Goal: Use online tool/utility: Utilize a website feature to perform a specific function

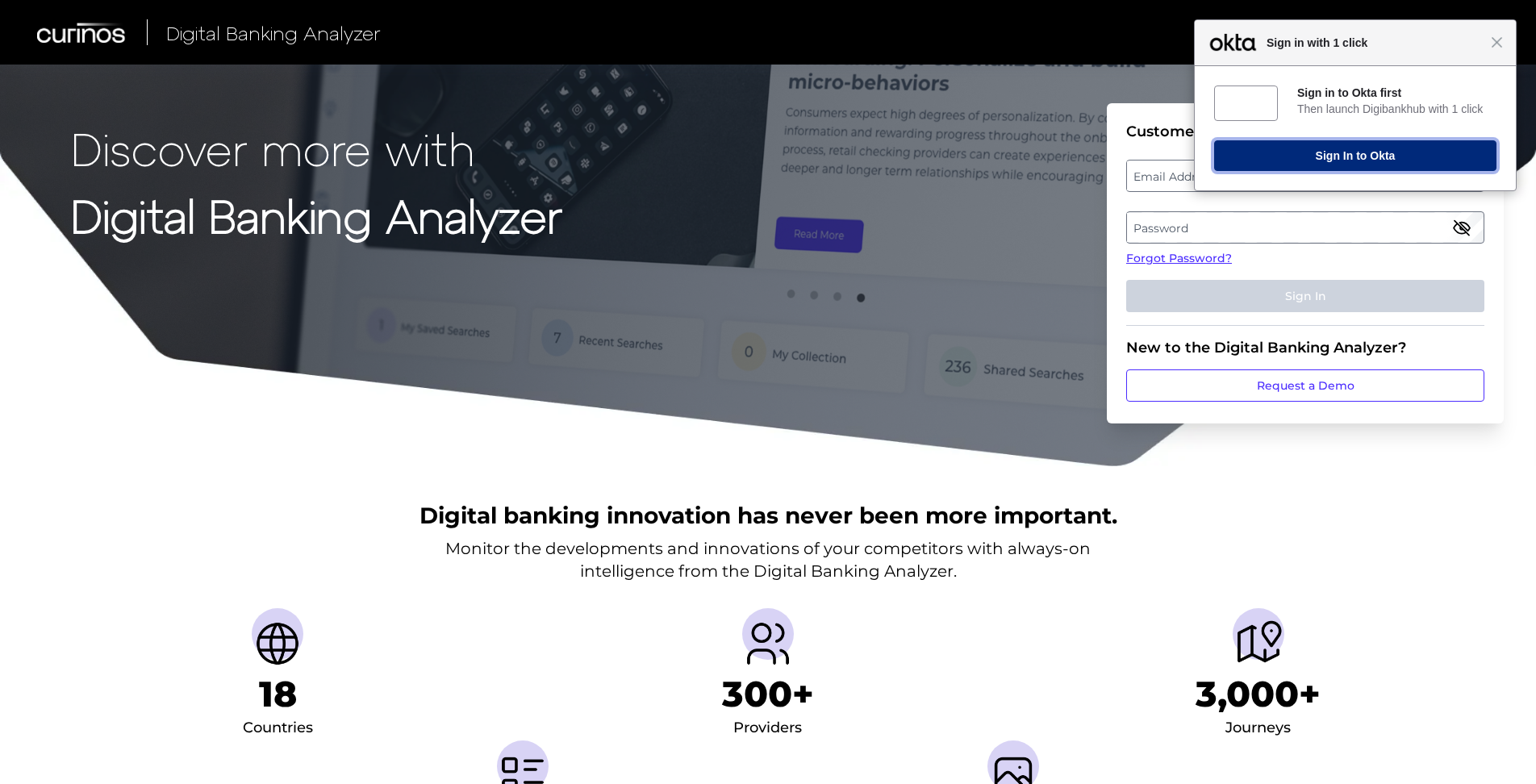
click at [1380, 160] on button "Sign In to Okta" at bounding box center [1355, 155] width 282 height 30
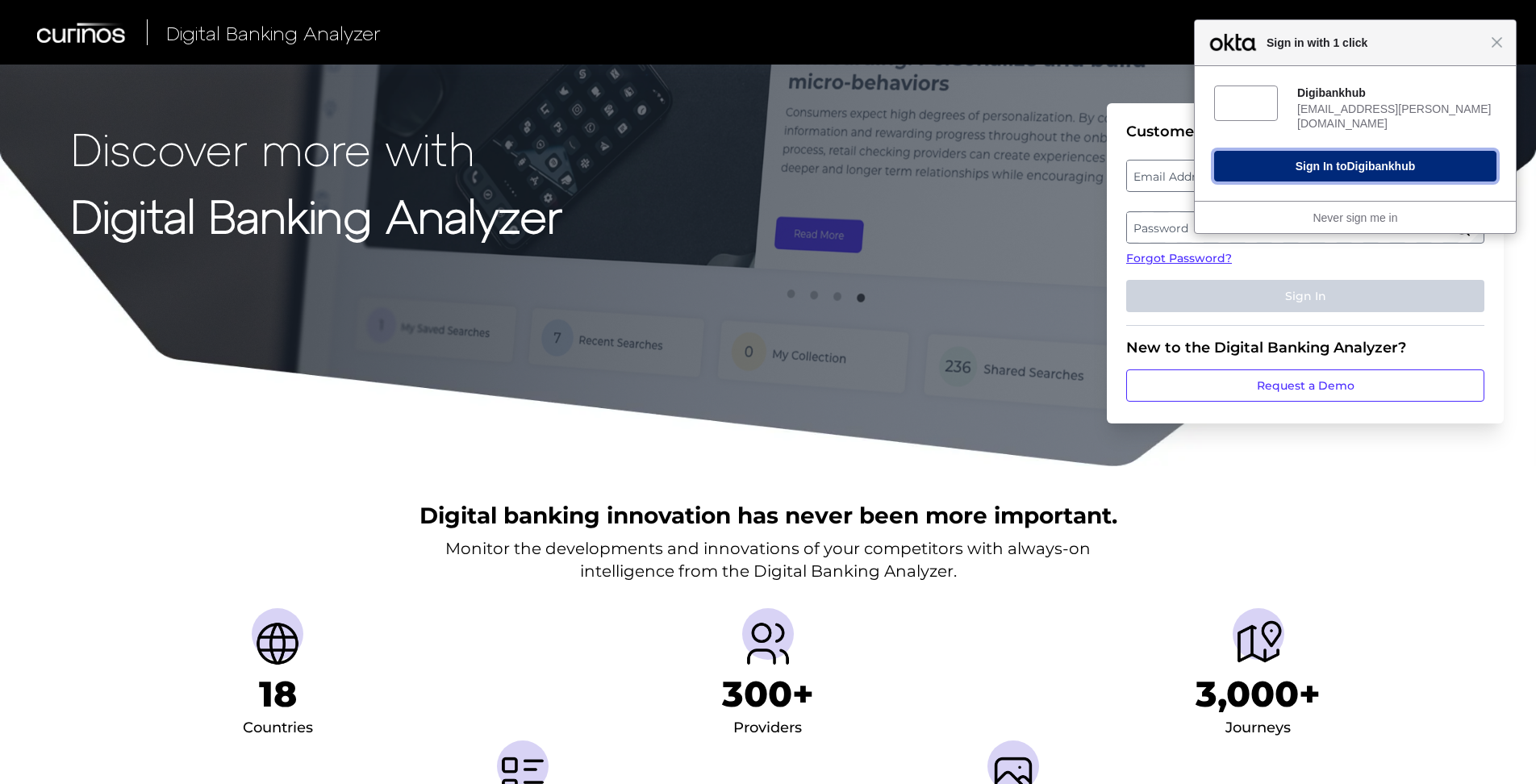
click at [1342, 151] on button "Sign In to Digibankhub" at bounding box center [1355, 165] width 282 height 30
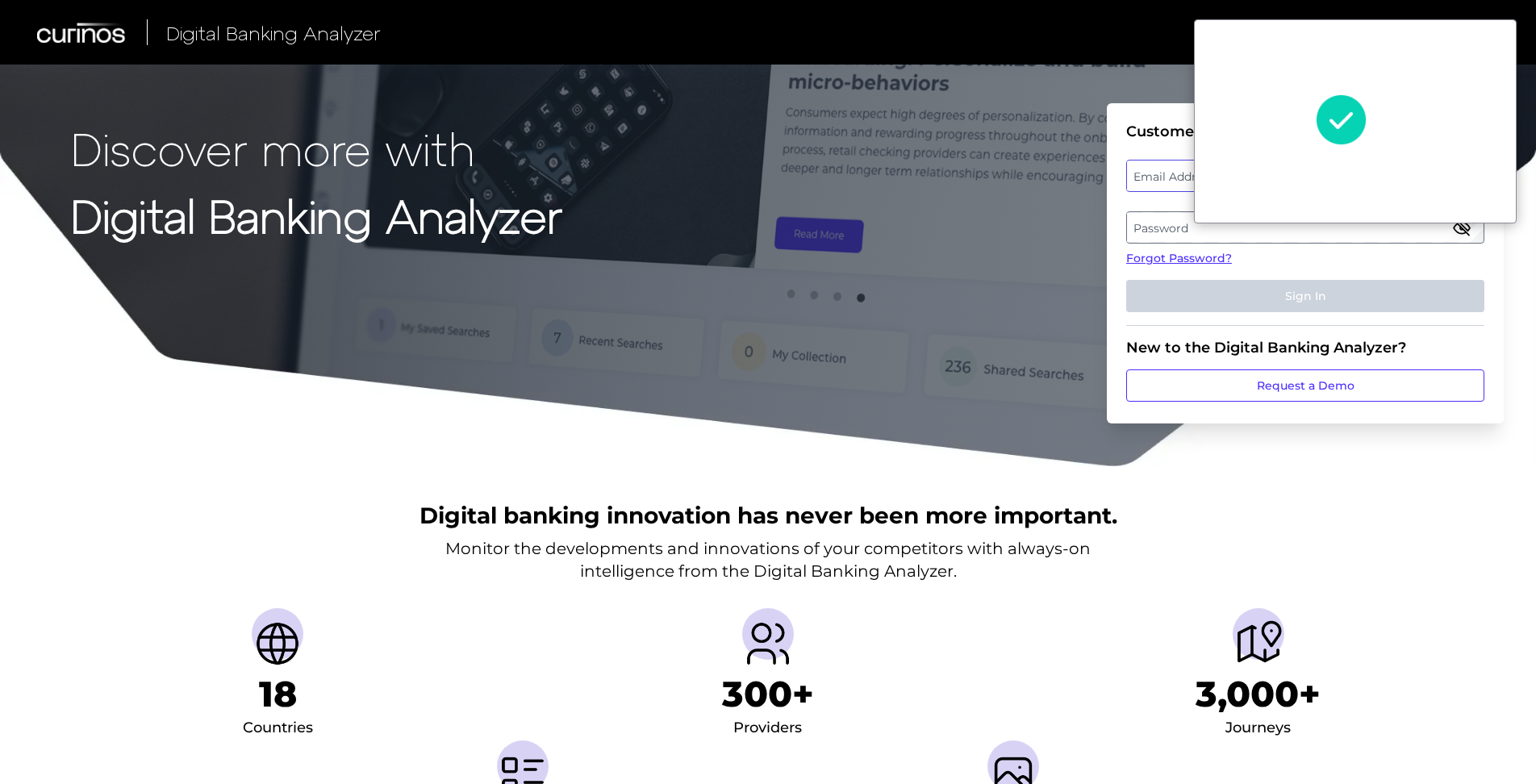
type input "[EMAIL_ADDRESS][PERSON_NAME][DOMAIN_NAME]"
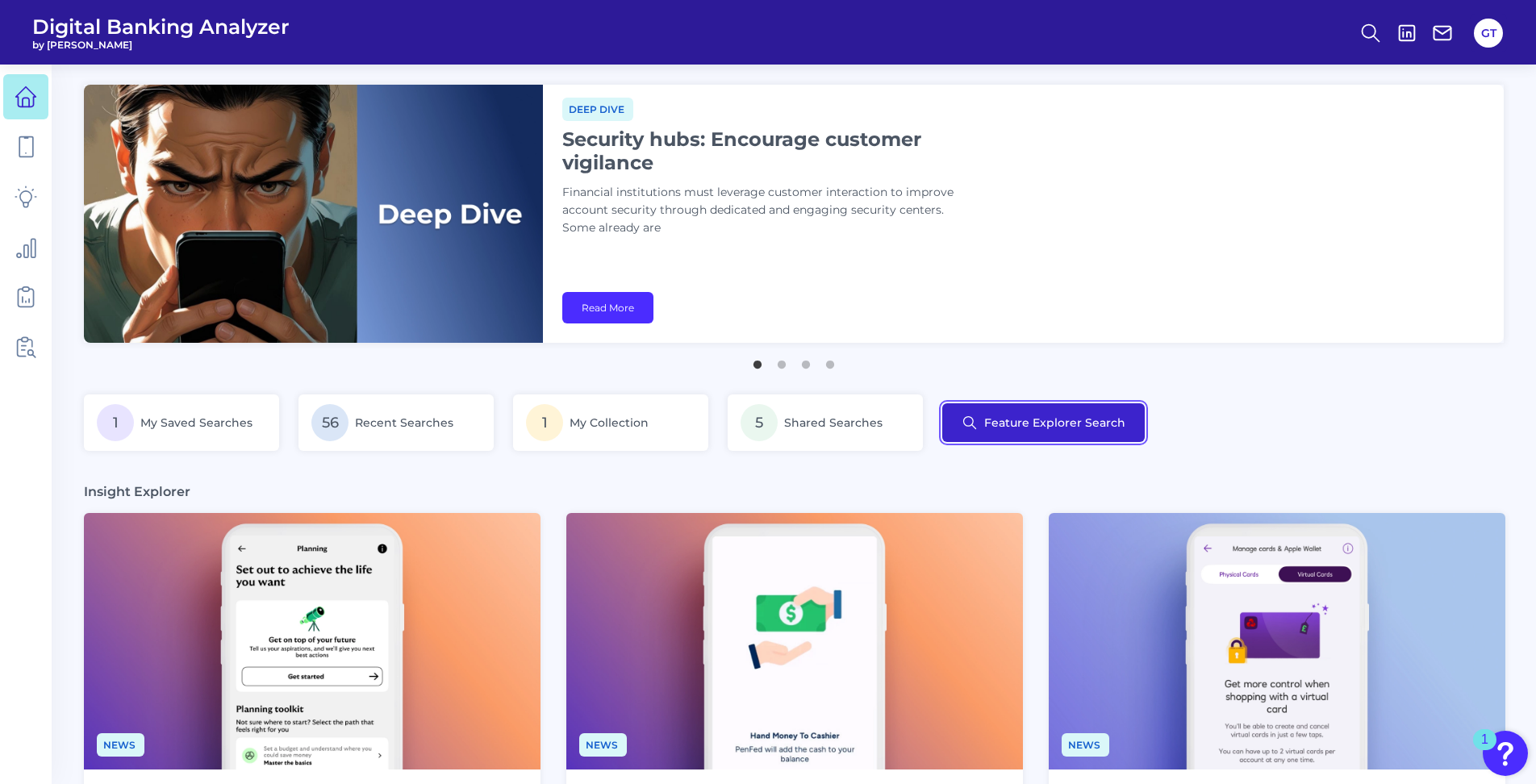
click at [1059, 424] on button "Feature Explorer Search" at bounding box center [1043, 422] width 202 height 38
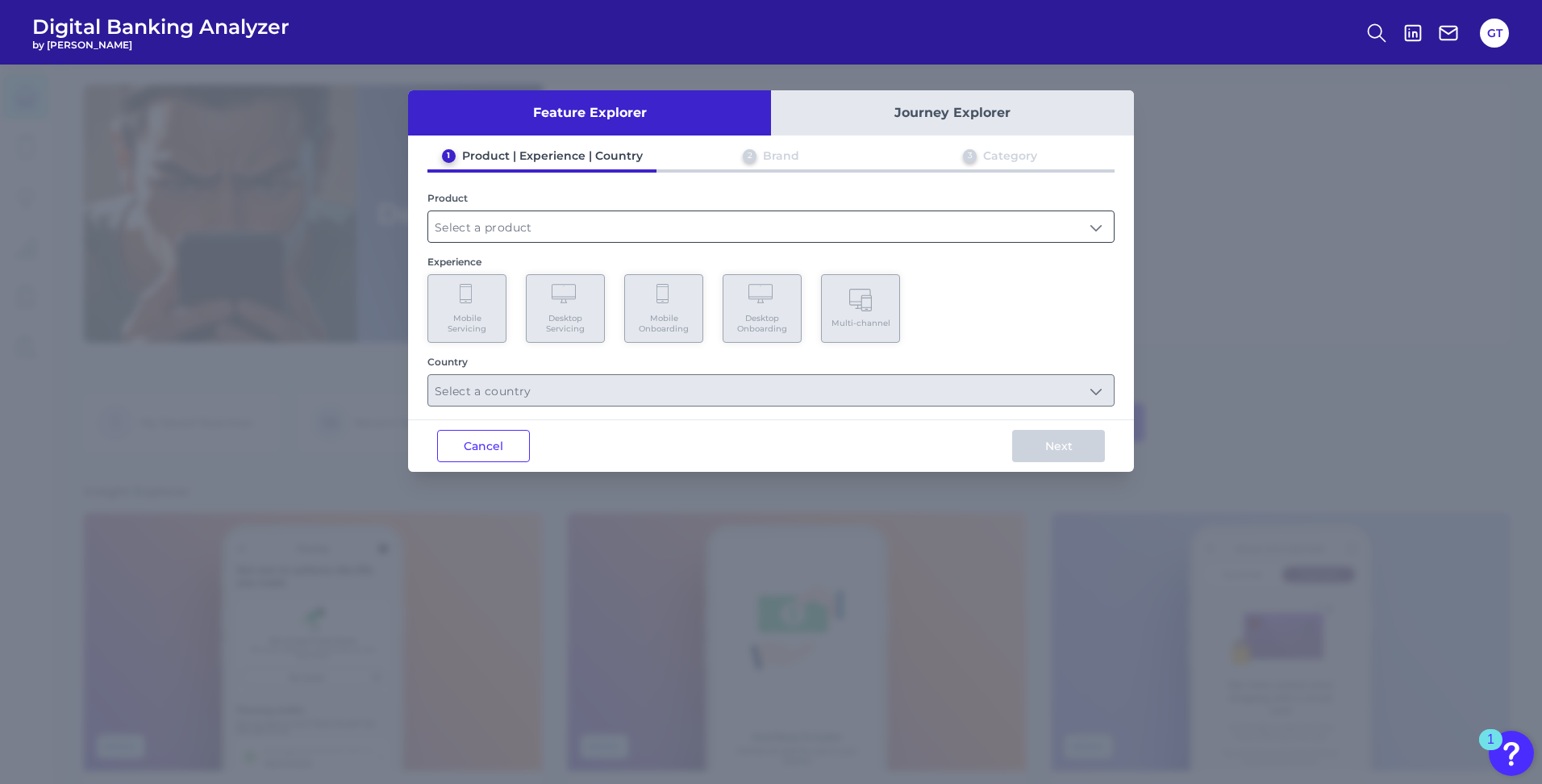
click at [1098, 231] on input "text" at bounding box center [771, 226] width 686 height 30
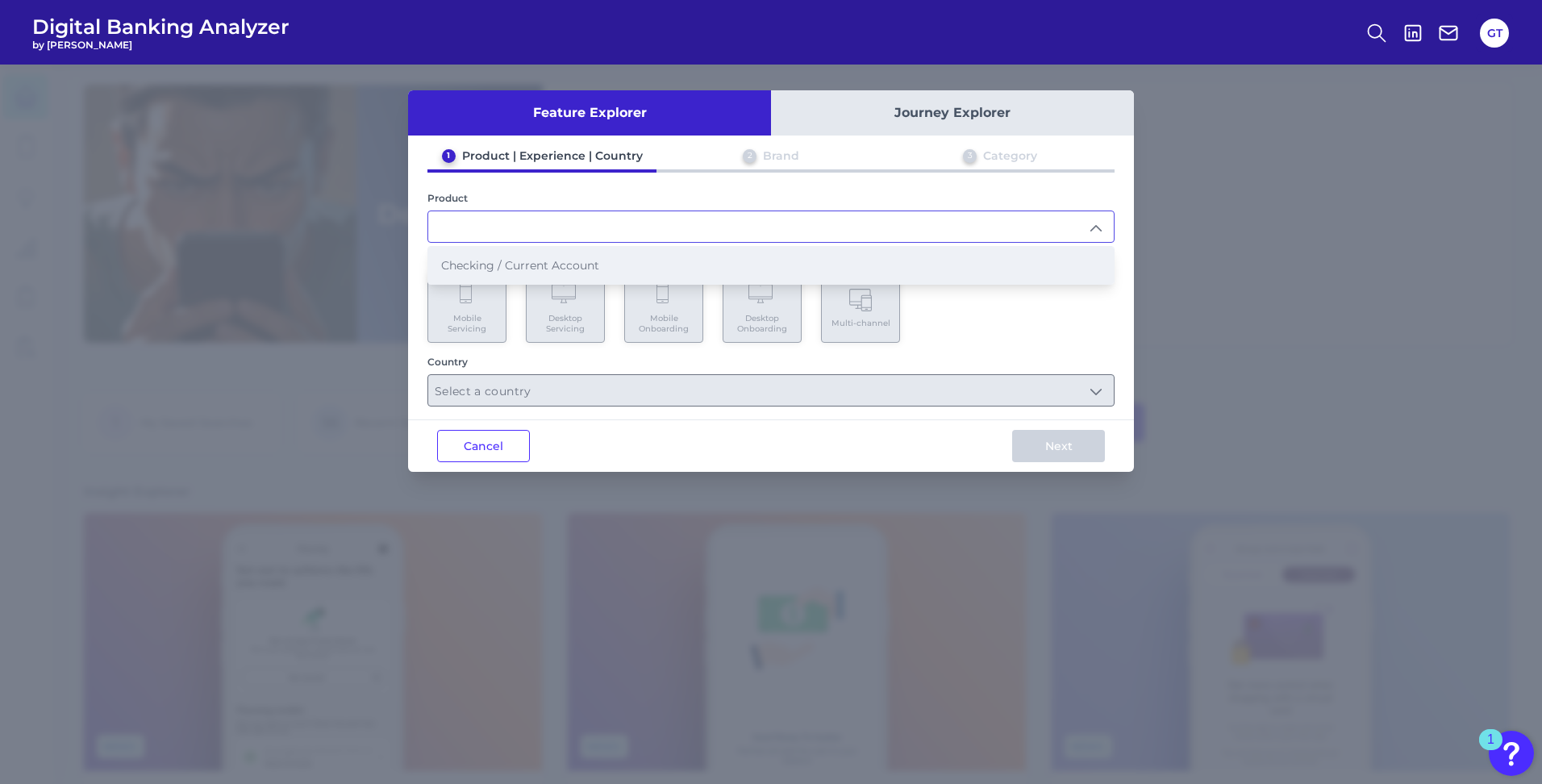
click at [567, 267] on span "Checking / Current Account" at bounding box center [520, 265] width 158 height 15
type input "Checking / Current Account"
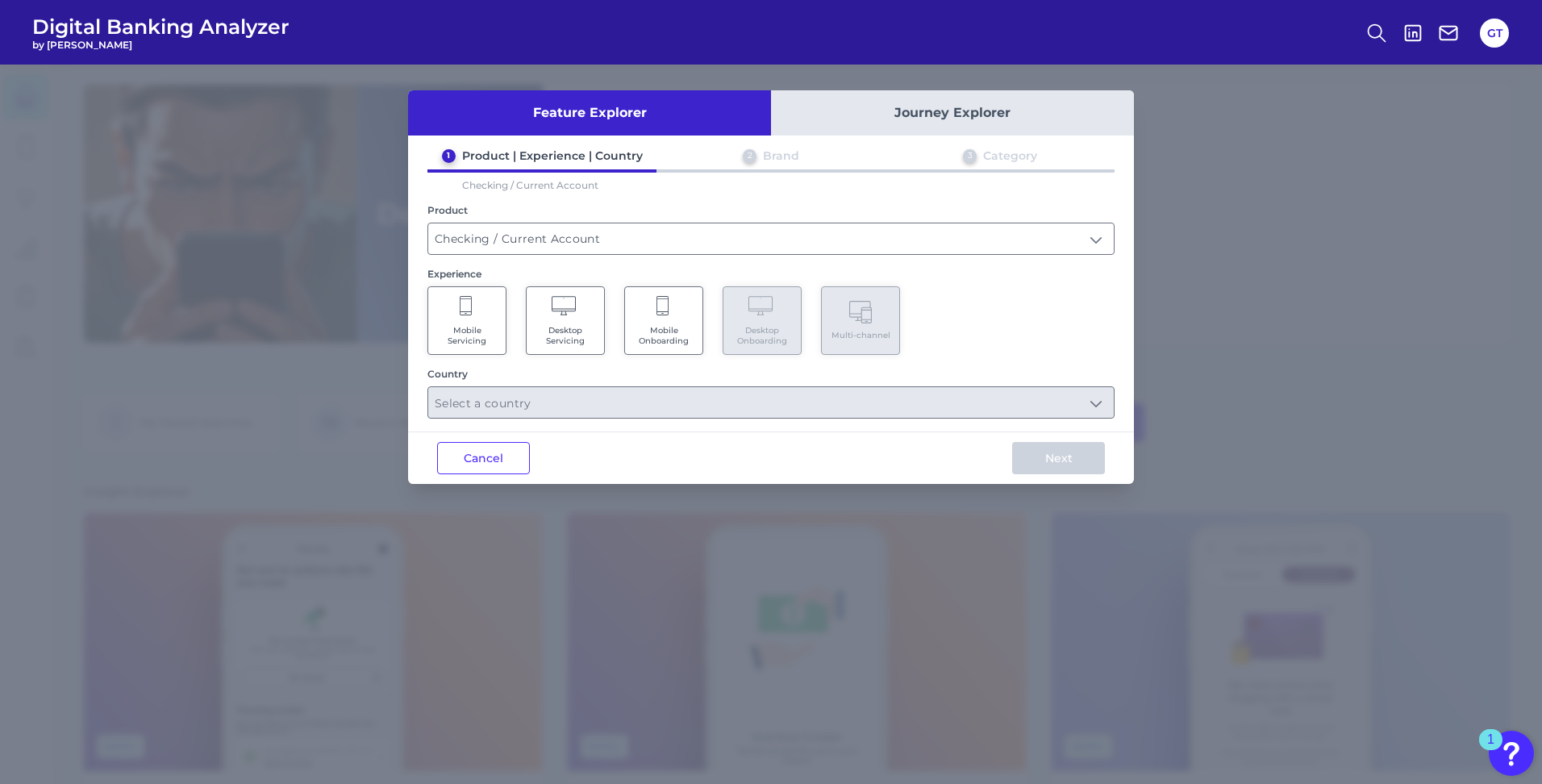
click at [459, 318] on Servicing "Mobile Servicing" at bounding box center [467, 321] width 79 height 69
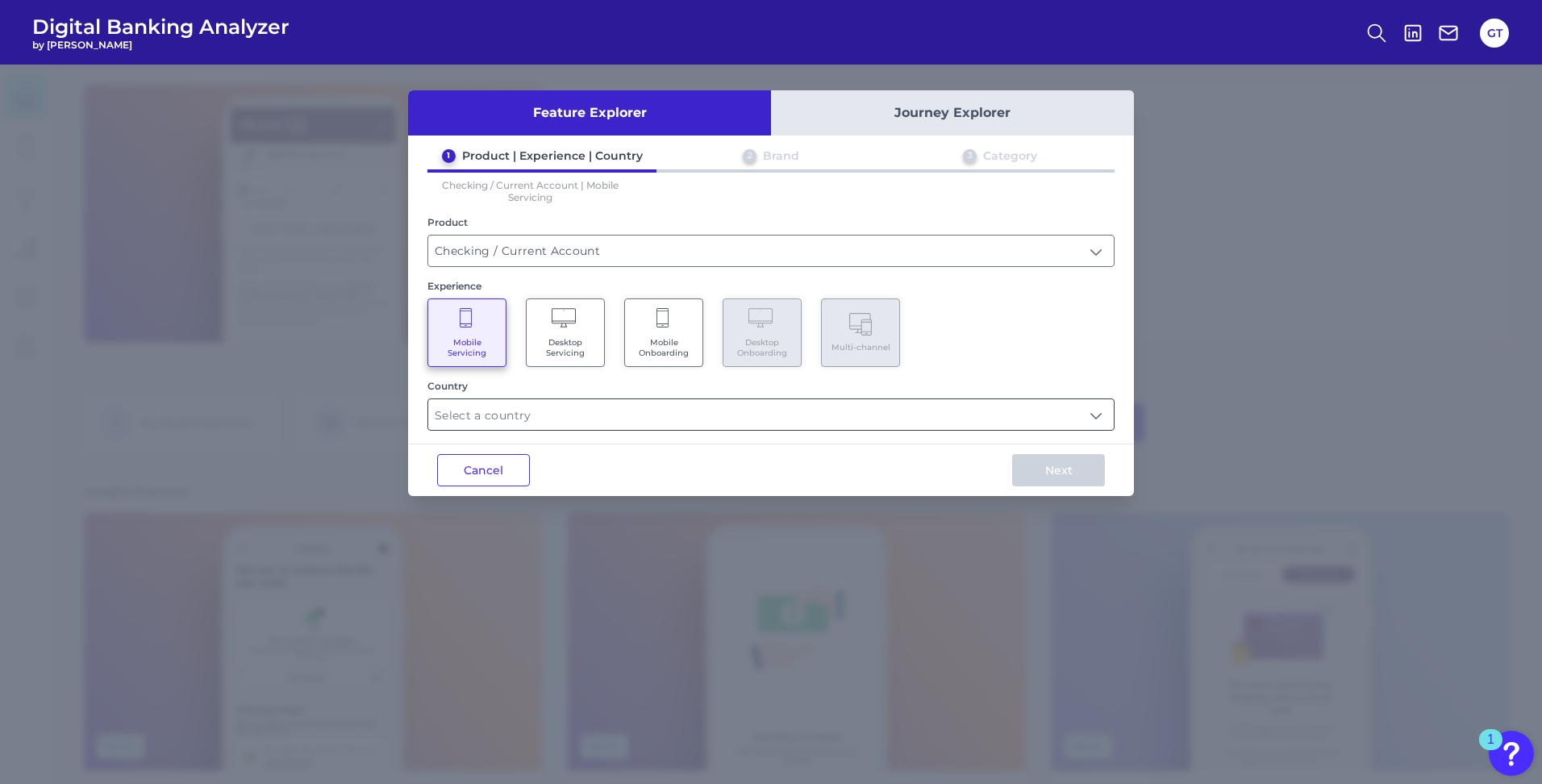
click at [523, 423] on input "text" at bounding box center [771, 414] width 686 height 30
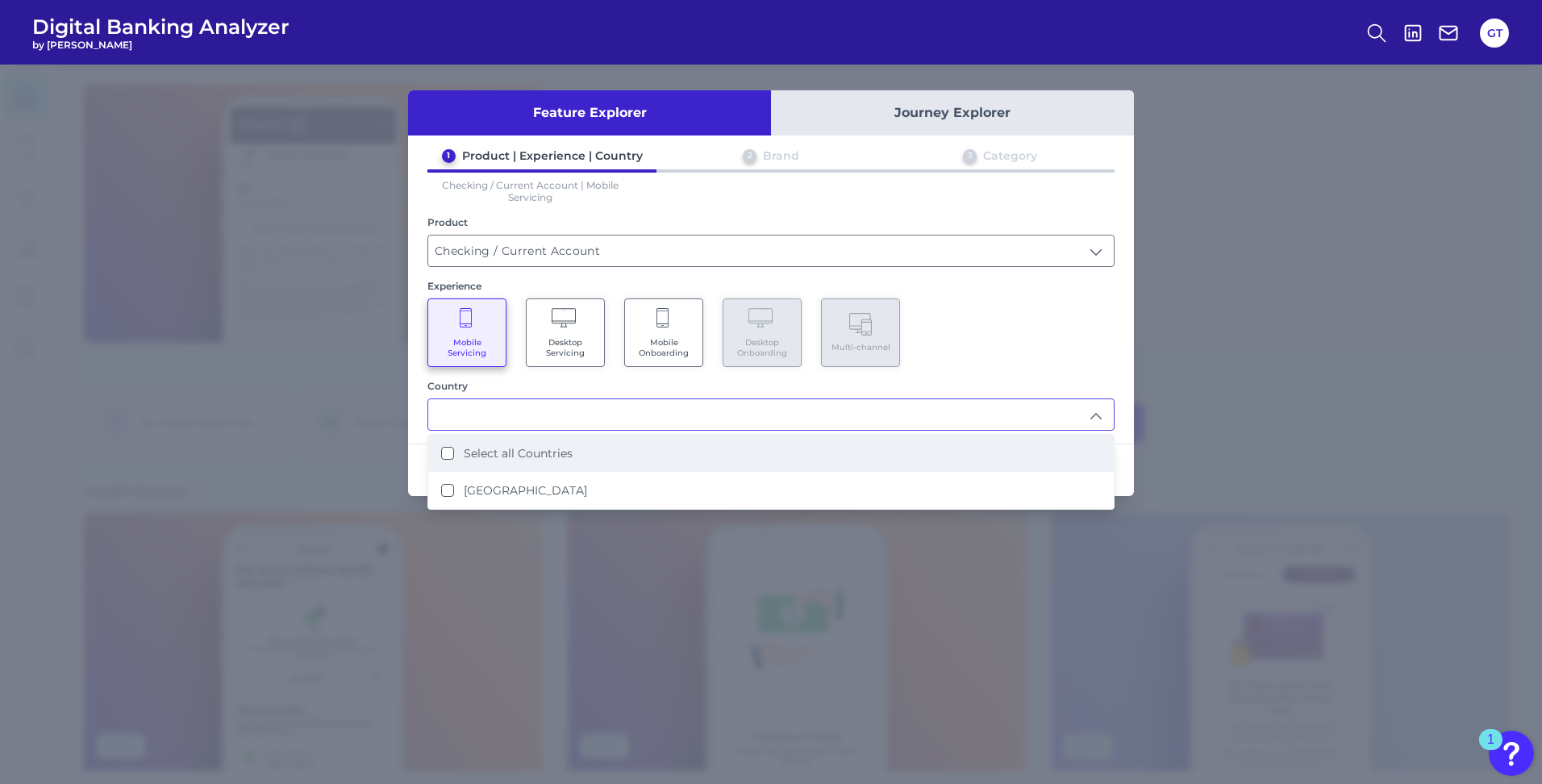
click at [453, 452] on Countries "Select all Countries" at bounding box center [448, 453] width 13 height 13
type input "Select all Countries"
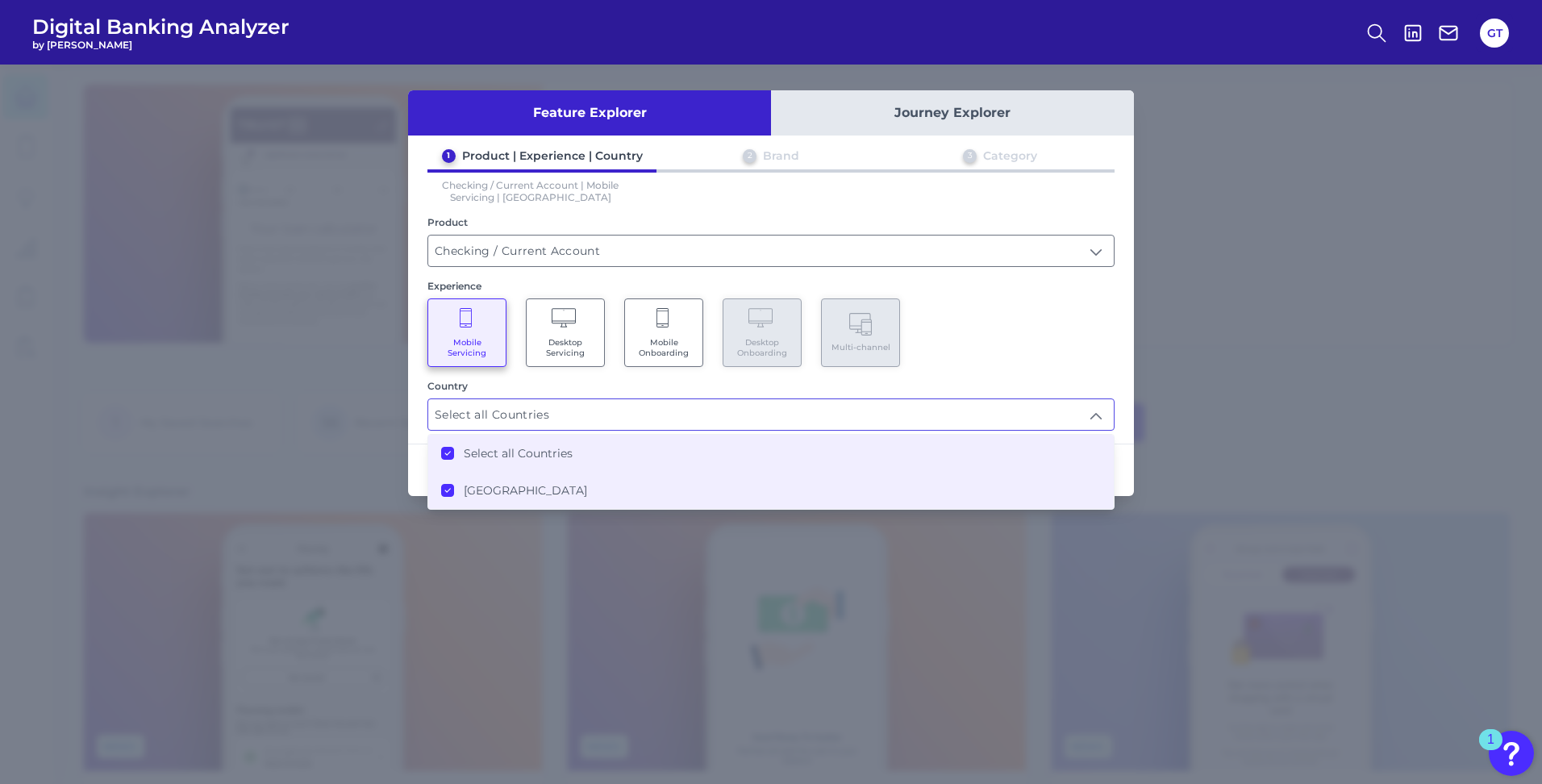
scroll to position [1, 0]
click at [1039, 311] on div "Mobile Servicing Desktop Servicing Mobile Onboarding Desktop Onboarding Multi-c…" at bounding box center [771, 333] width 688 height 69
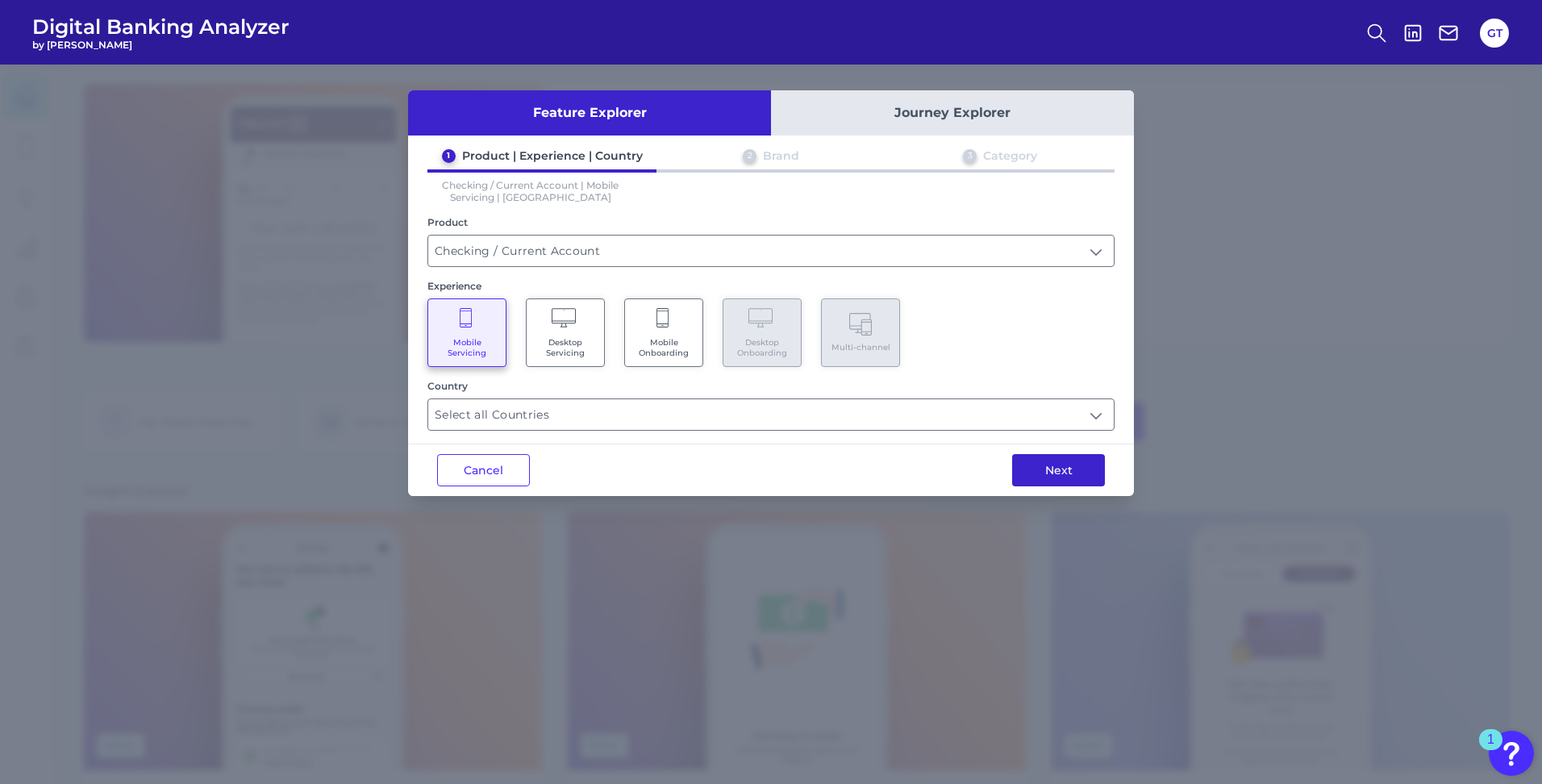
click at [1054, 475] on button "Next" at bounding box center [1058, 470] width 92 height 32
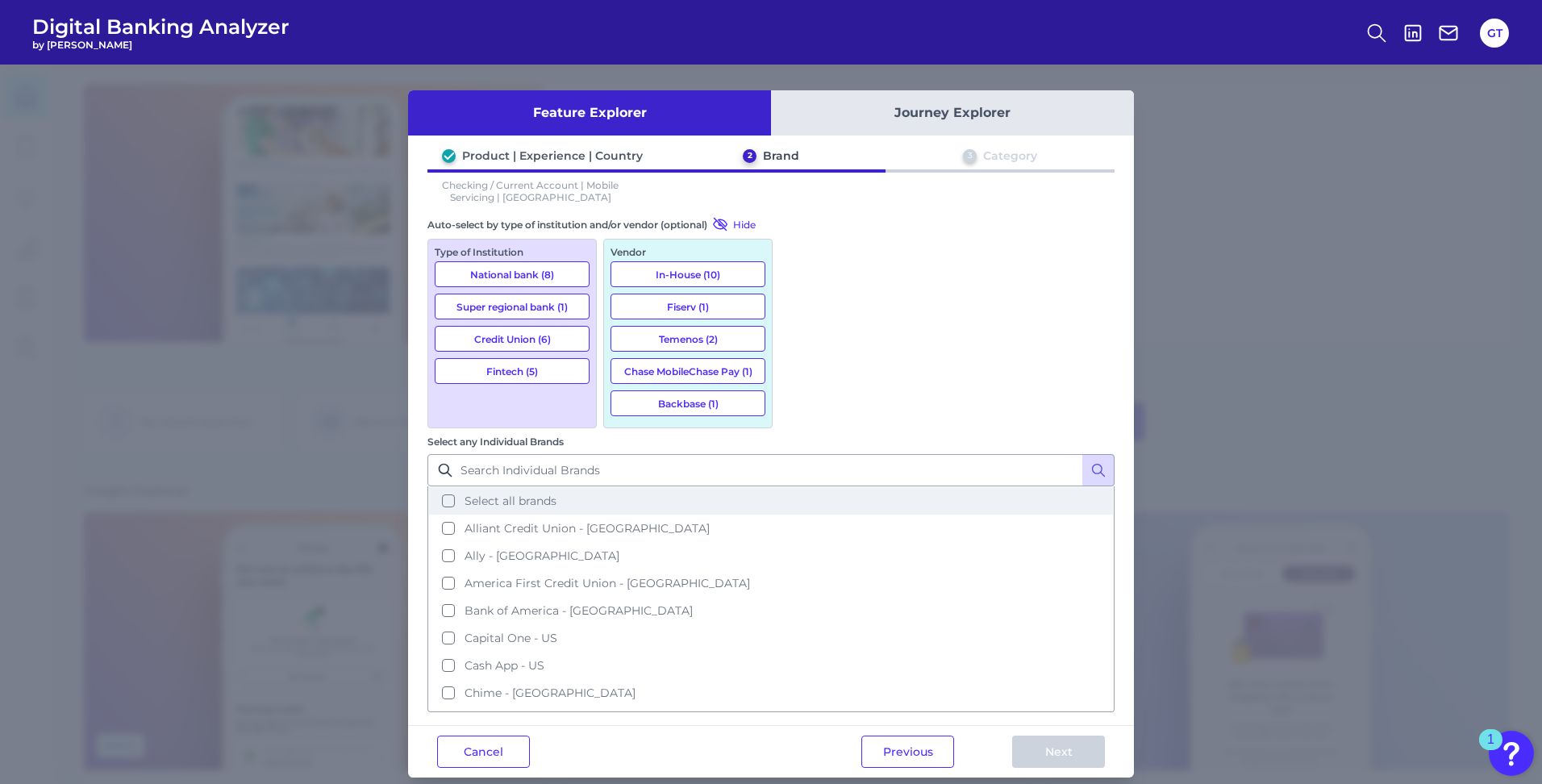
click at [557, 493] on span "Select all brands" at bounding box center [511, 501] width 92 height 15
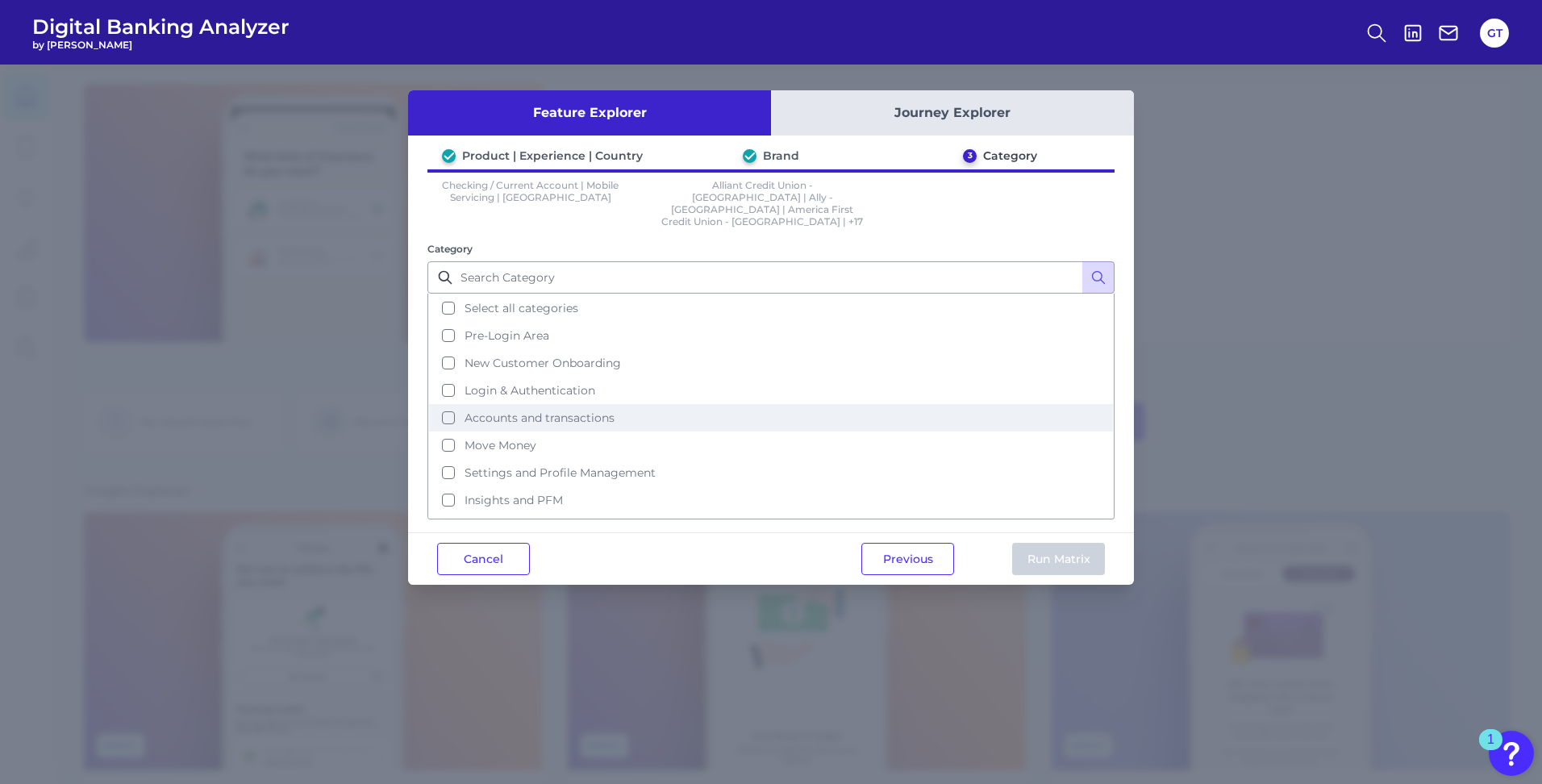
click at [649, 404] on button "Accounts and transactions" at bounding box center [771, 418] width 684 height 28
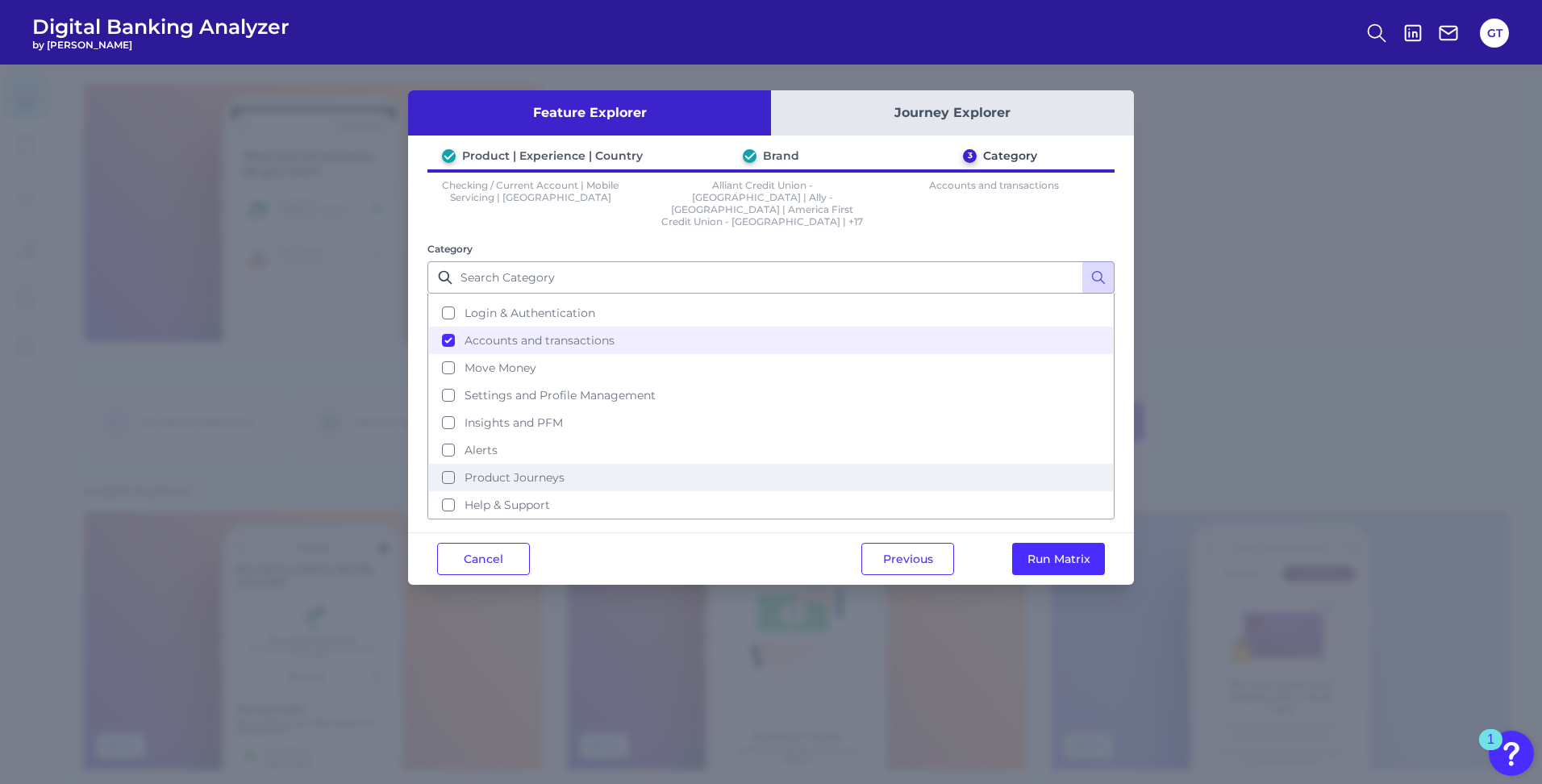
scroll to position [79, 0]
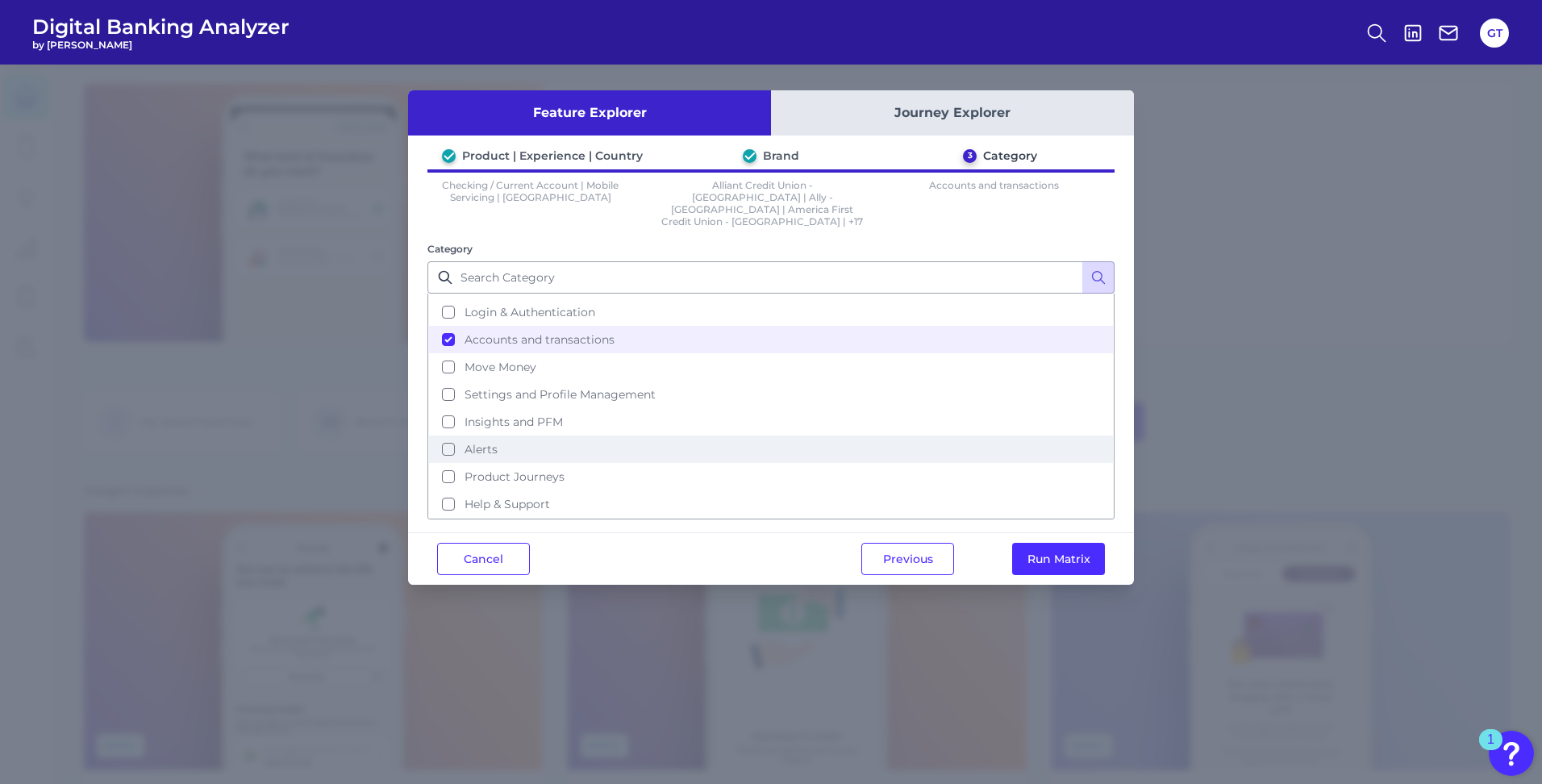
drag, startPoint x: 451, startPoint y: 426, endPoint x: 913, endPoint y: 425, distance: 462.0
click at [451, 435] on button "Alerts" at bounding box center [771, 449] width 684 height 28
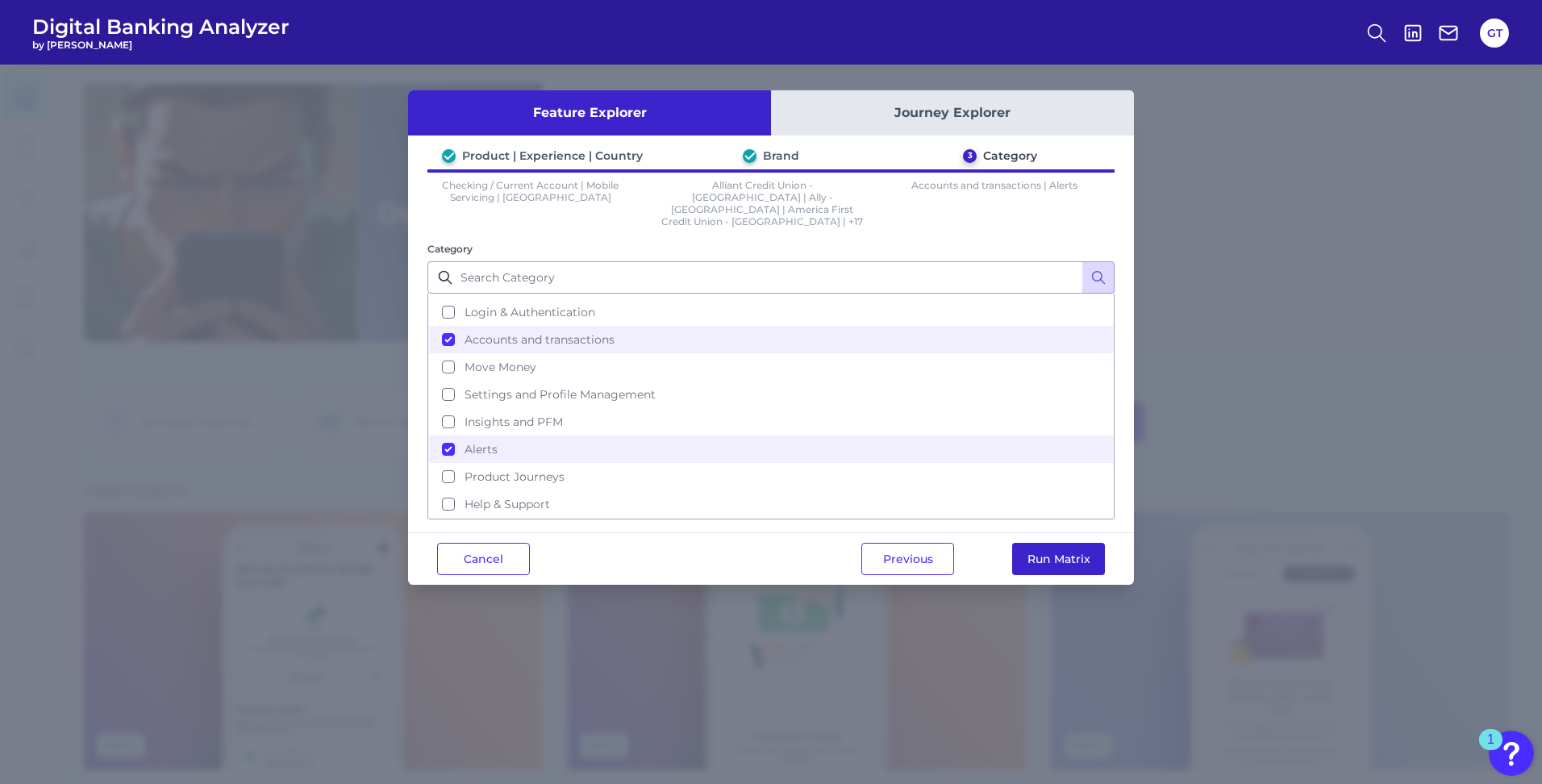
click at [1080, 543] on button "Run Matrix" at bounding box center [1058, 558] width 92 height 32
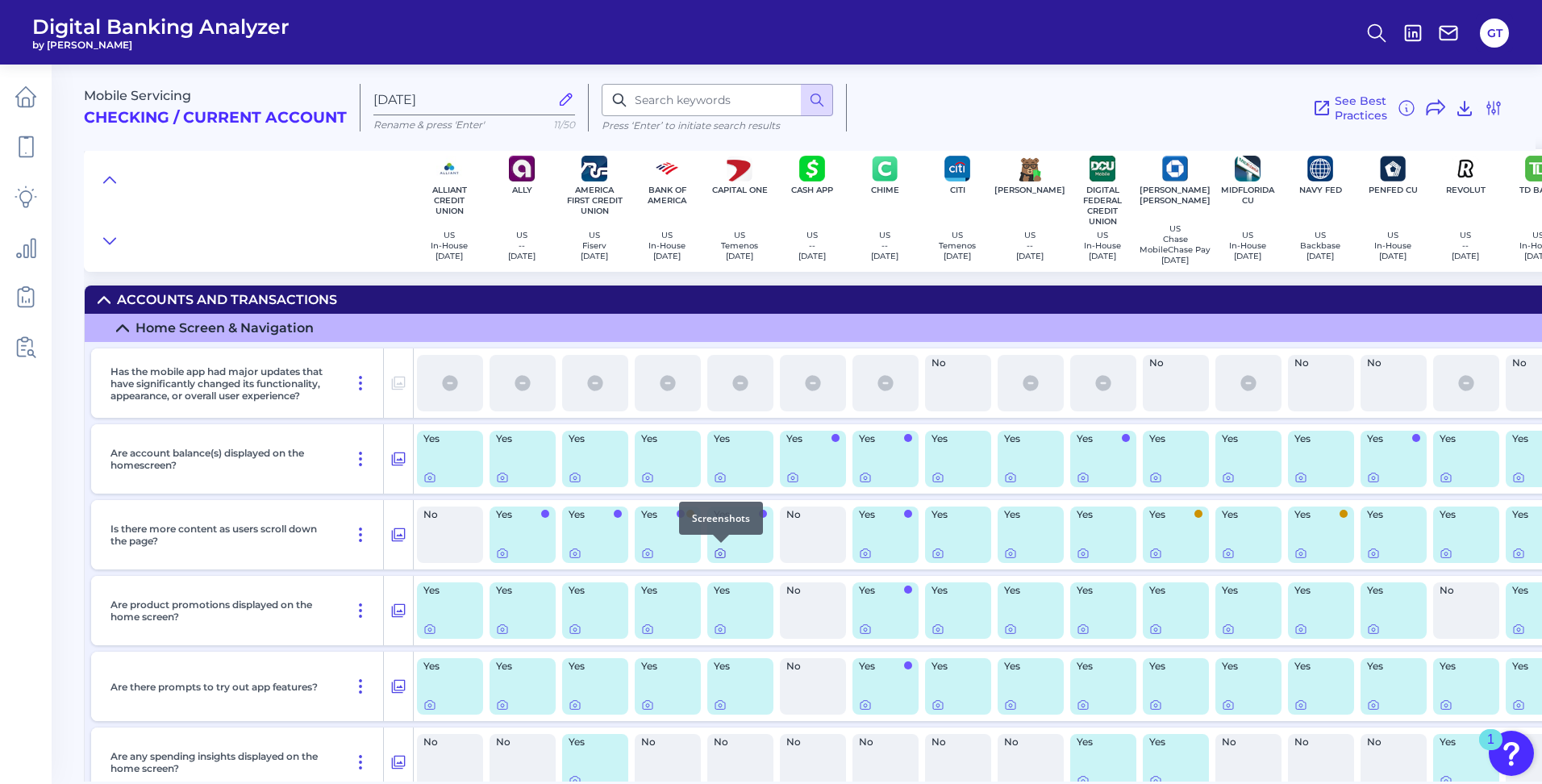
click at [724, 554] on icon at bounding box center [720, 553] width 13 height 13
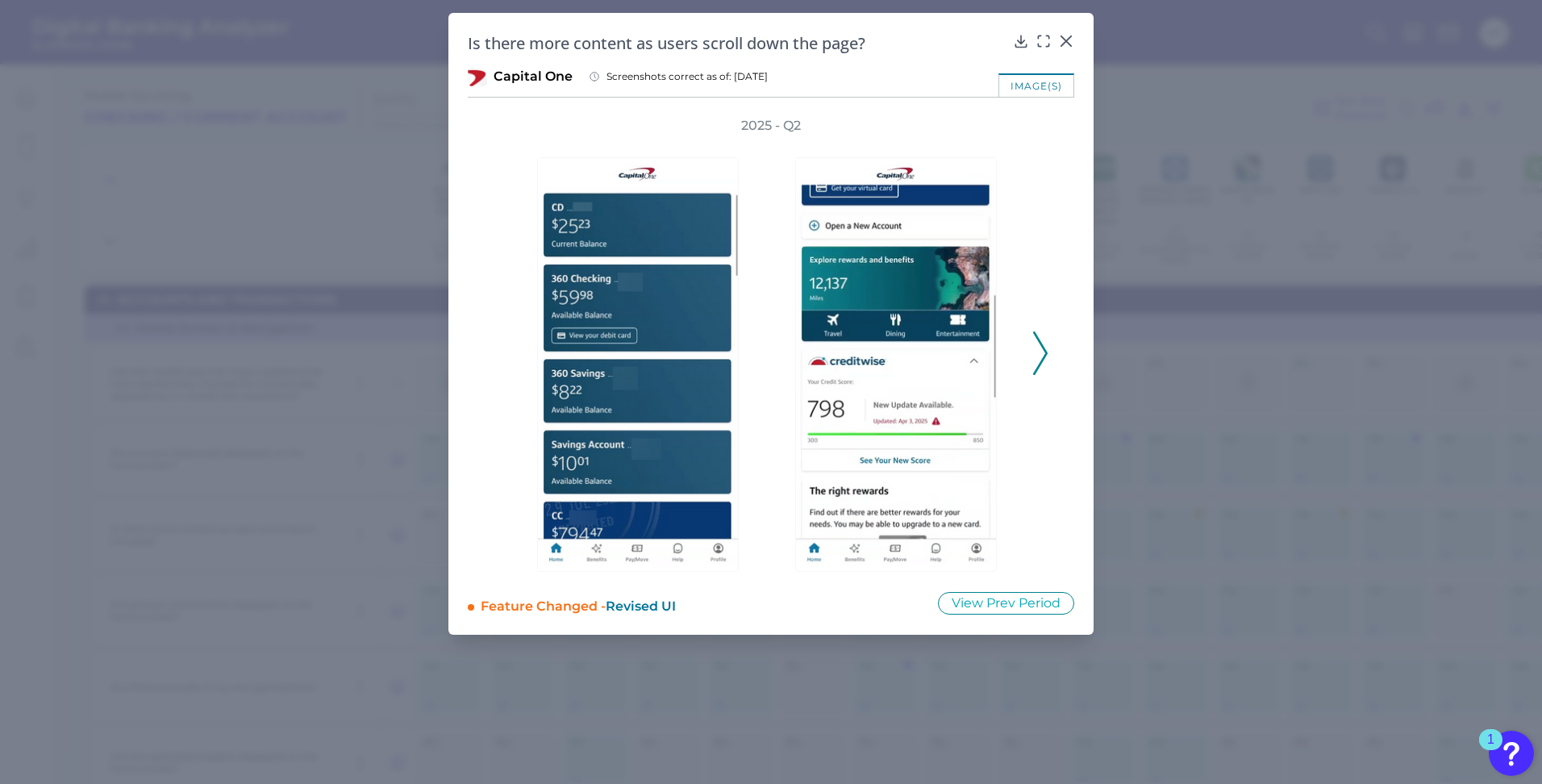
click at [1035, 363] on icon at bounding box center [1040, 353] width 15 height 43
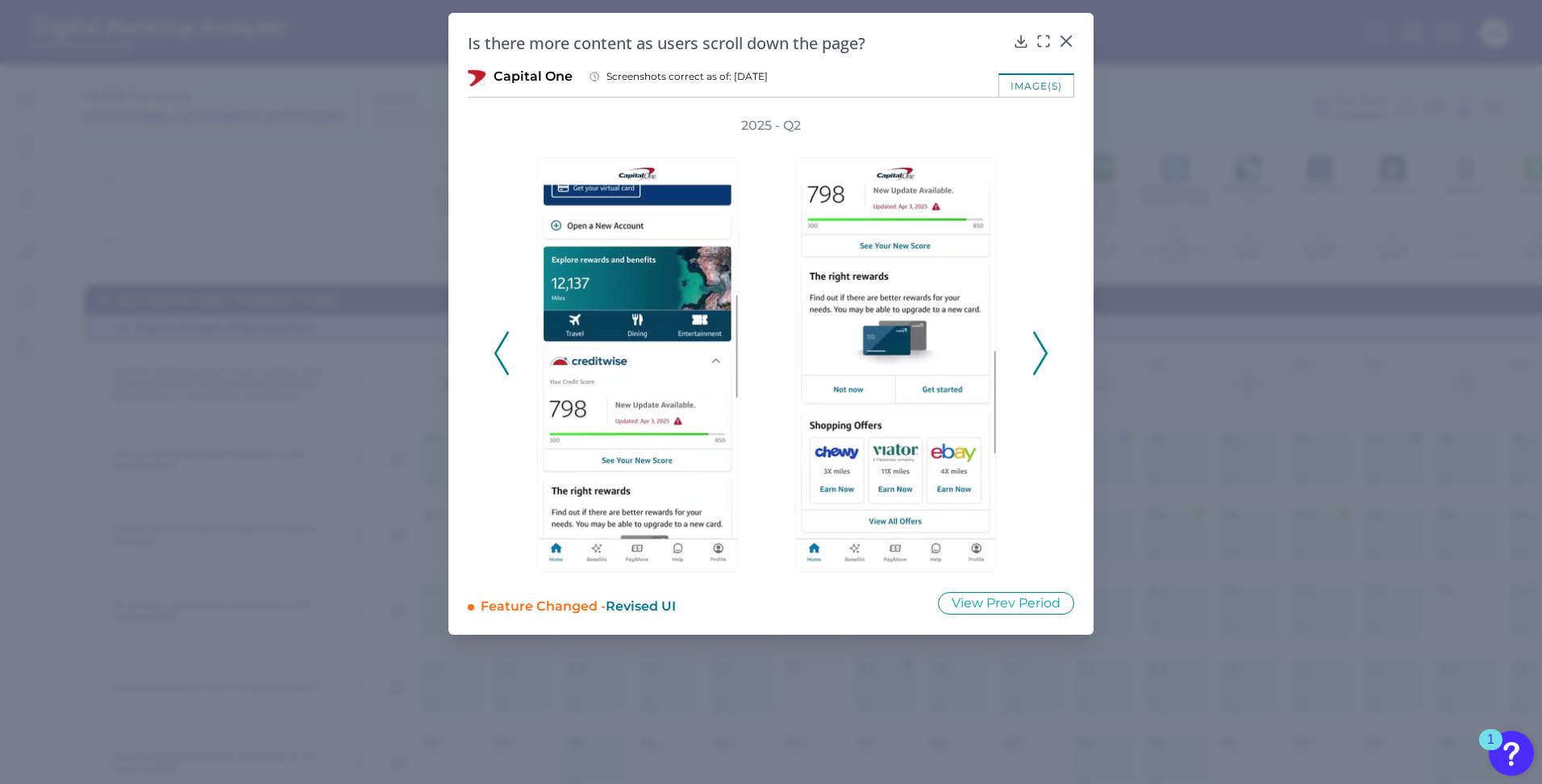
click at [1035, 363] on icon at bounding box center [1040, 353] width 15 height 43
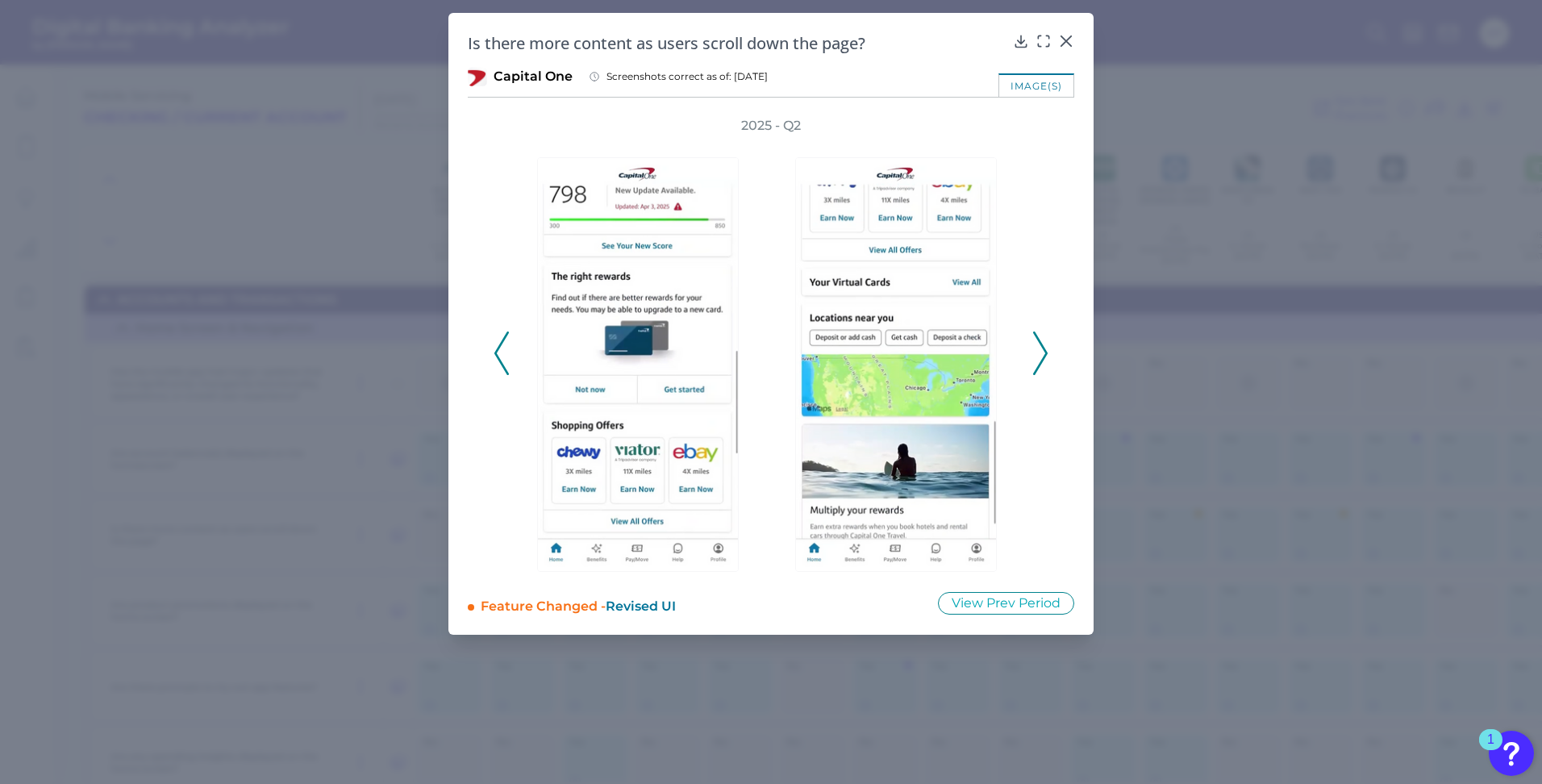
click at [1035, 363] on icon at bounding box center [1040, 353] width 15 height 43
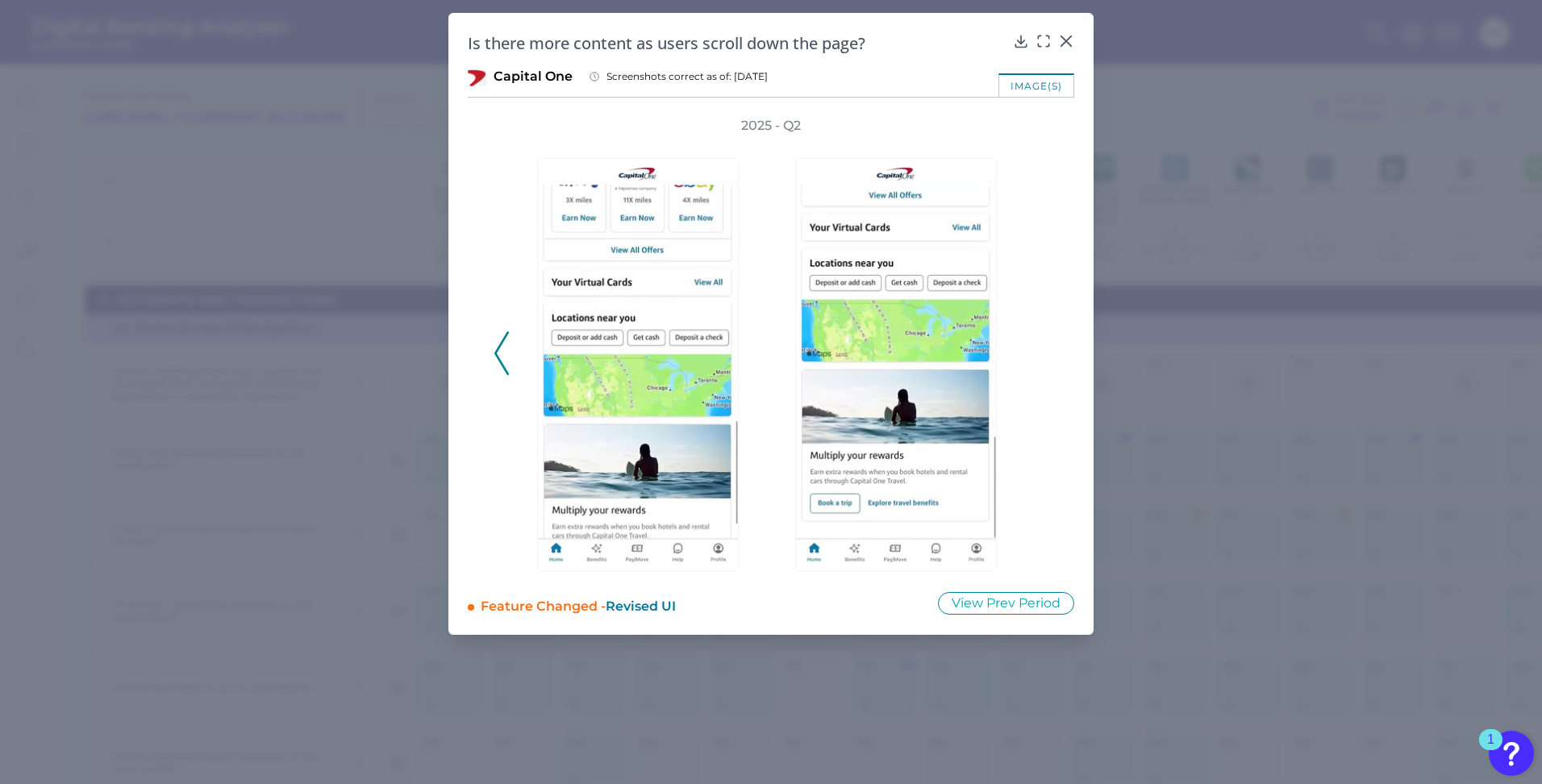
click at [1035, 363] on div "2025 - Q2" at bounding box center [771, 345] width 555 height 455
click at [1067, 42] on icon at bounding box center [1066, 41] width 10 height 10
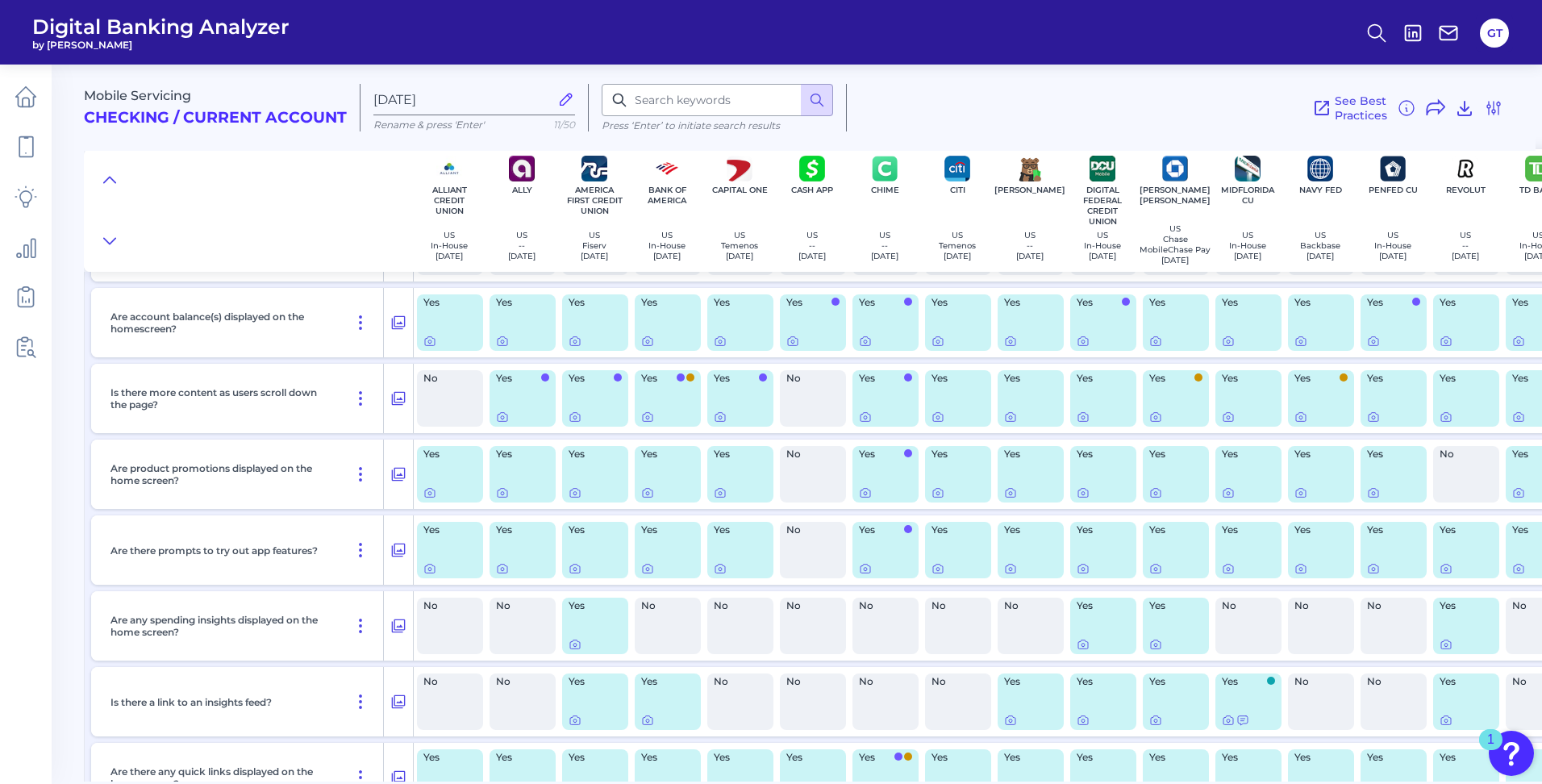
scroll to position [161, 0]
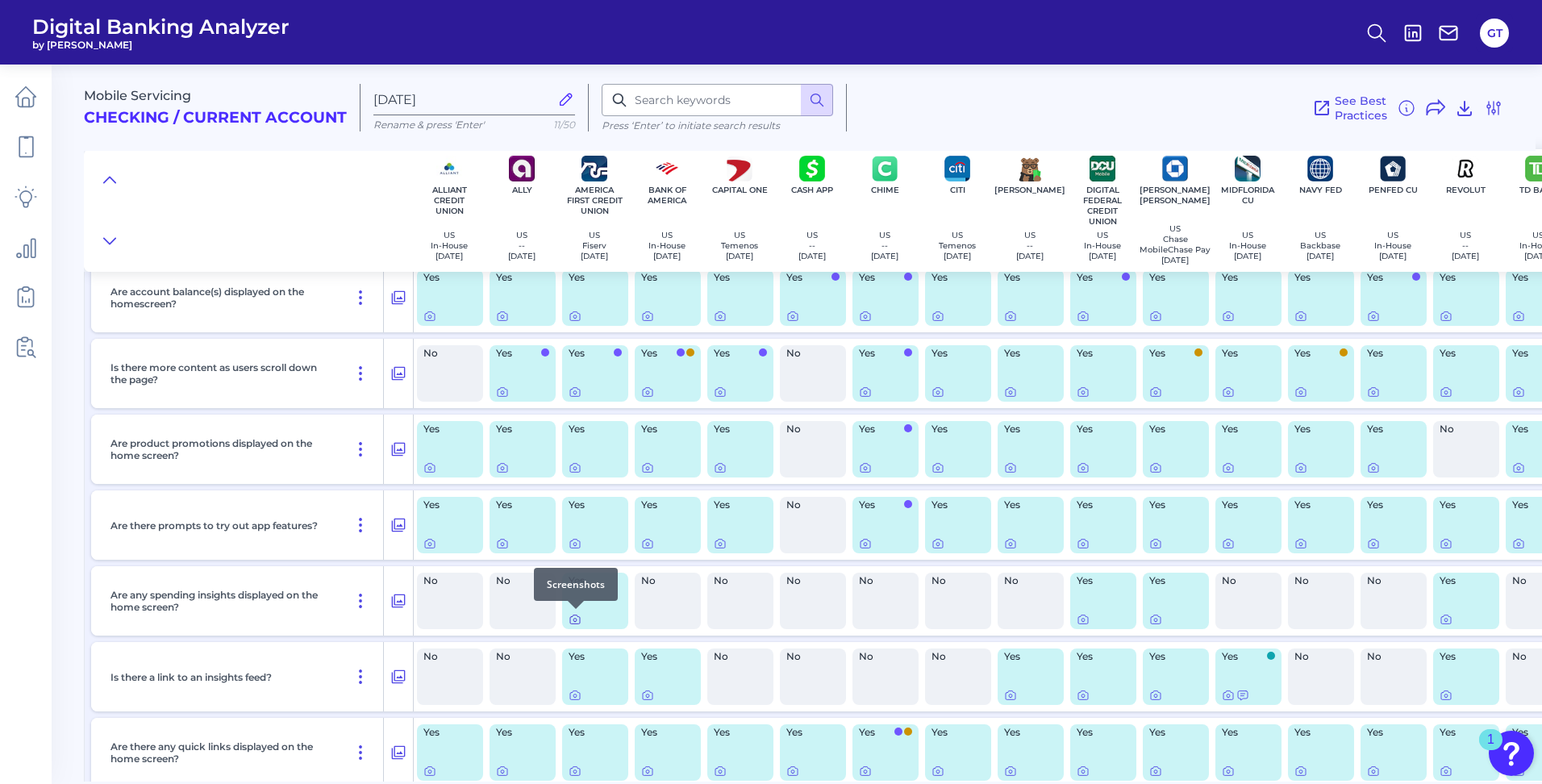
click at [579, 619] on icon at bounding box center [575, 620] width 13 height 13
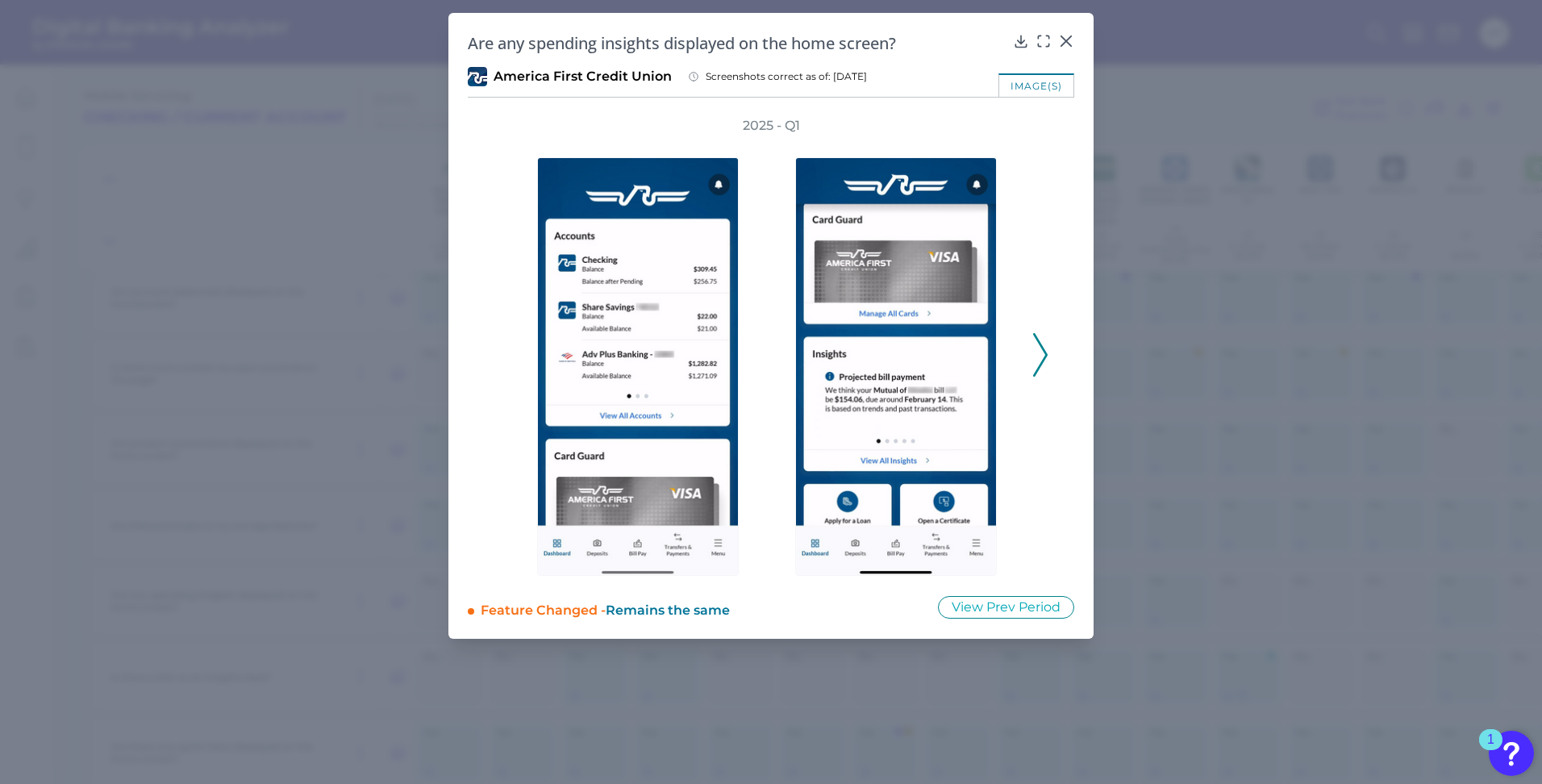
click at [1039, 357] on icon at bounding box center [1040, 354] width 15 height 43
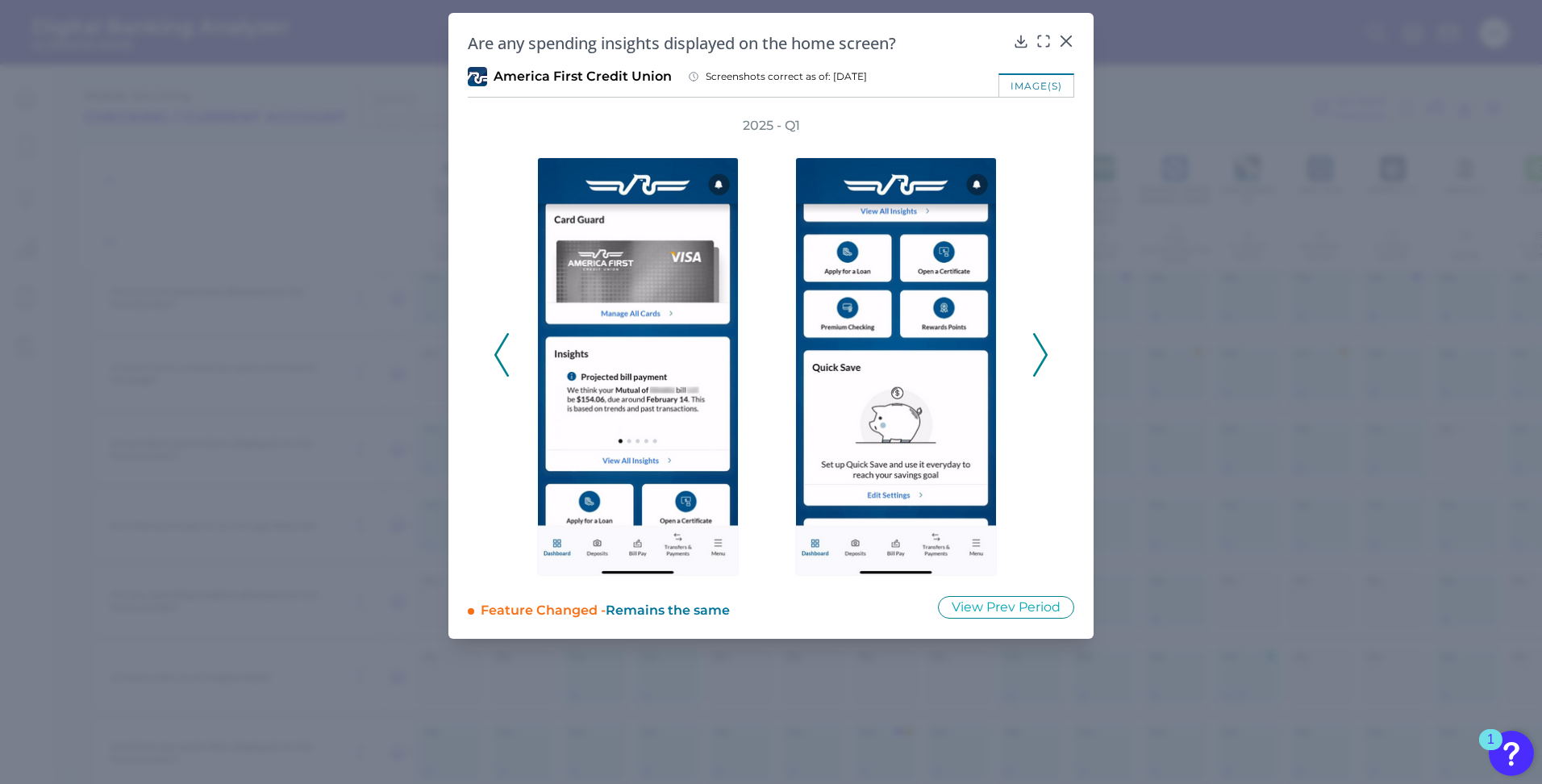
click at [1039, 357] on icon at bounding box center [1040, 354] width 15 height 43
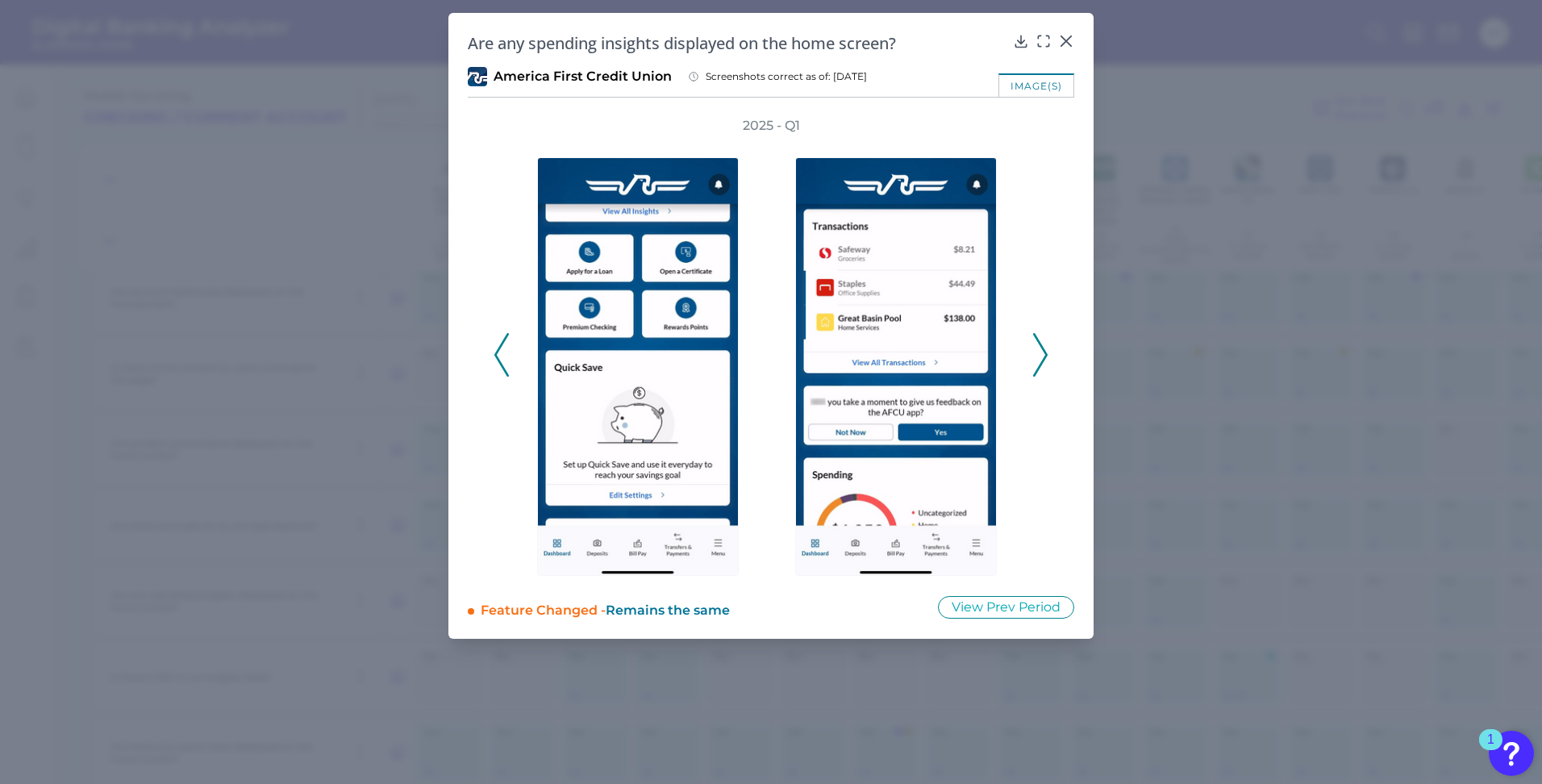
click at [1039, 357] on icon at bounding box center [1040, 354] width 15 height 43
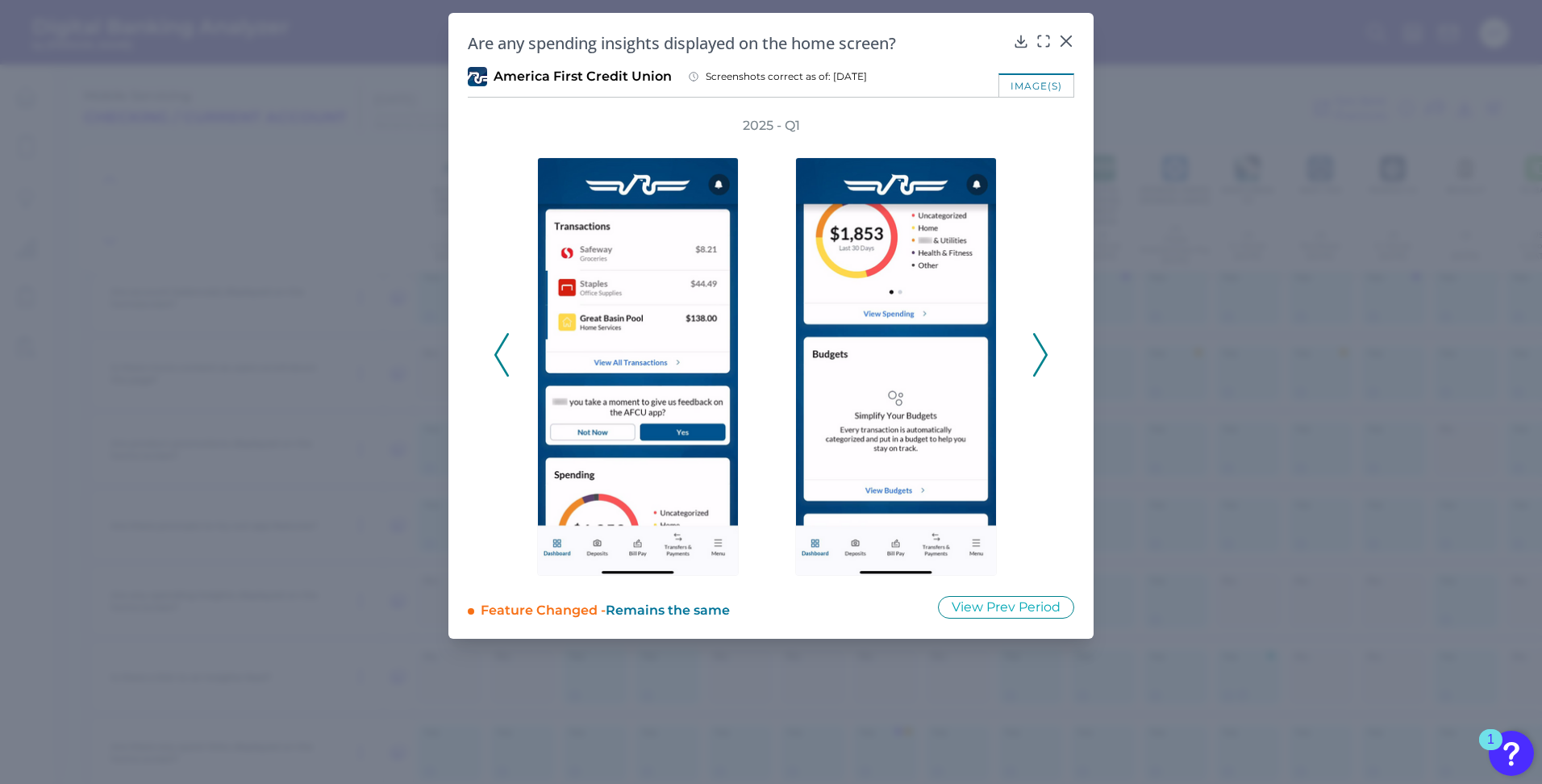
click at [1039, 357] on icon at bounding box center [1040, 354] width 15 height 43
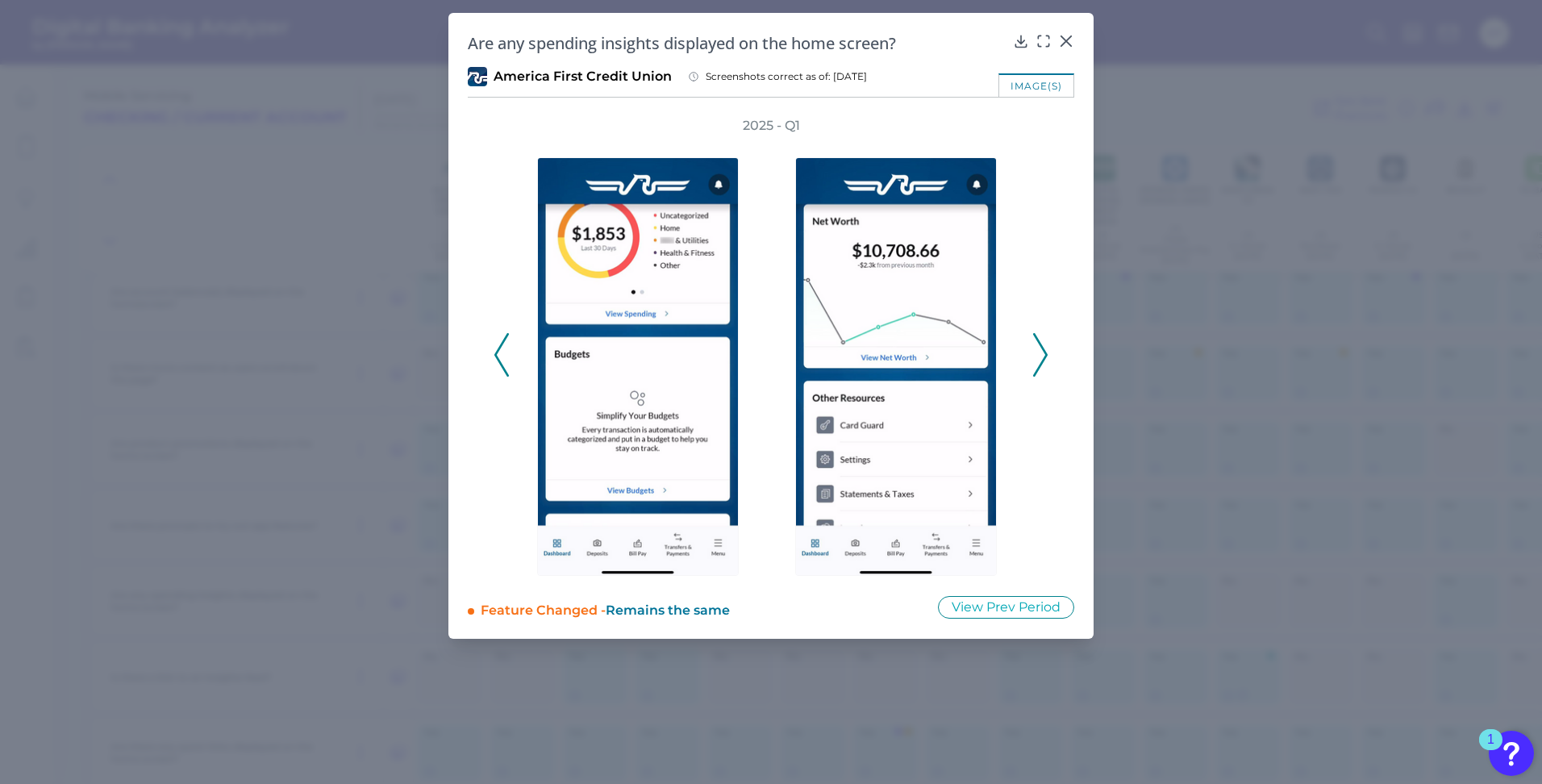
click at [1039, 357] on icon at bounding box center [1040, 354] width 15 height 43
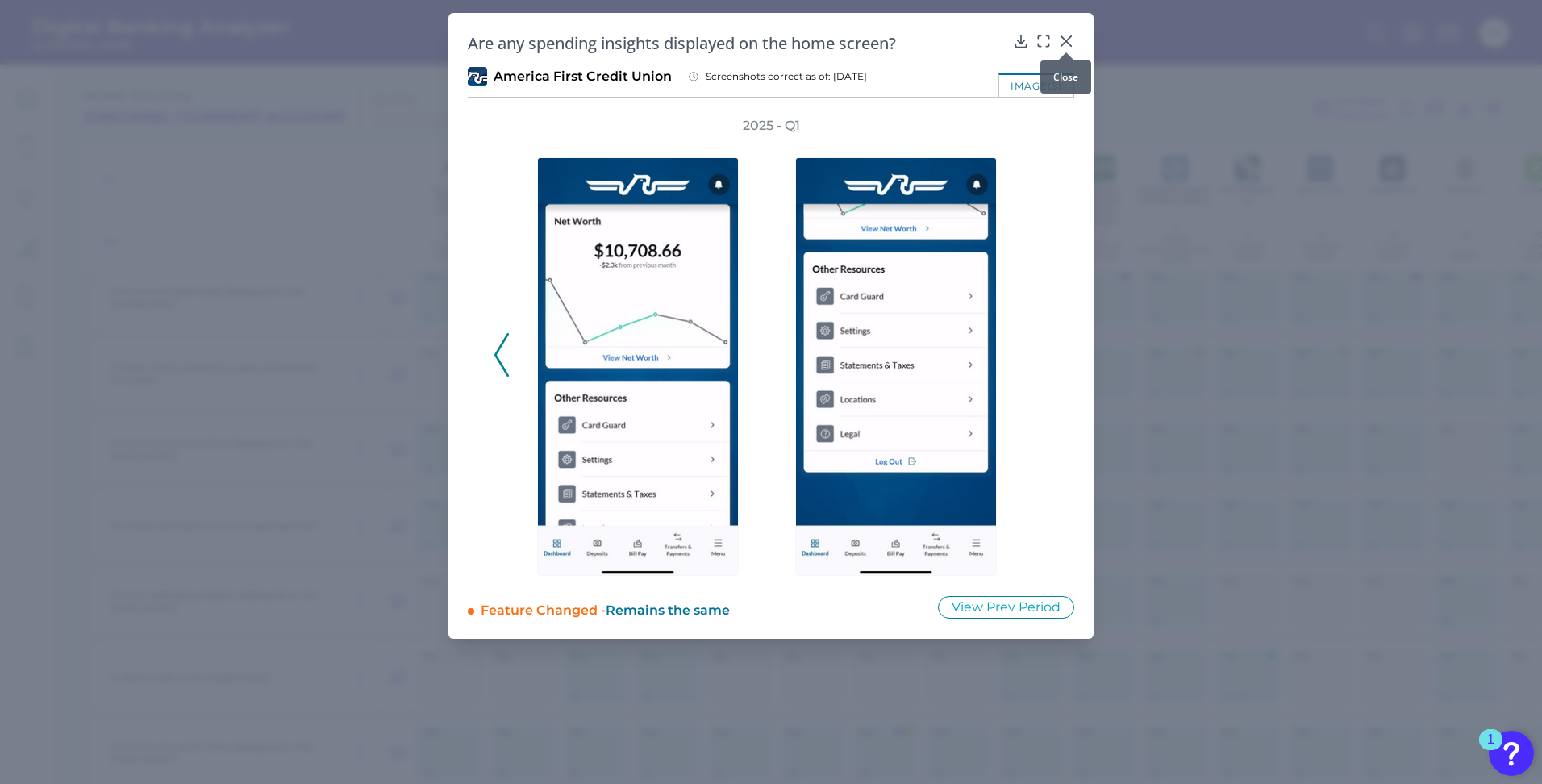
click at [1068, 39] on icon at bounding box center [1066, 41] width 10 height 10
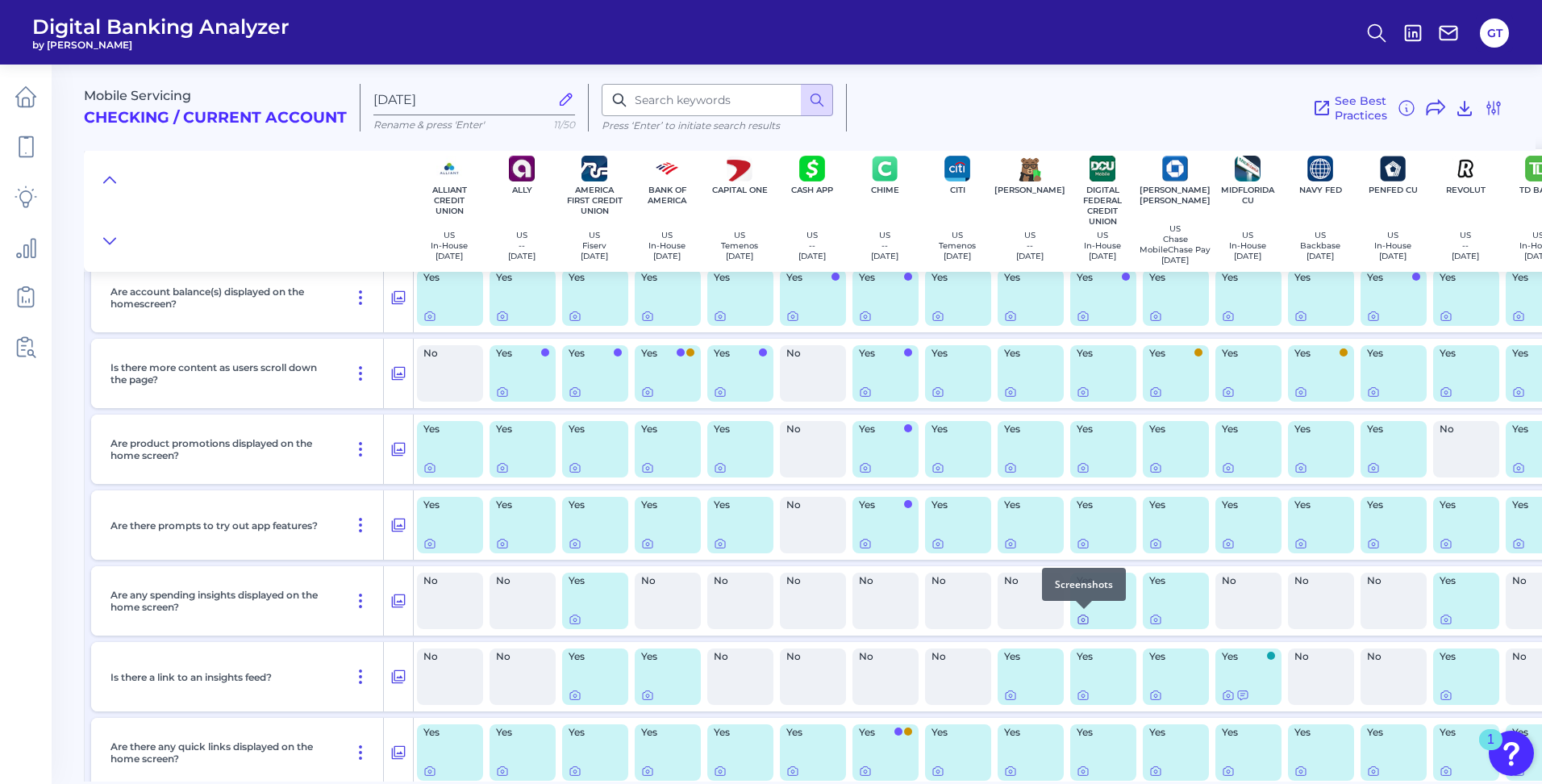
click at [1083, 619] on icon at bounding box center [1083, 620] width 3 height 3
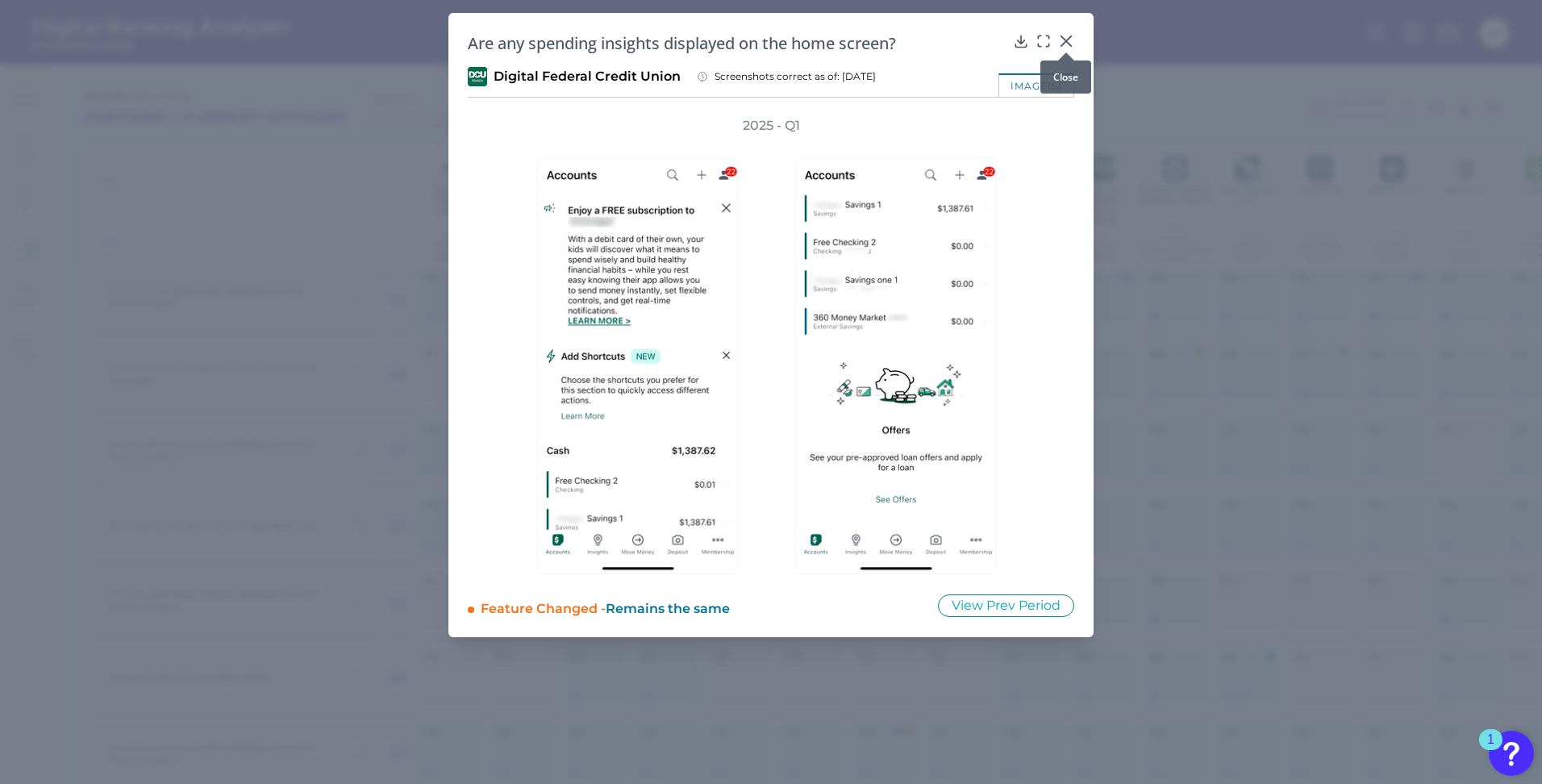
click at [1069, 38] on icon at bounding box center [1066, 41] width 10 height 10
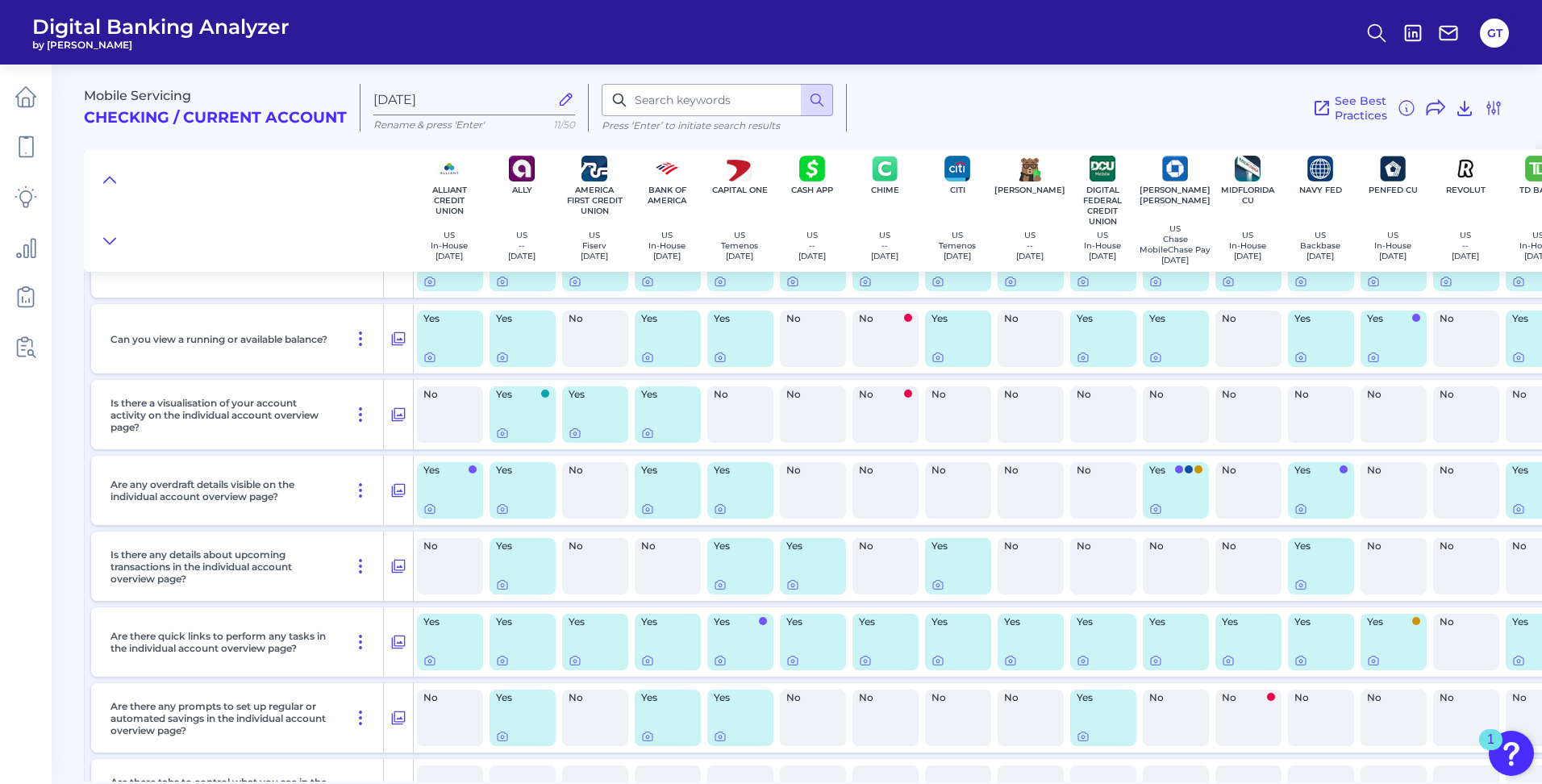
scroll to position [1452, 0]
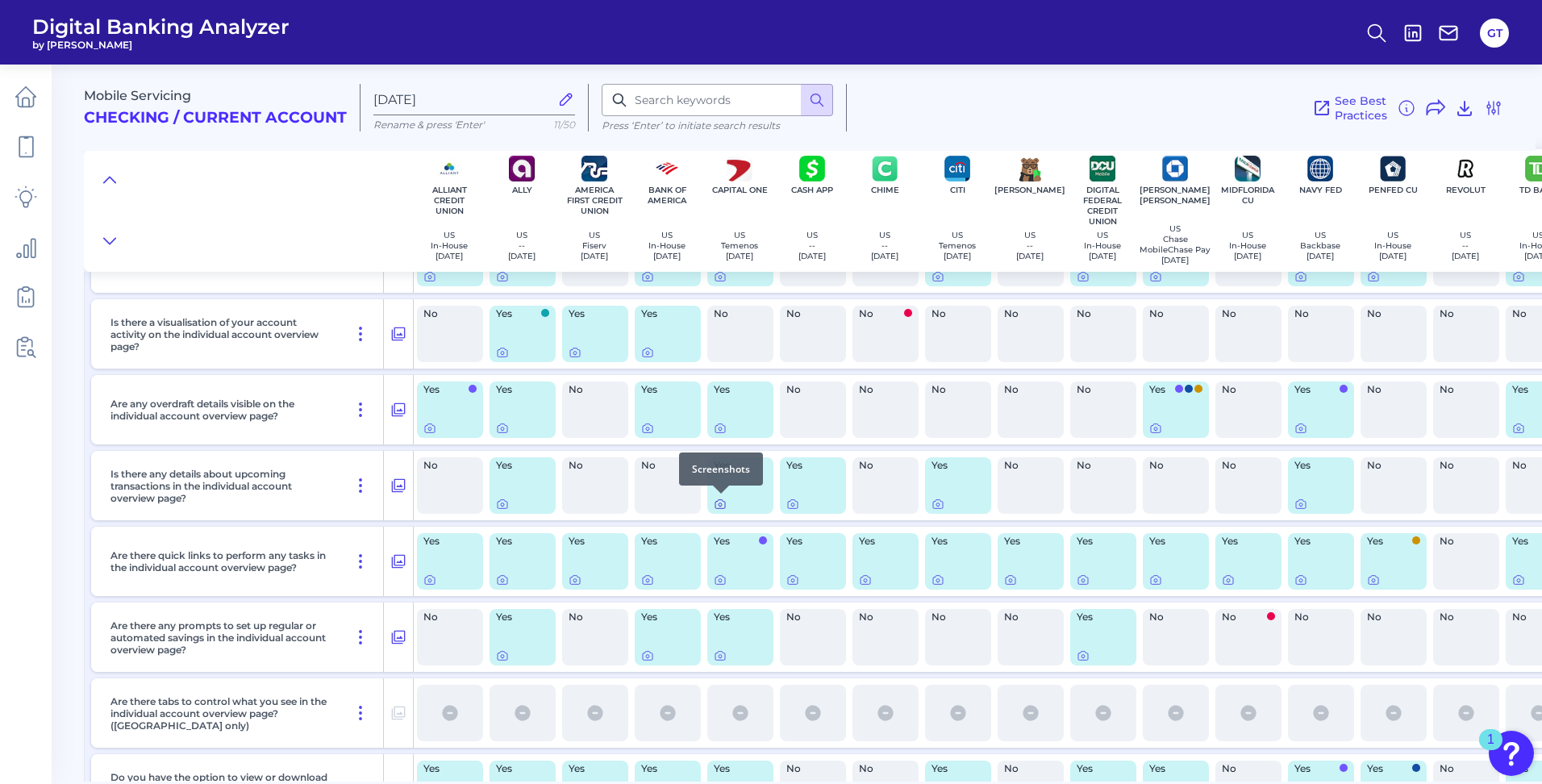
click at [718, 502] on icon at bounding box center [720, 504] width 13 height 13
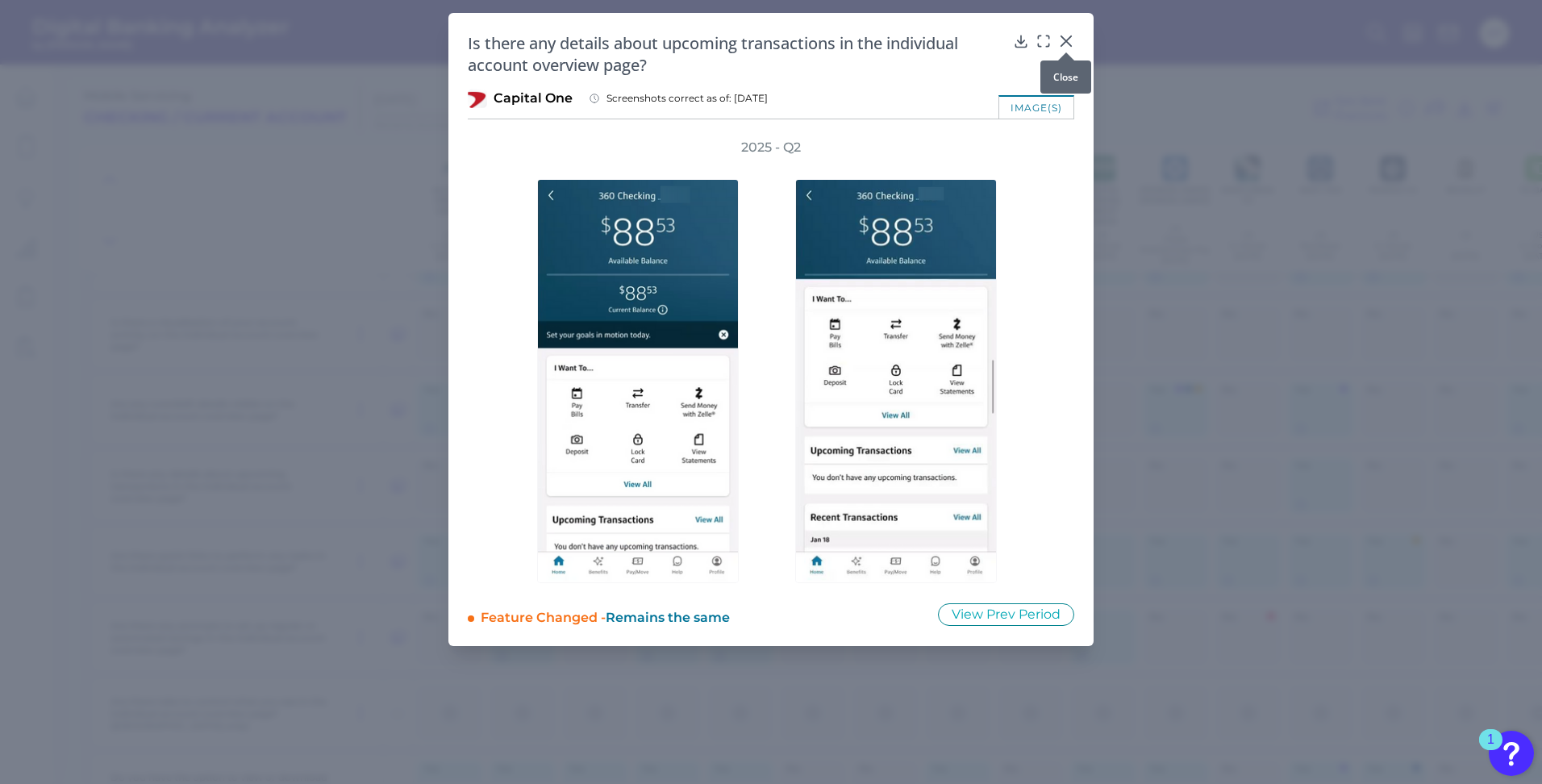
drag, startPoint x: 1063, startPoint y: 40, endPoint x: 1199, endPoint y: 47, distance: 136.2
click at [1062, 39] on icon at bounding box center [1066, 41] width 16 height 16
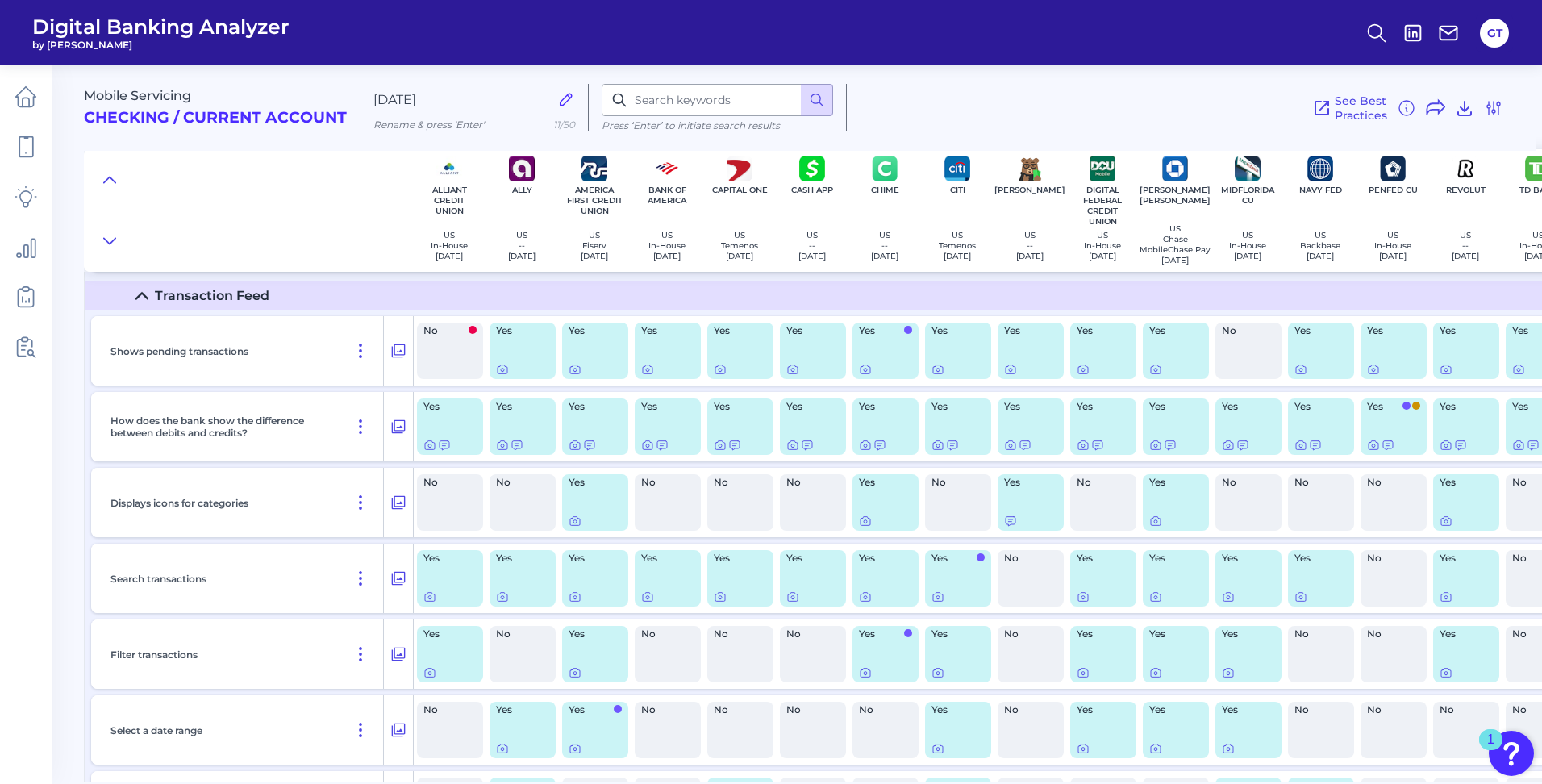
scroll to position [2742, 0]
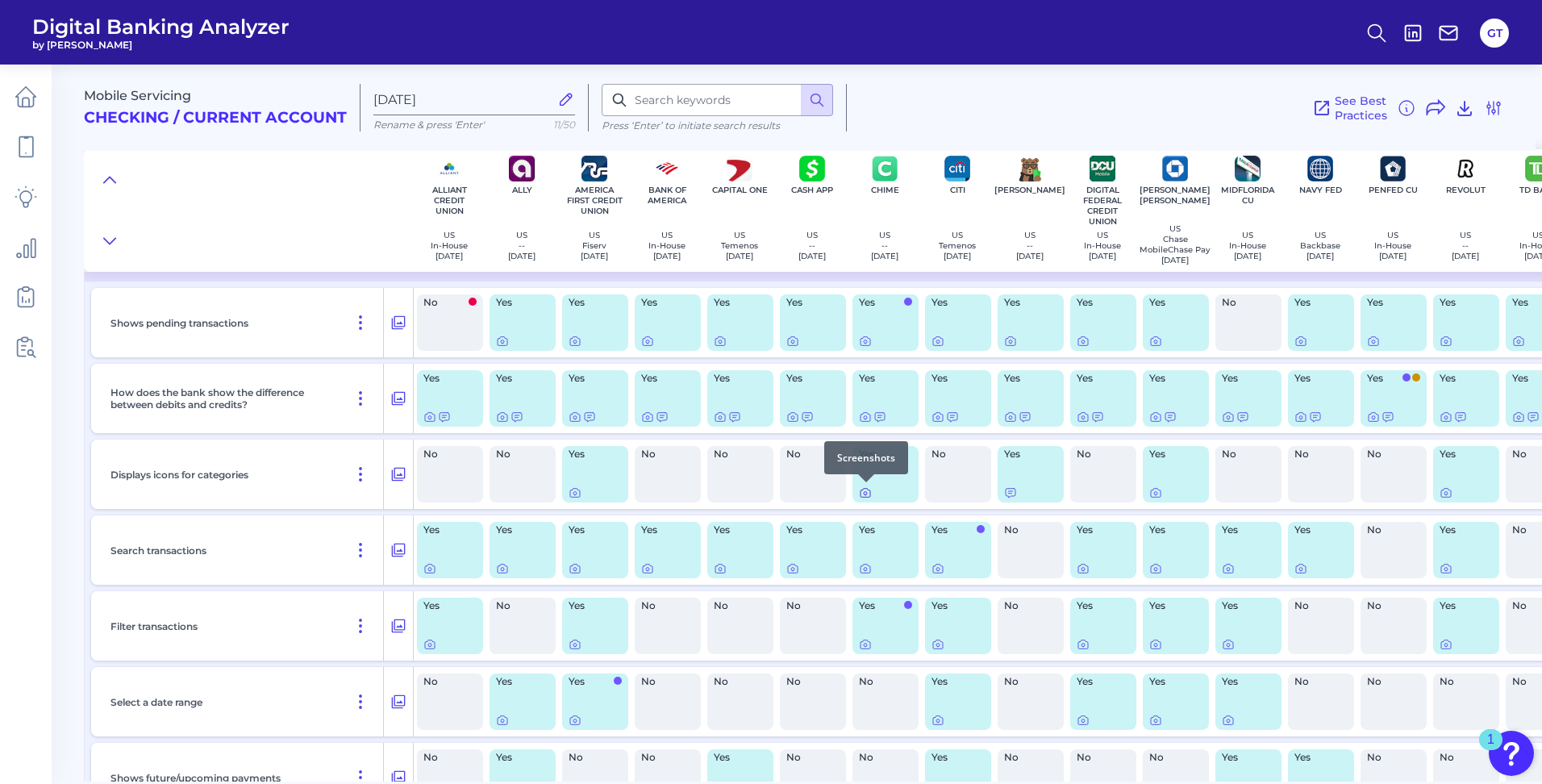
click at [868, 494] on icon at bounding box center [865, 493] width 13 height 13
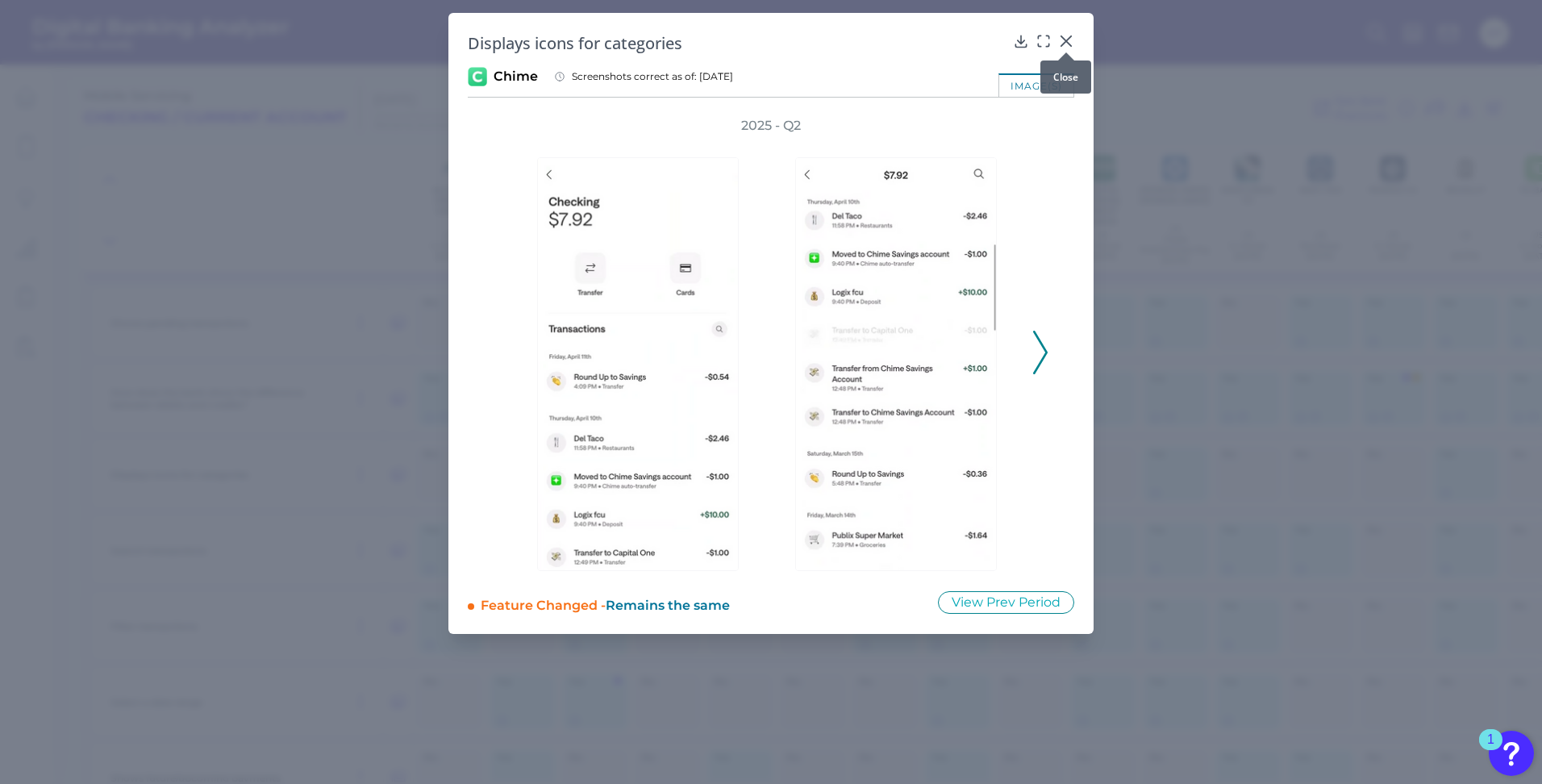
click at [1067, 41] on icon at bounding box center [1066, 41] width 10 height 10
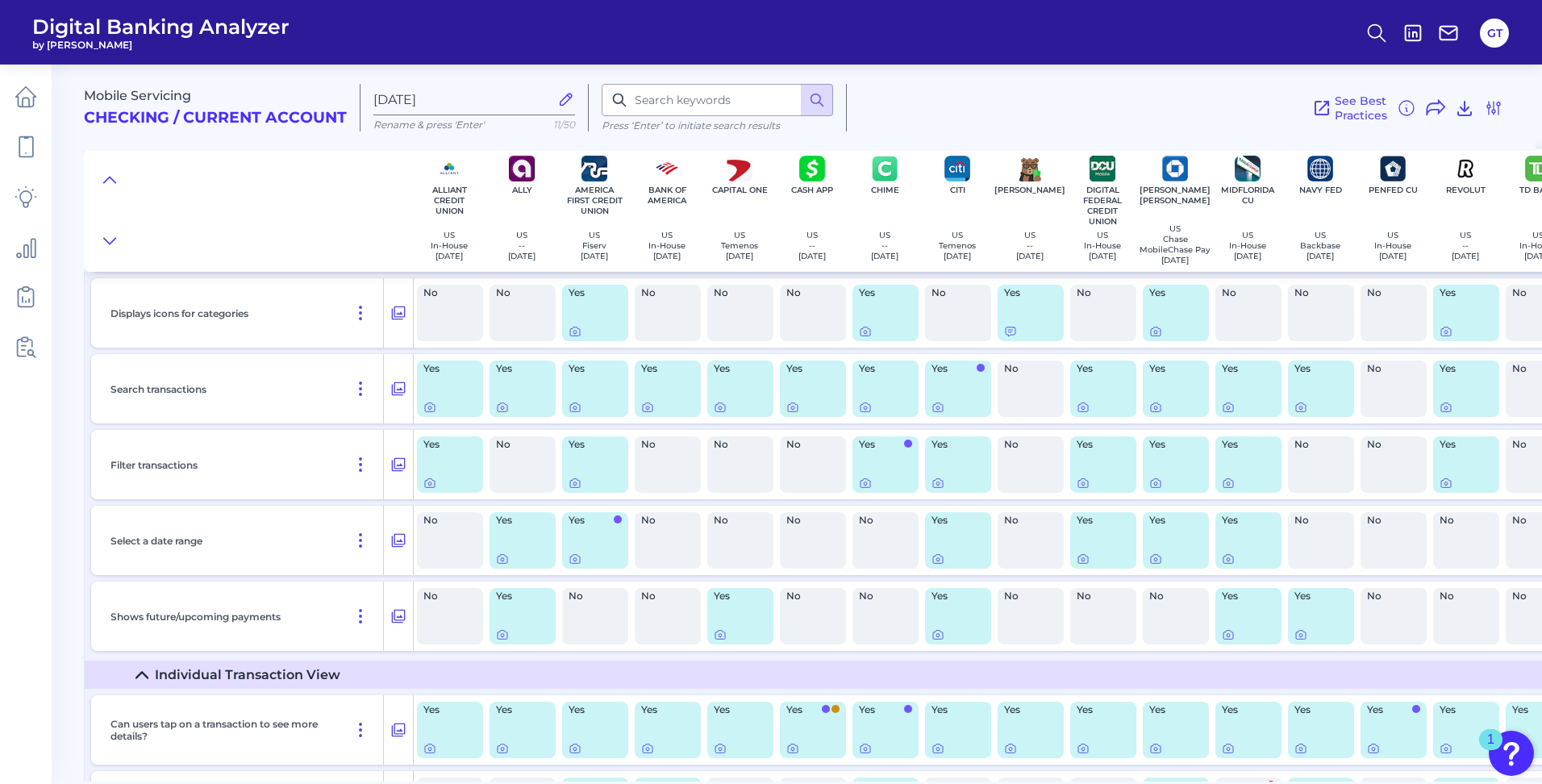
scroll to position [2984, 0]
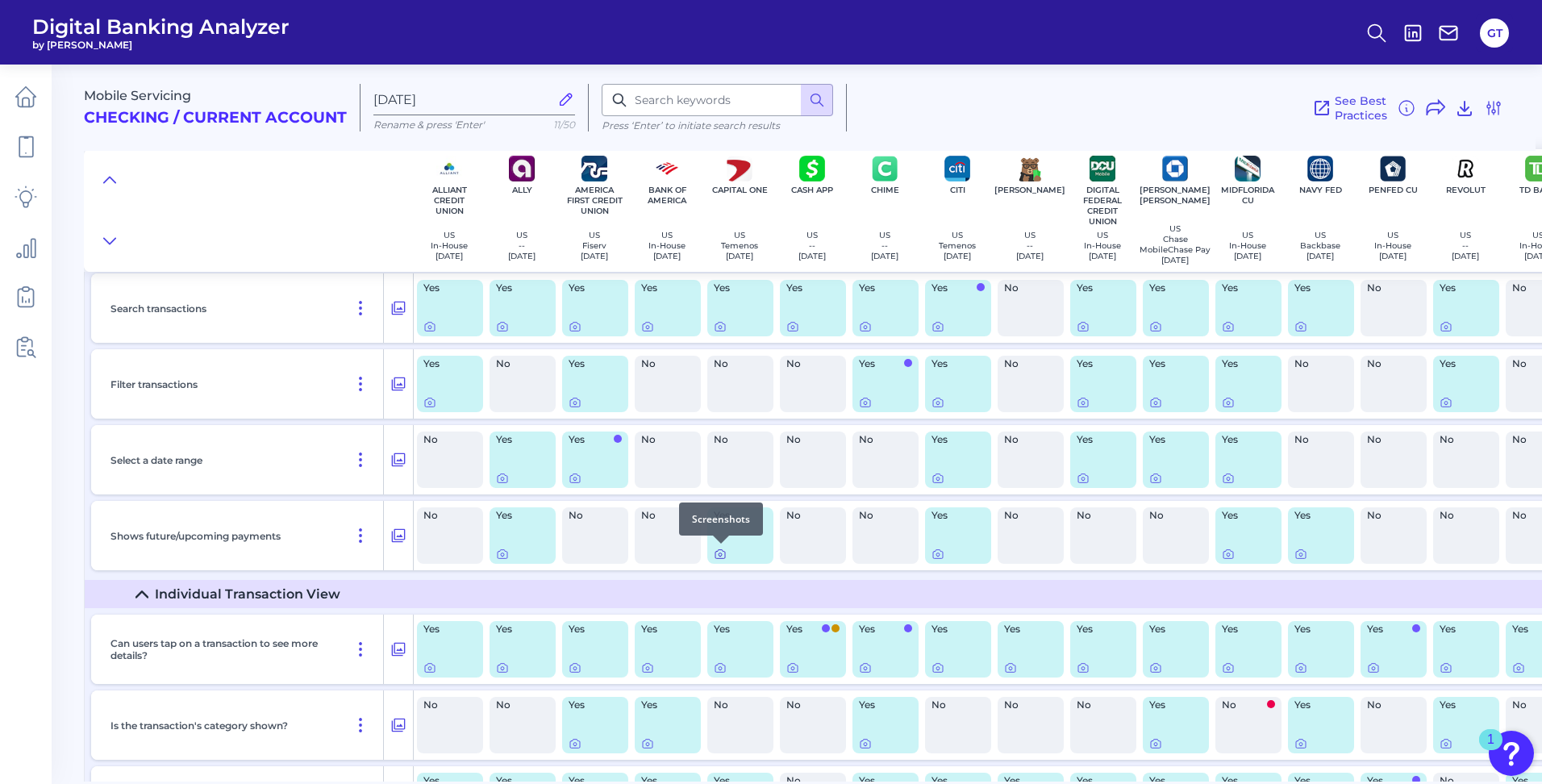
click at [716, 549] on div at bounding box center [721, 543] width 16 height 16
click at [722, 552] on icon at bounding box center [720, 554] width 13 height 13
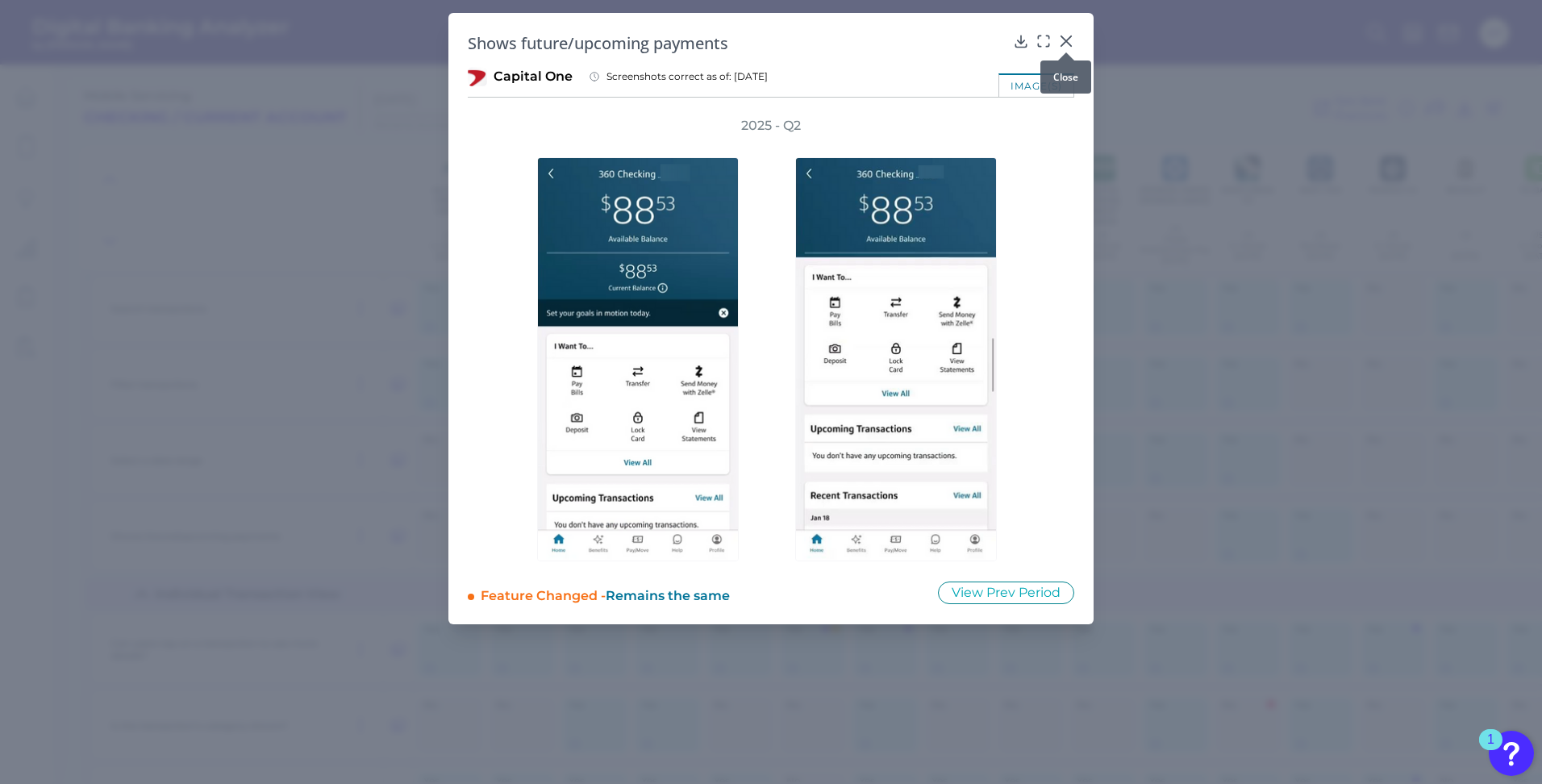
click at [1071, 36] on icon at bounding box center [1066, 41] width 10 height 10
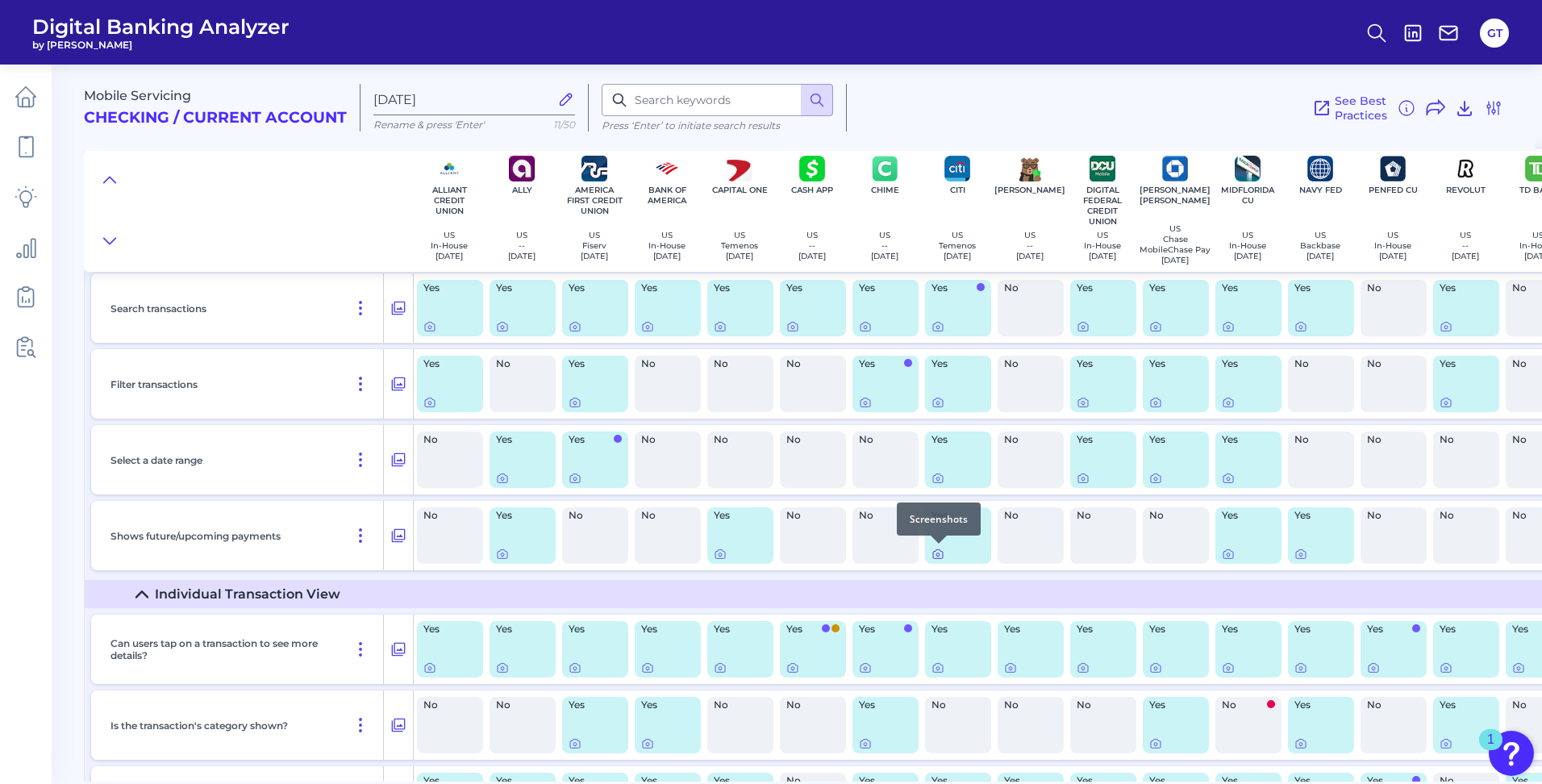
click at [938, 556] on icon at bounding box center [938, 554] width 13 height 13
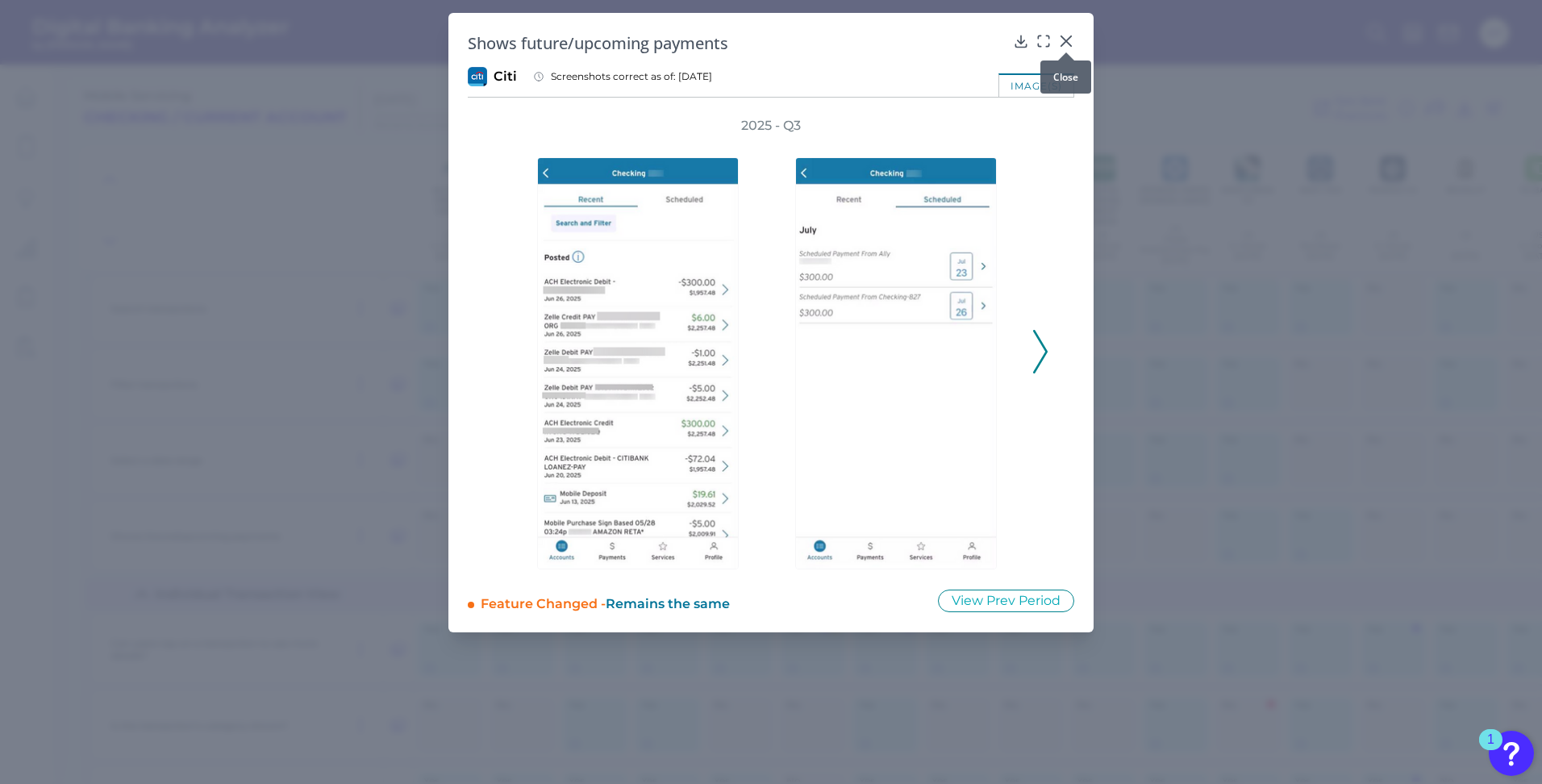
click at [1068, 38] on icon at bounding box center [1066, 41] width 10 height 10
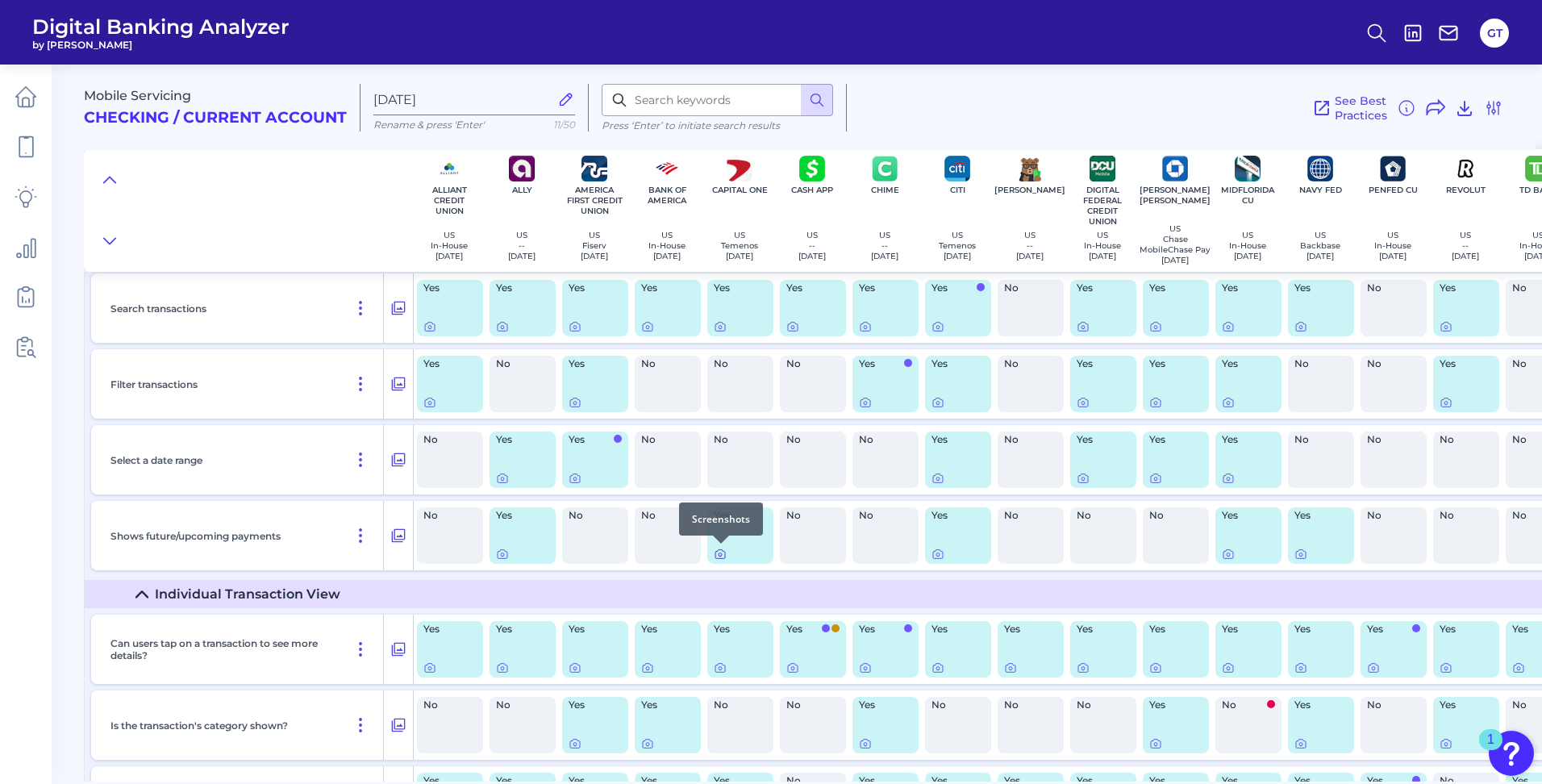
click at [724, 555] on icon at bounding box center [720, 554] width 13 height 13
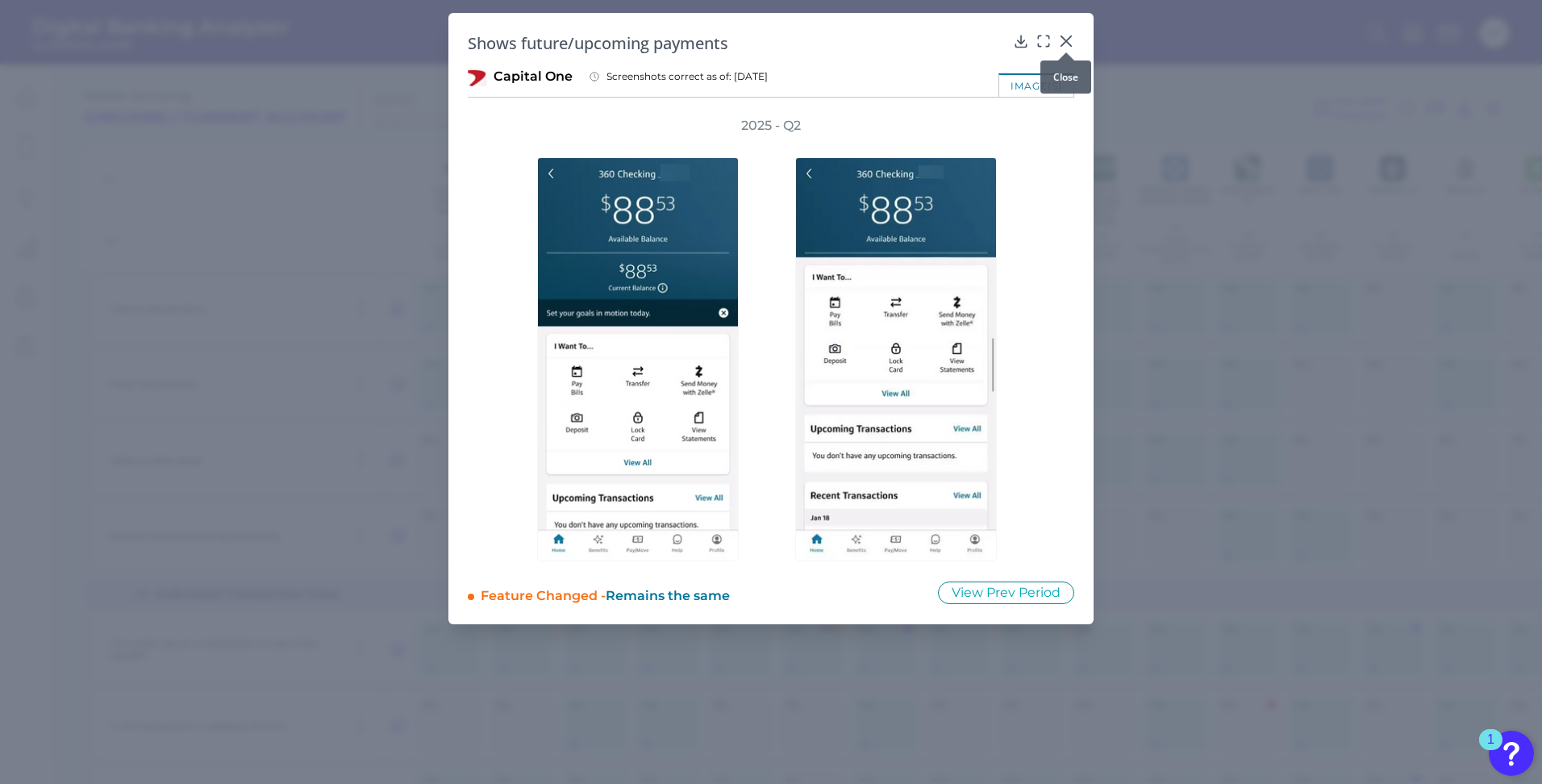
click at [1067, 43] on icon at bounding box center [1066, 41] width 10 height 10
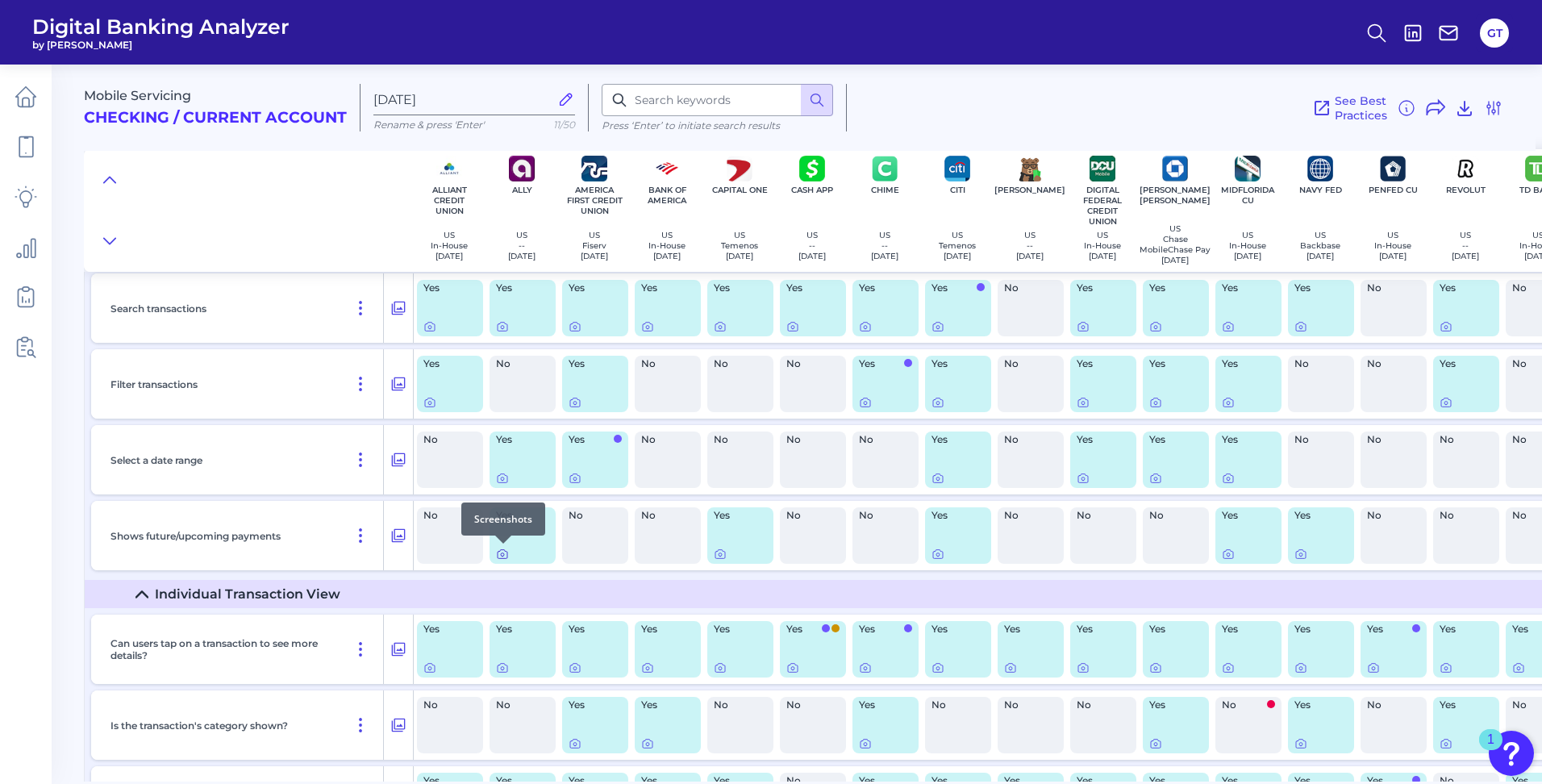
click at [499, 558] on icon at bounding box center [503, 554] width 10 height 9
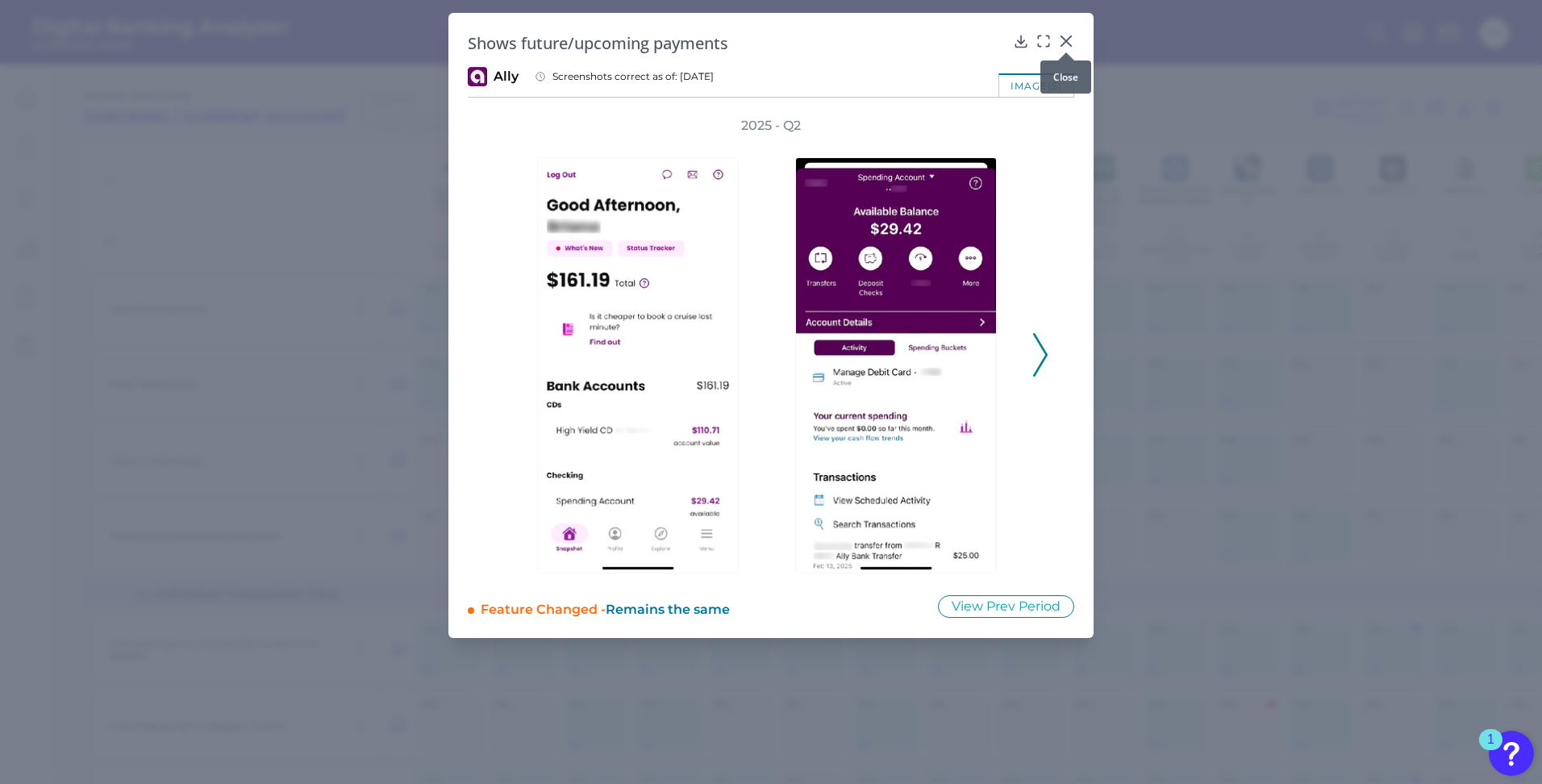
click at [1071, 41] on icon at bounding box center [1066, 41] width 16 height 16
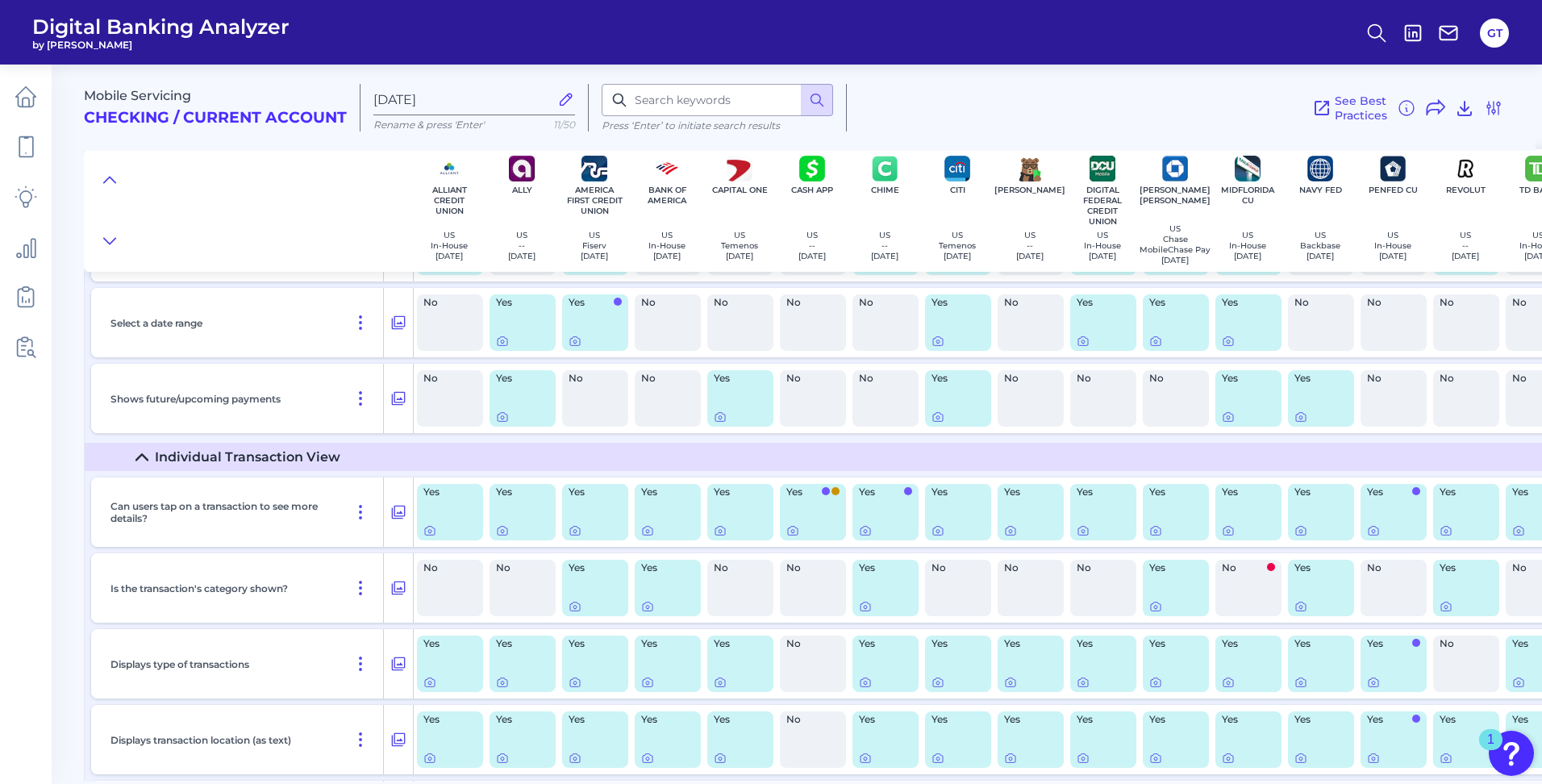
scroll to position [3145, 0]
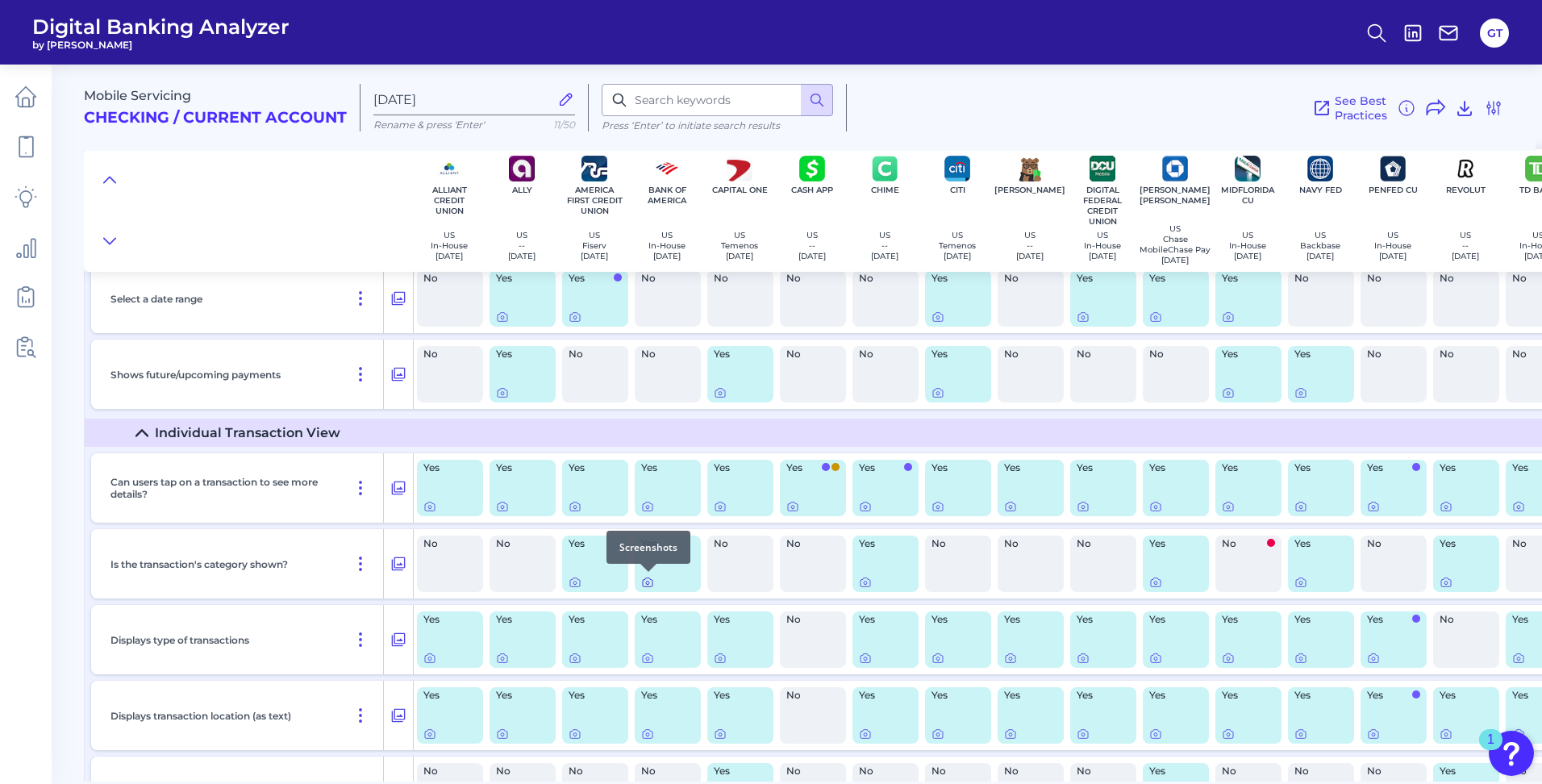
click at [646, 579] on icon at bounding box center [647, 583] width 13 height 13
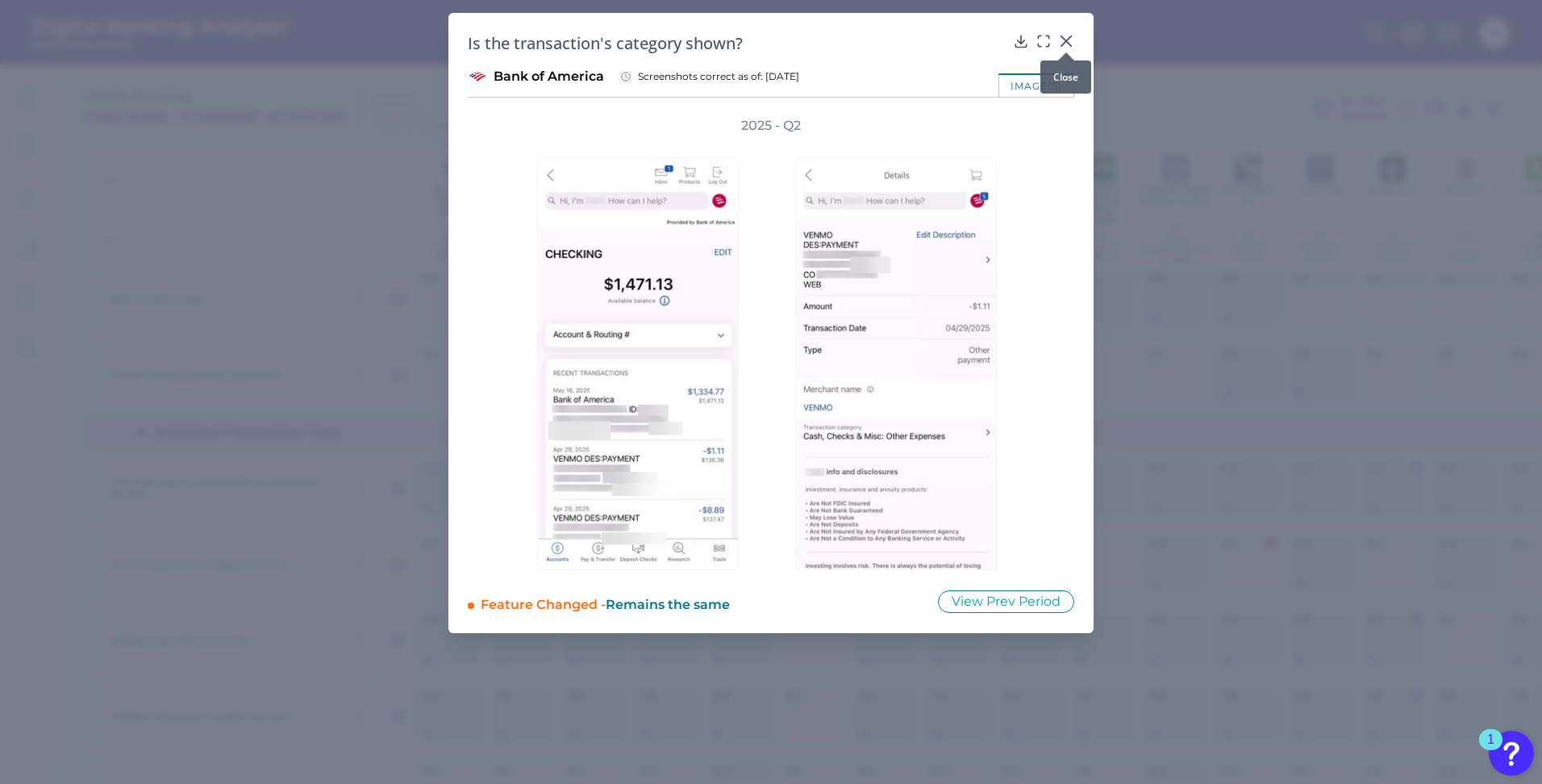
click at [1062, 44] on div at bounding box center [1066, 52] width 16 height 16
click at [1066, 34] on icon at bounding box center [1066, 41] width 16 height 16
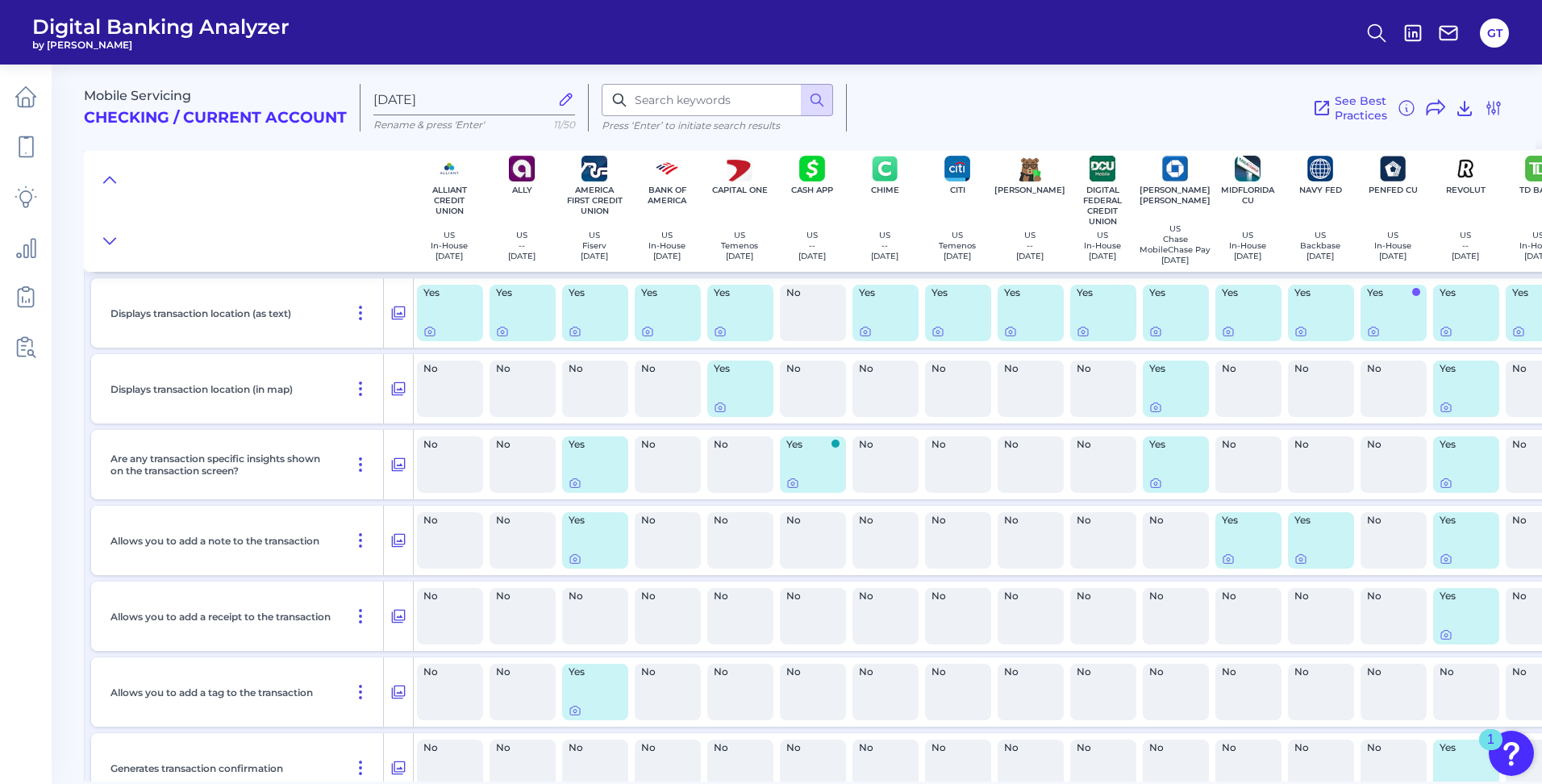
scroll to position [3548, 0]
click at [1446, 631] on div at bounding box center [1447, 624] width 16 height 16
click at [1446, 633] on icon at bounding box center [1446, 635] width 3 height 3
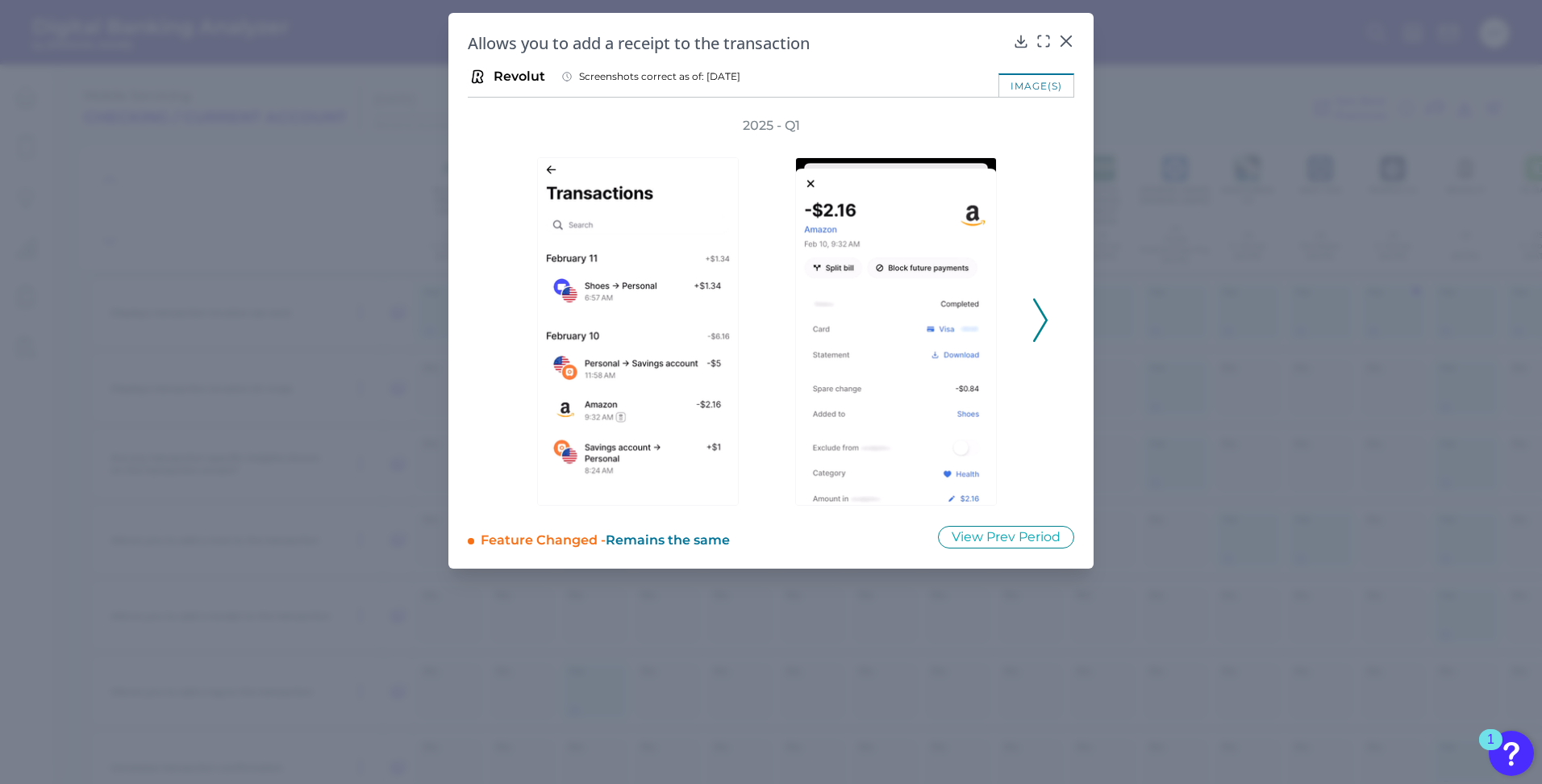
click at [1038, 327] on icon at bounding box center [1040, 320] width 15 height 43
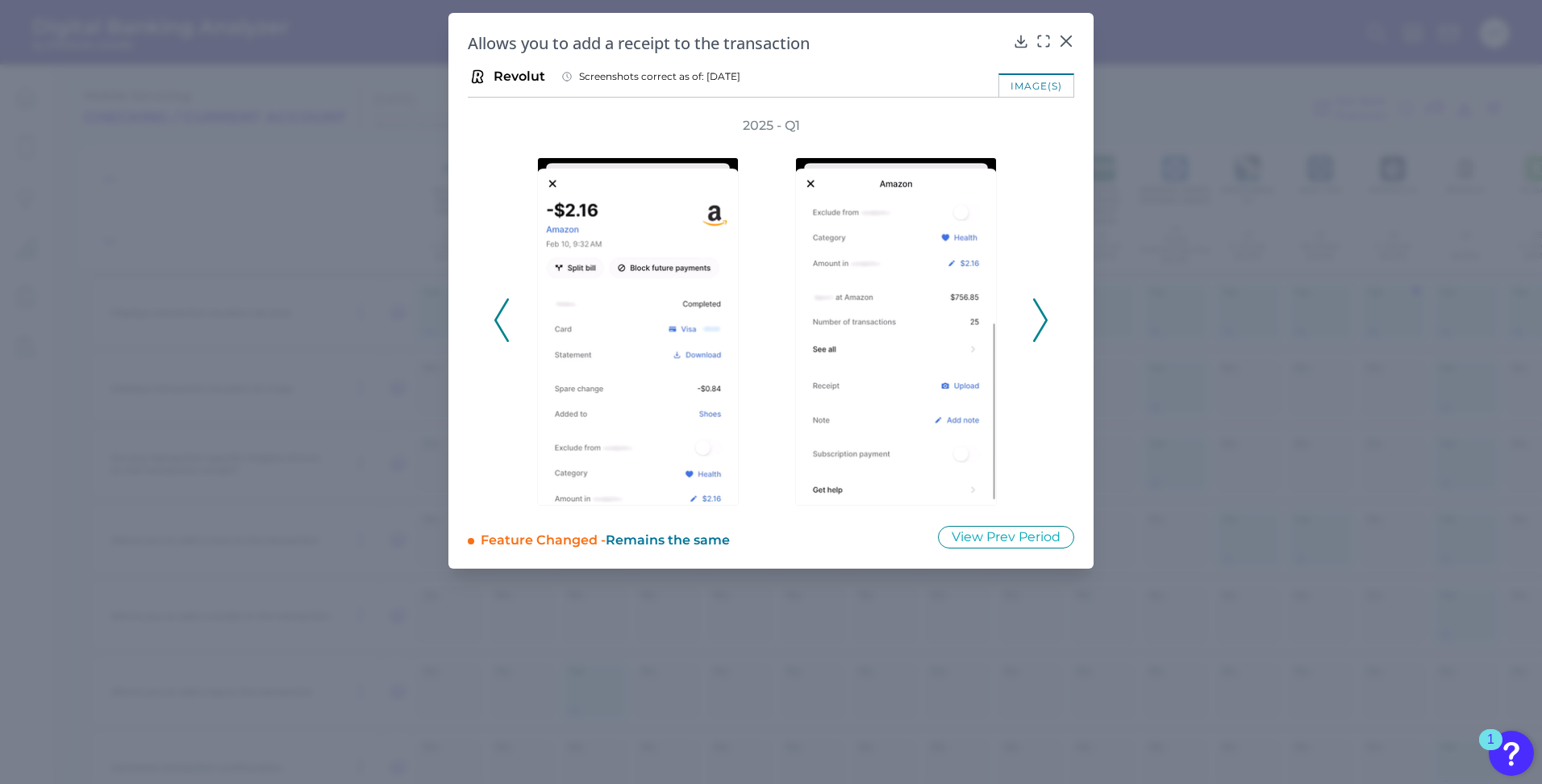
click at [1038, 327] on icon at bounding box center [1040, 320] width 15 height 43
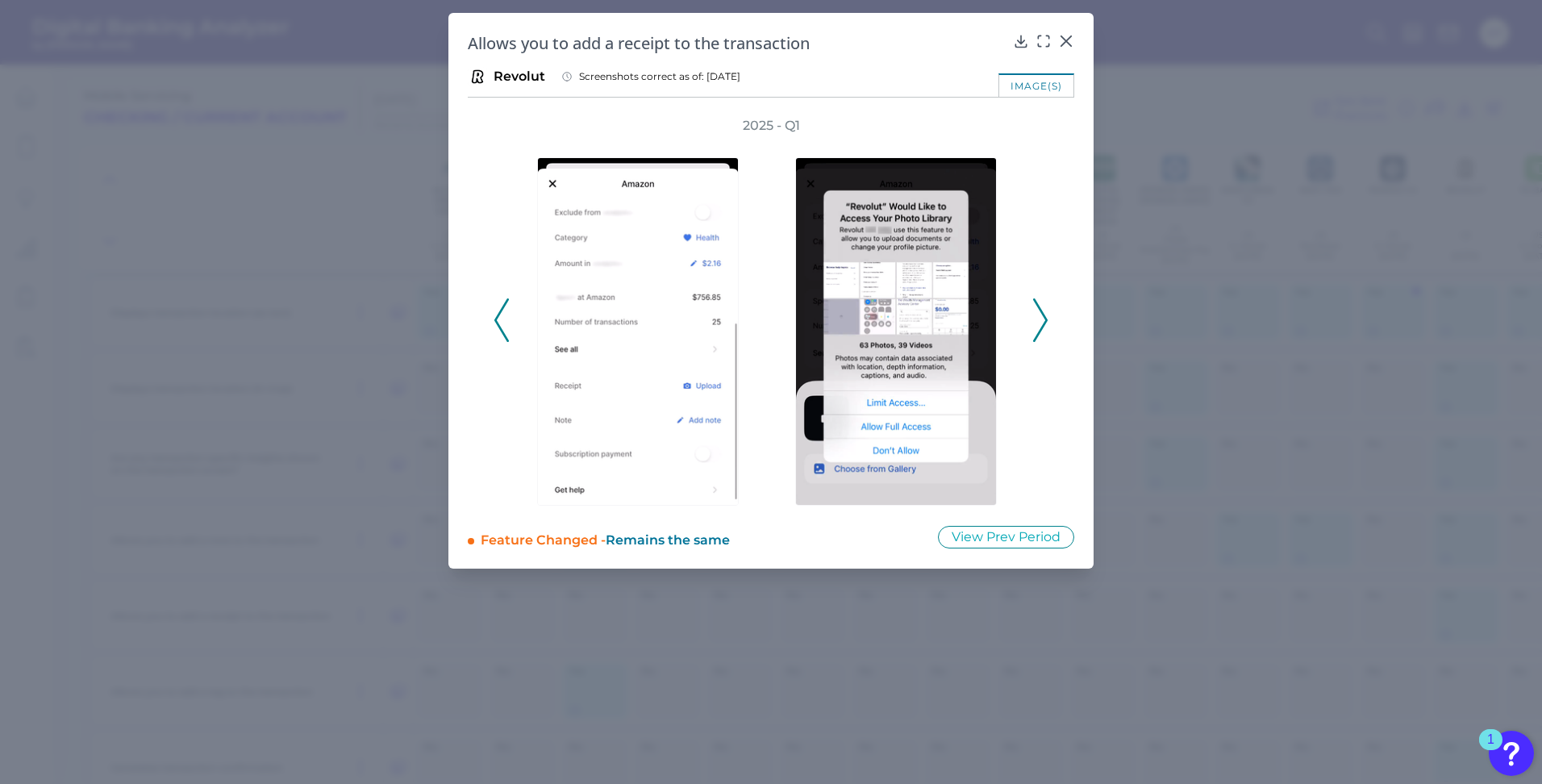
click at [1038, 327] on icon at bounding box center [1040, 320] width 15 height 43
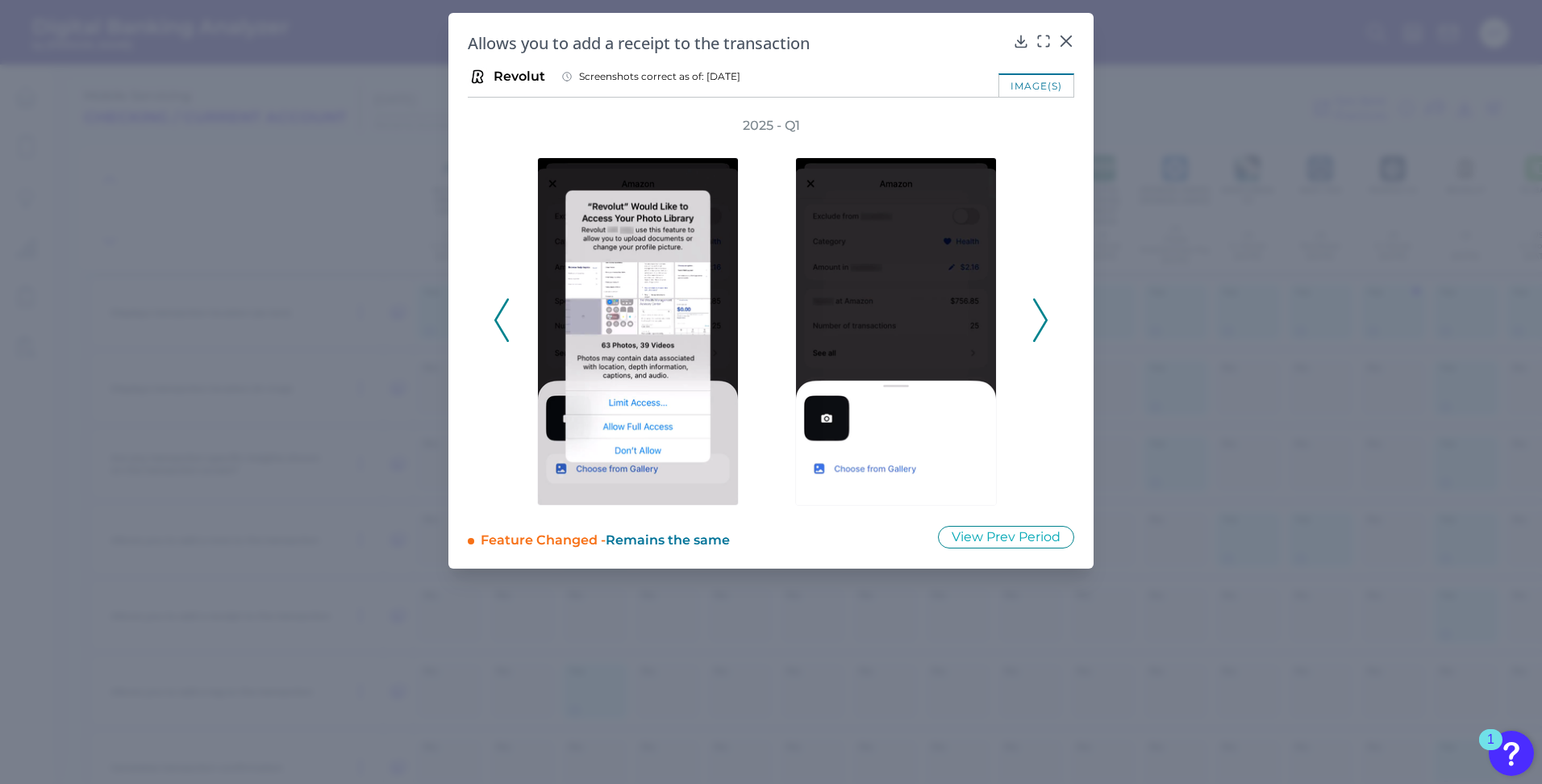
click at [1038, 327] on icon at bounding box center [1040, 320] width 15 height 43
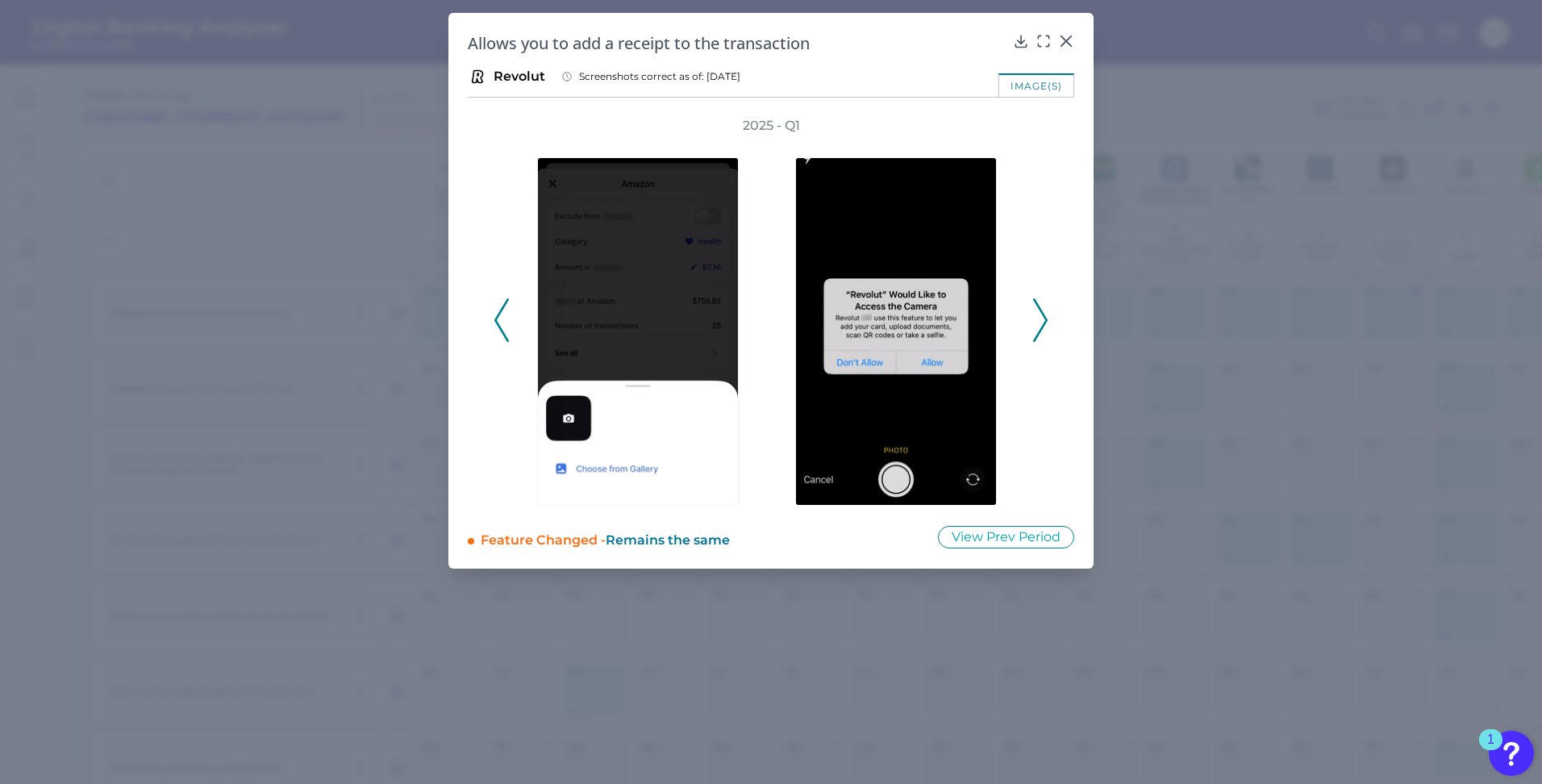
click at [1038, 327] on icon at bounding box center [1040, 320] width 15 height 43
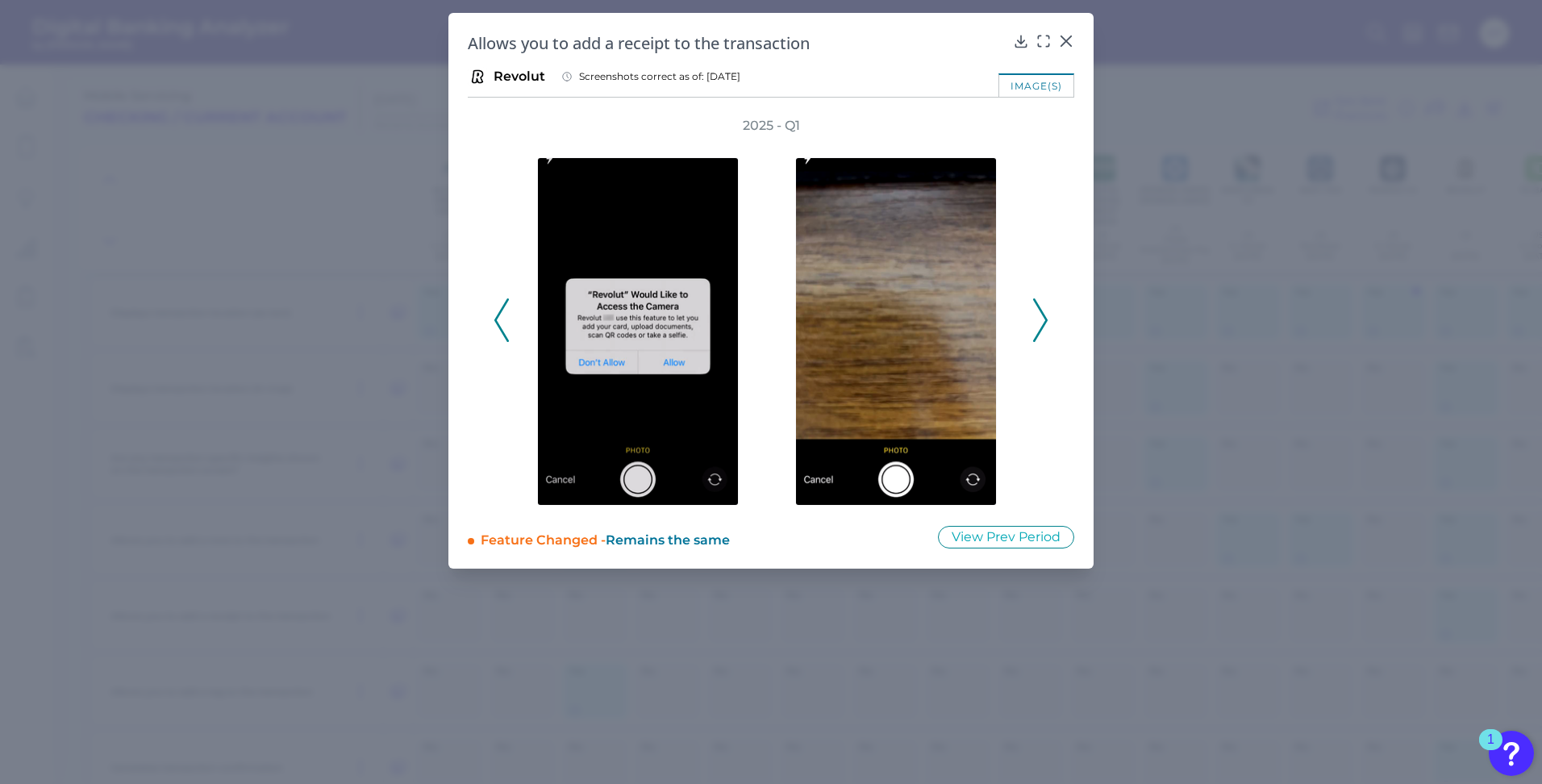
click at [1038, 327] on icon at bounding box center [1040, 320] width 15 height 43
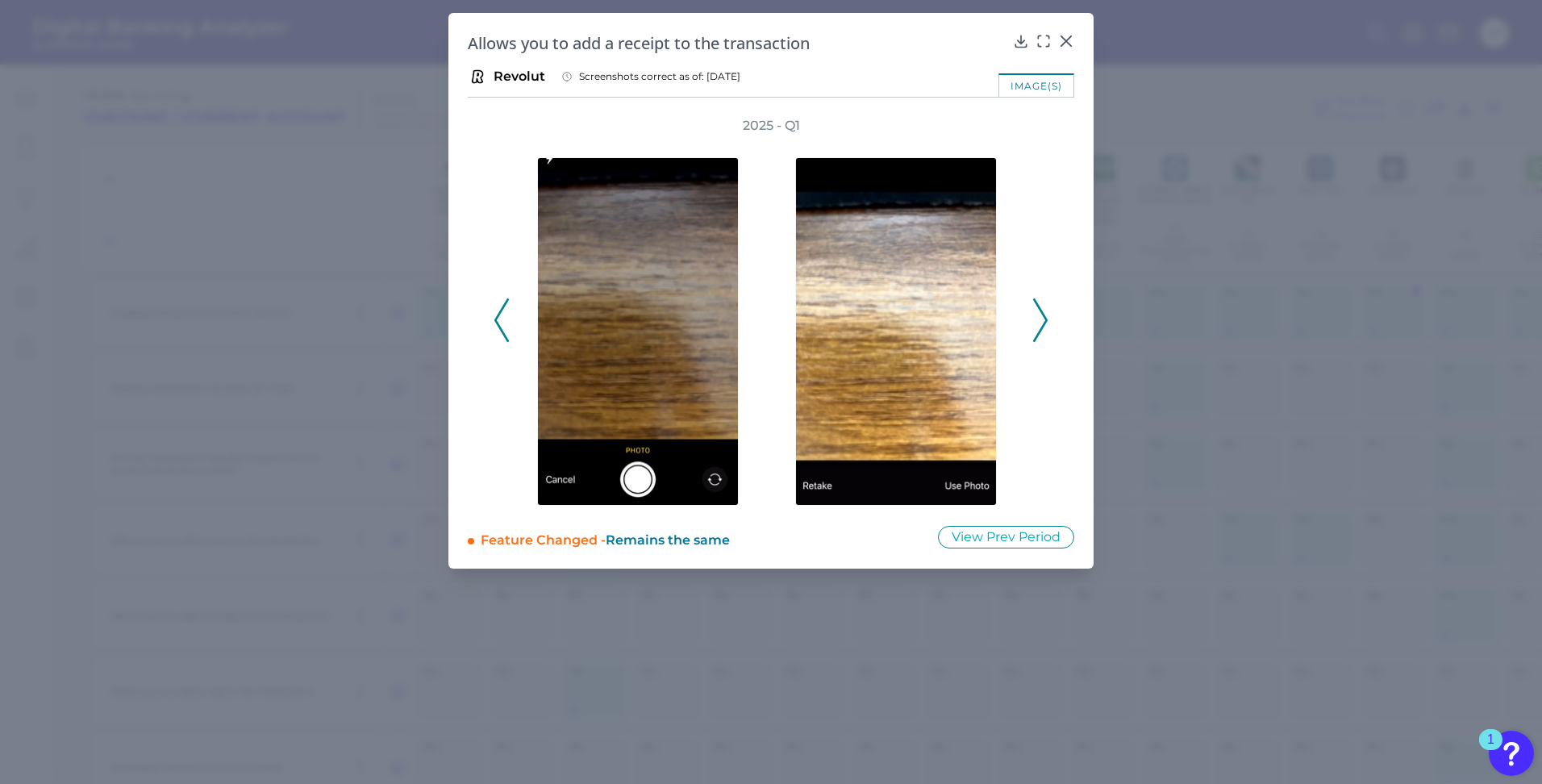
click at [1038, 327] on icon at bounding box center [1040, 320] width 15 height 43
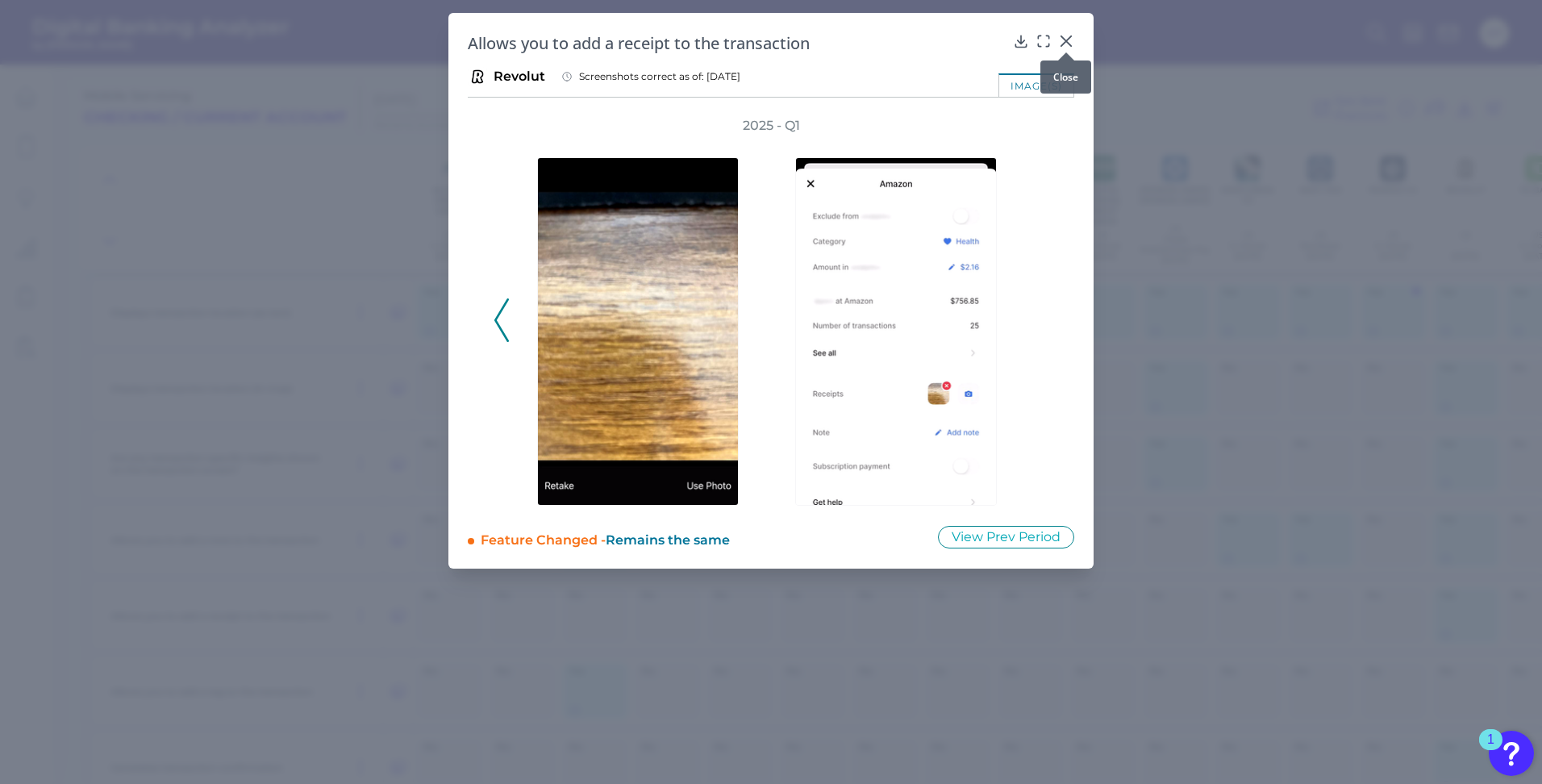
click at [1071, 41] on icon at bounding box center [1066, 41] width 16 height 16
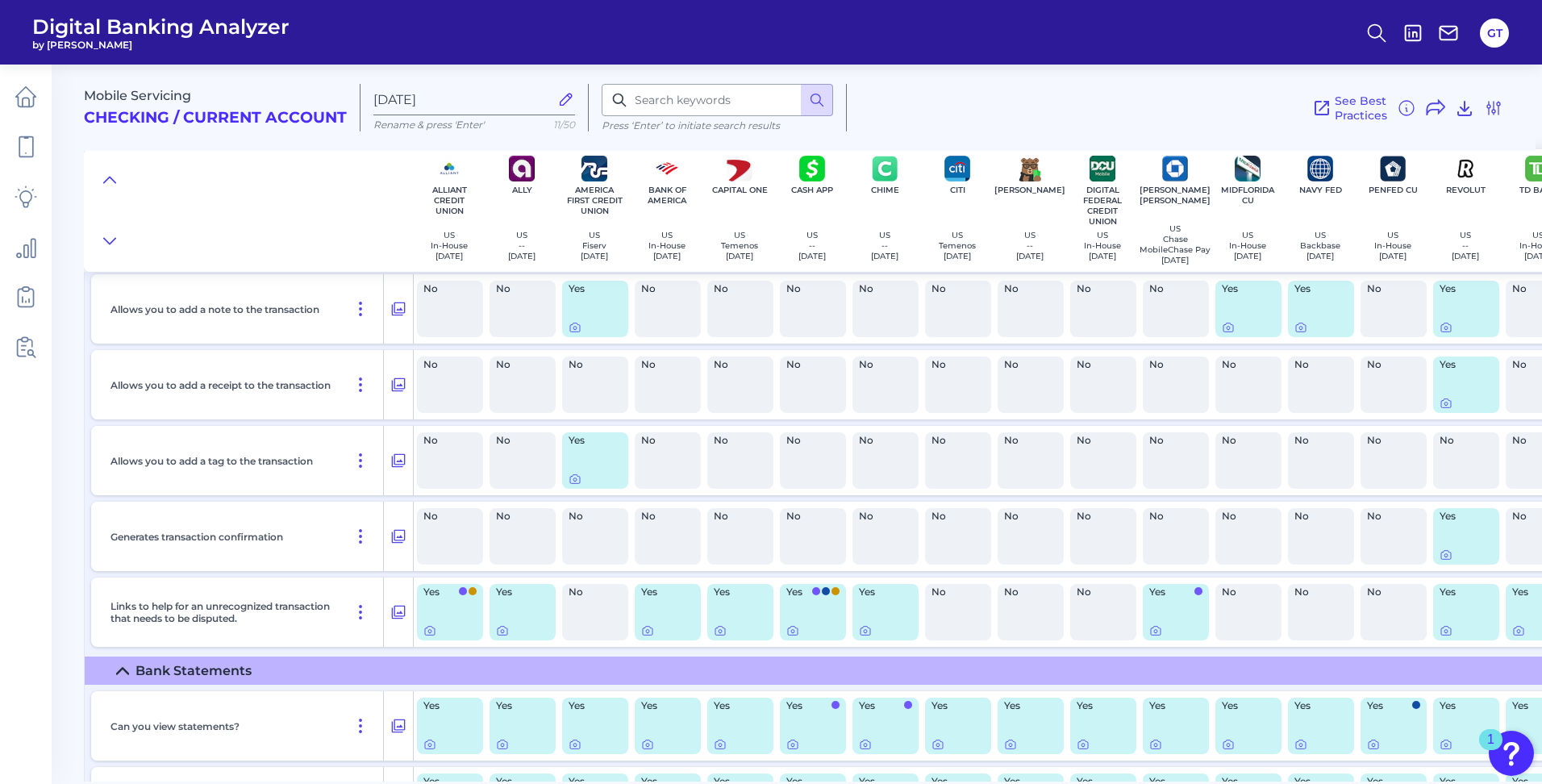
scroll to position [3790, 0]
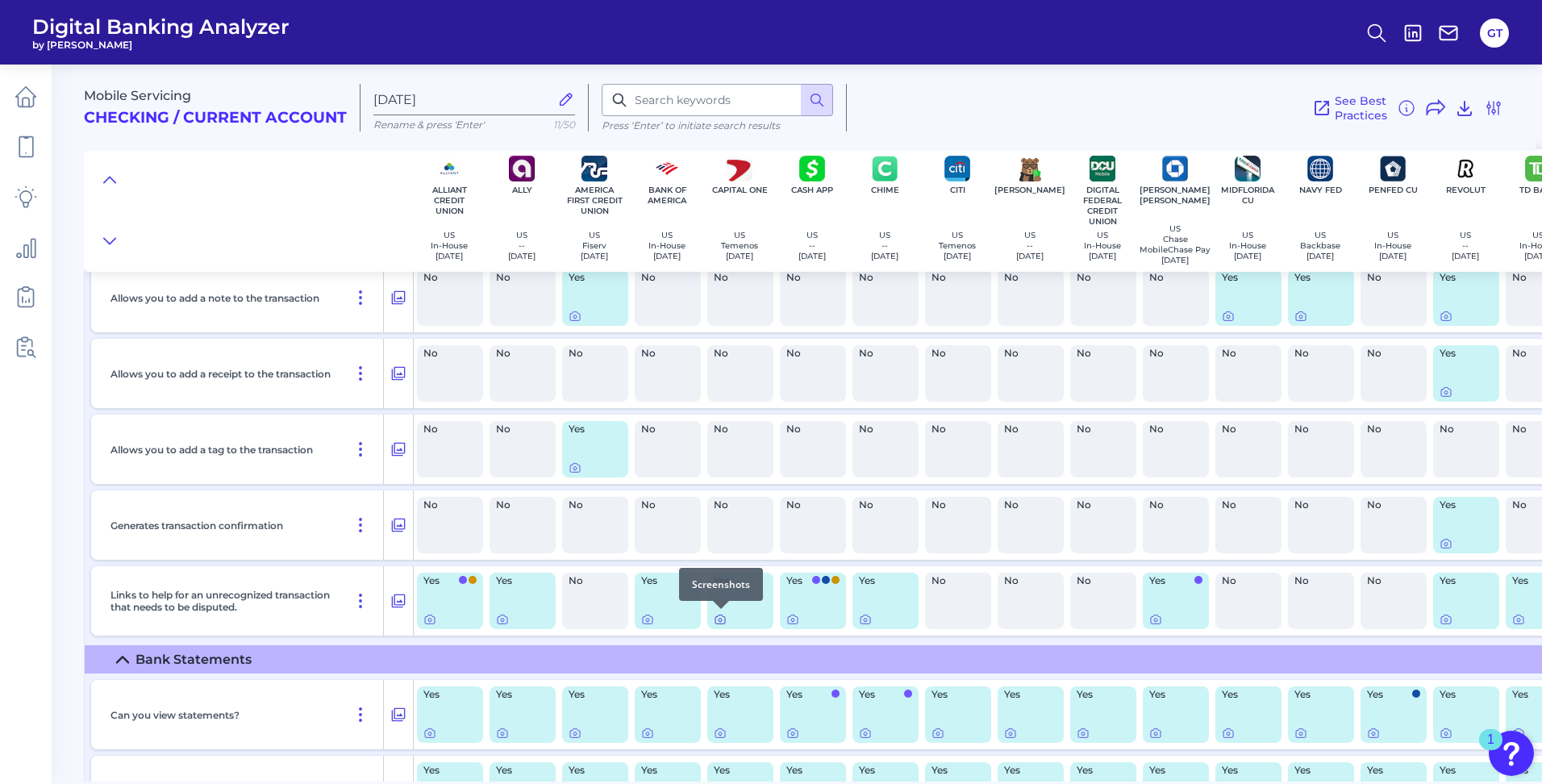
click at [718, 620] on icon at bounding box center [720, 620] width 13 height 13
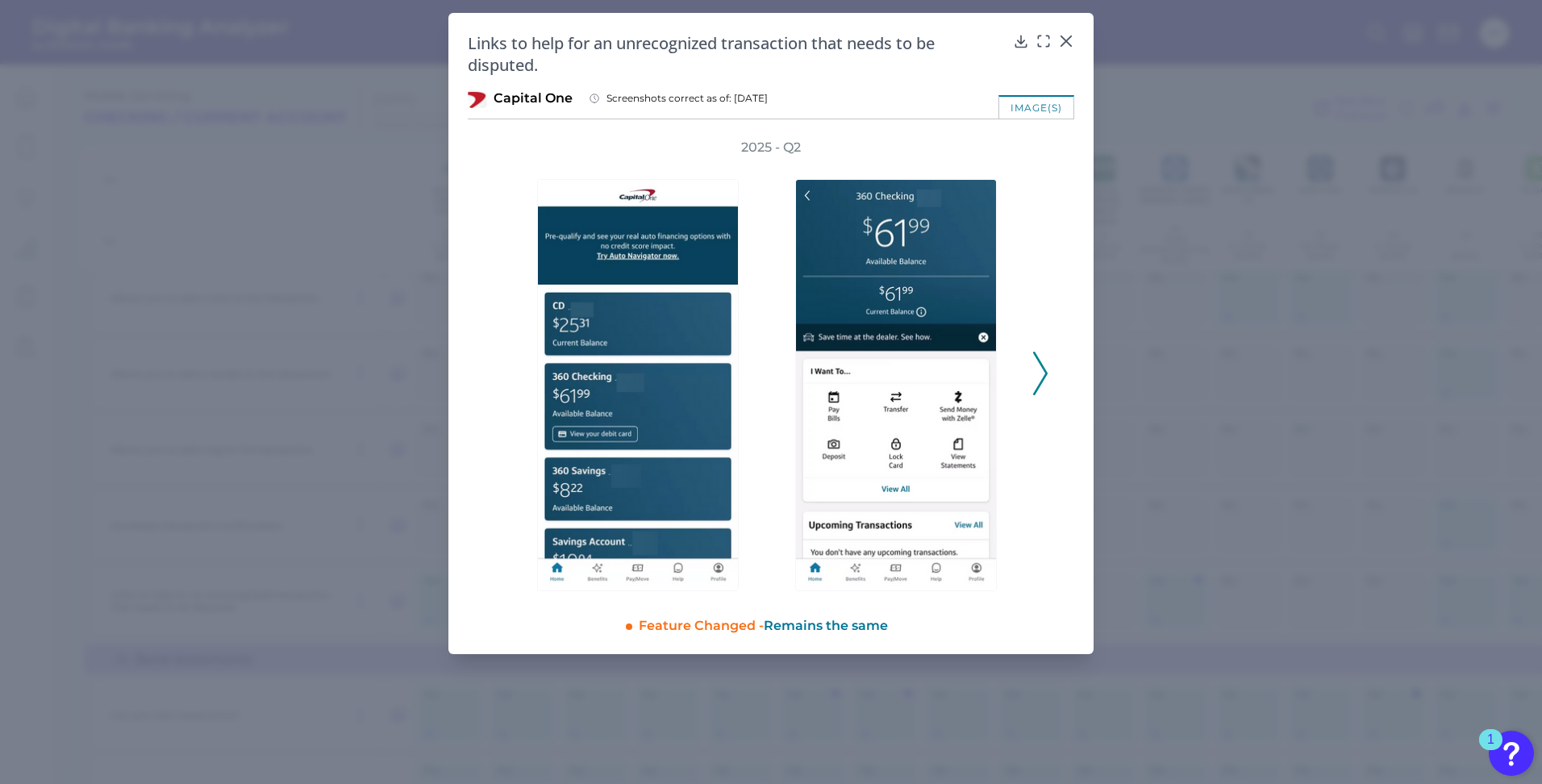
click at [1046, 364] on icon at bounding box center [1040, 373] width 15 height 43
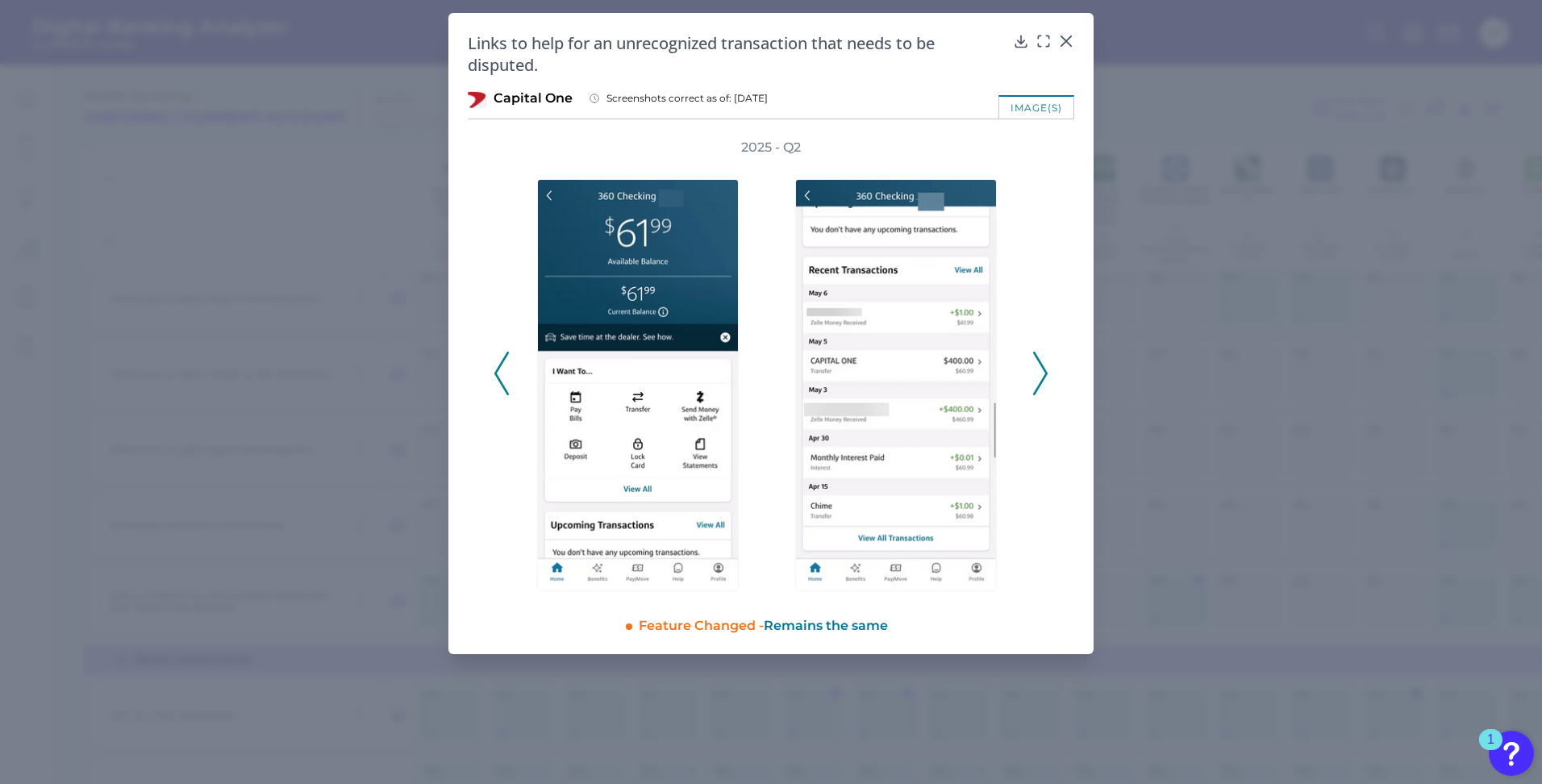
click at [1046, 365] on icon at bounding box center [1040, 373] width 15 height 43
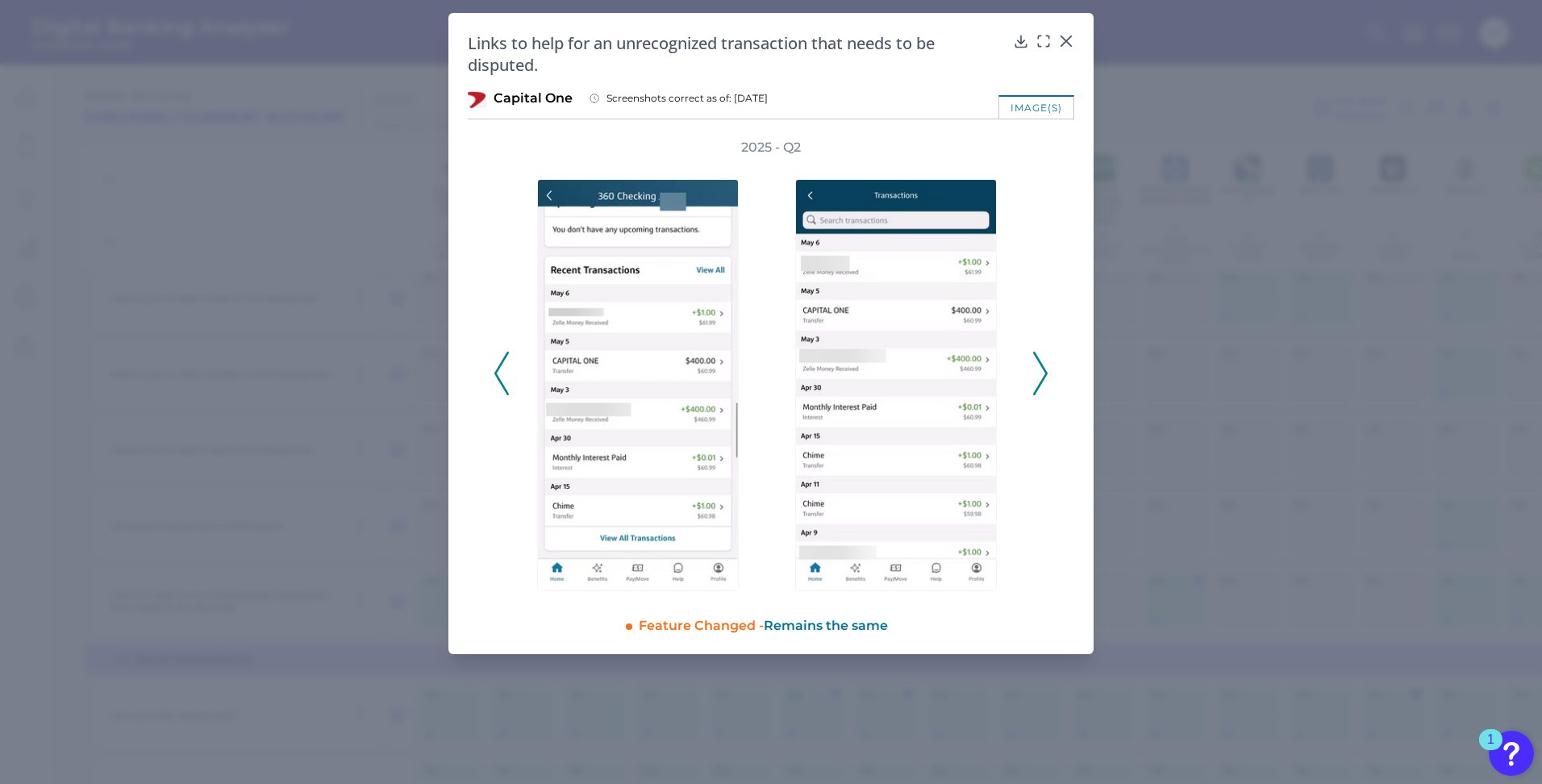
click at [1046, 365] on icon at bounding box center [1040, 373] width 15 height 43
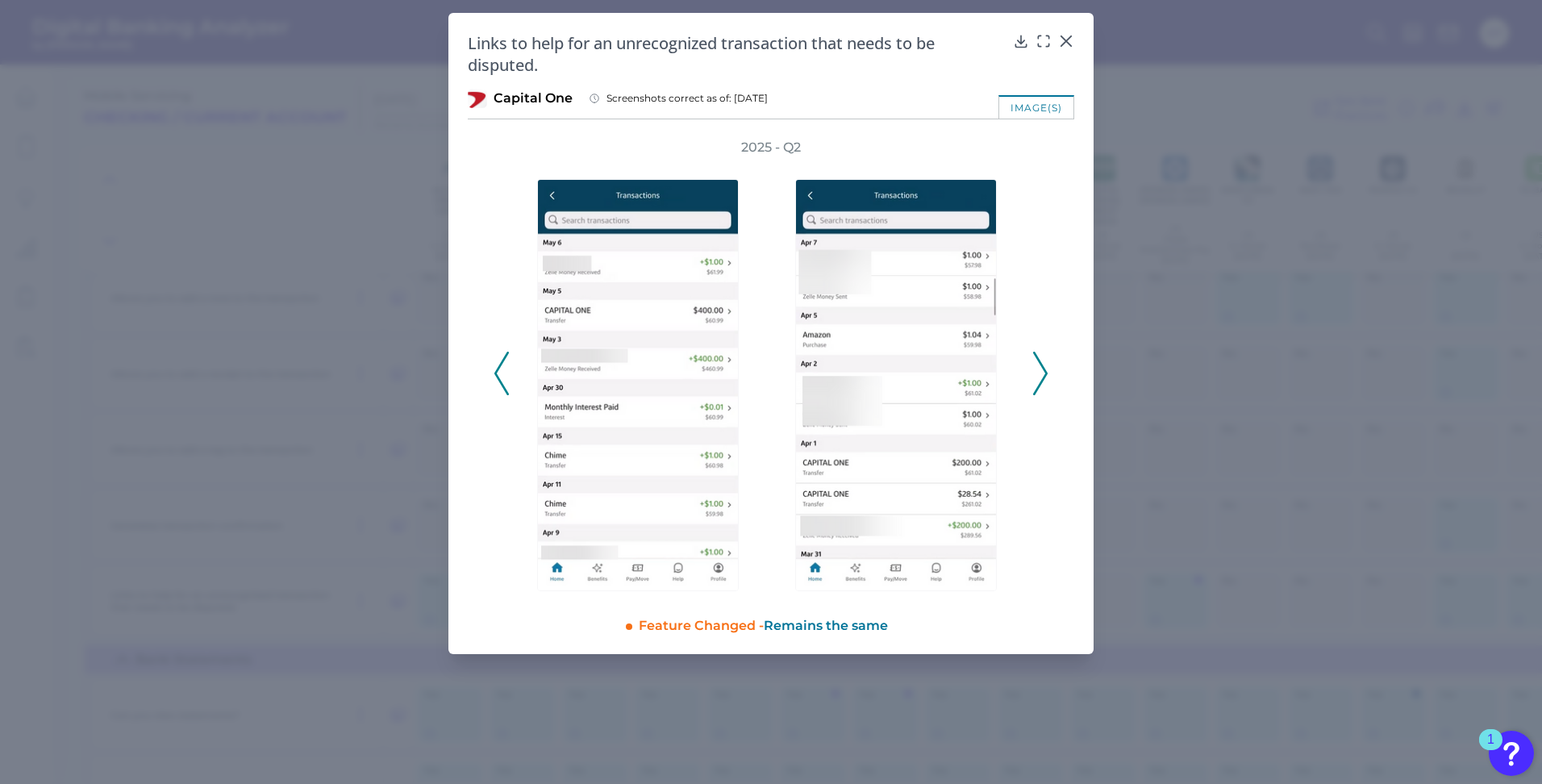
click at [1046, 365] on icon at bounding box center [1040, 373] width 15 height 43
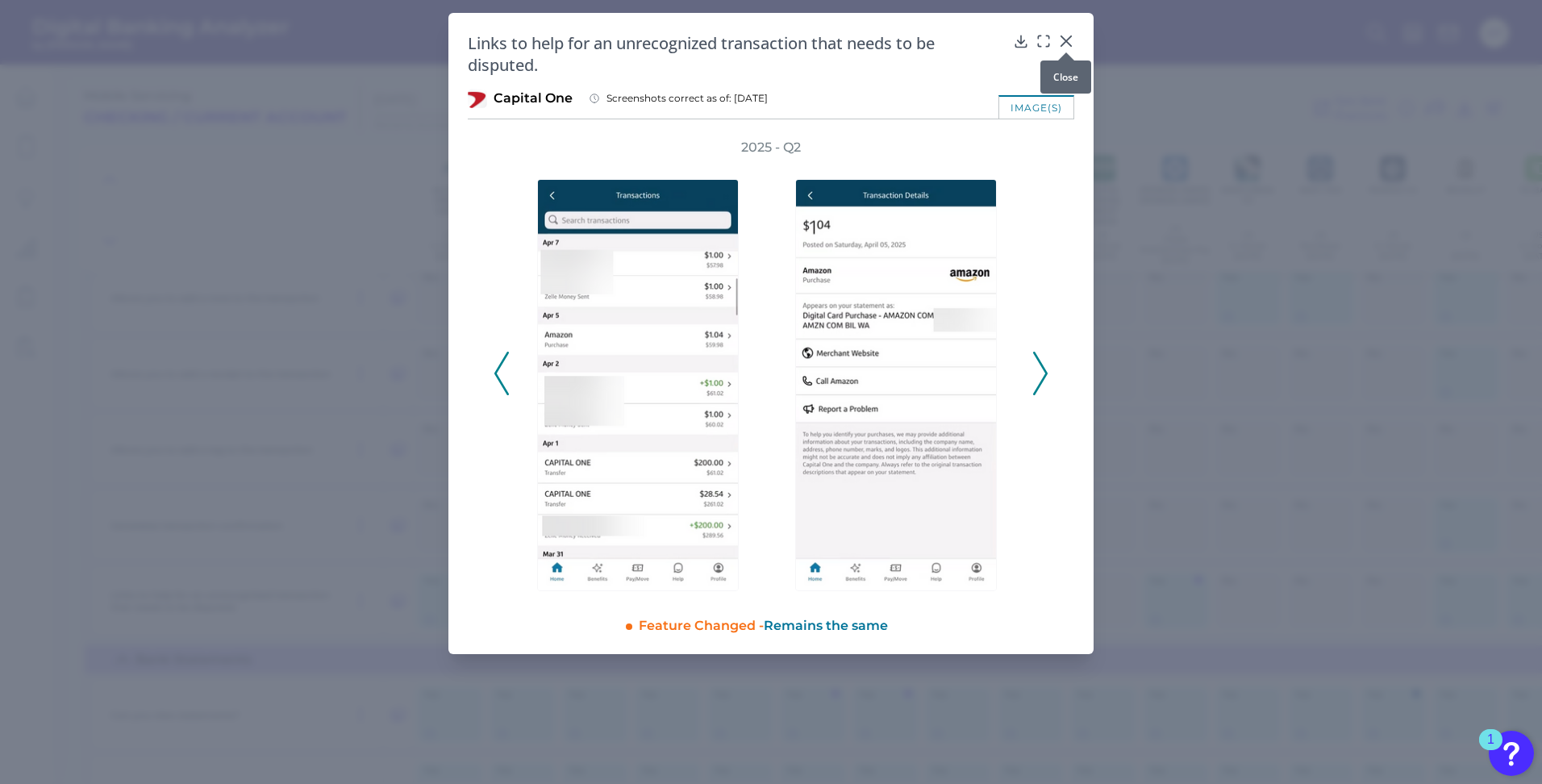
click at [1066, 42] on icon at bounding box center [1066, 41] width 10 height 10
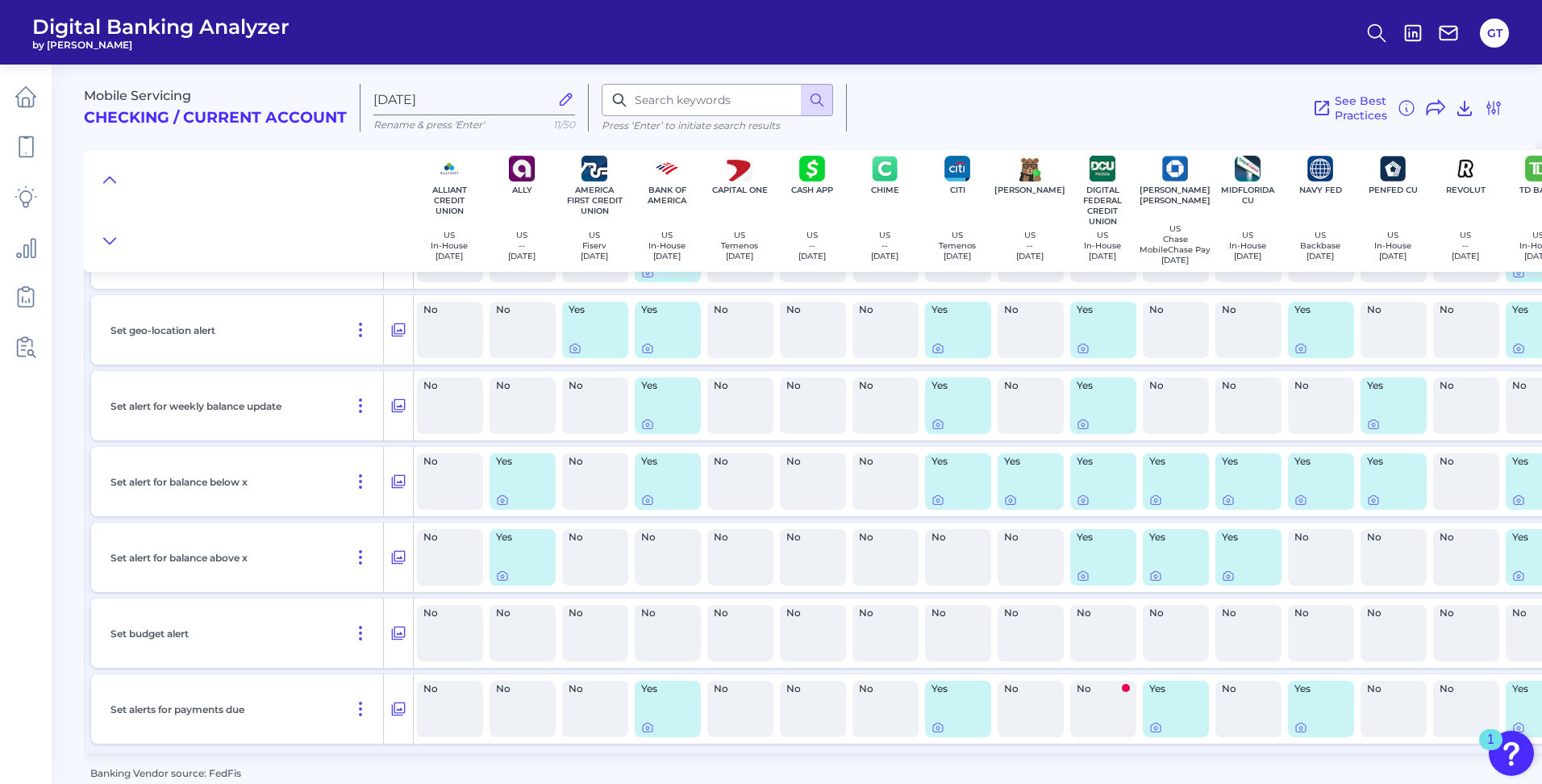
scroll to position [5707, 0]
